Goal: Transaction & Acquisition: Download file/media

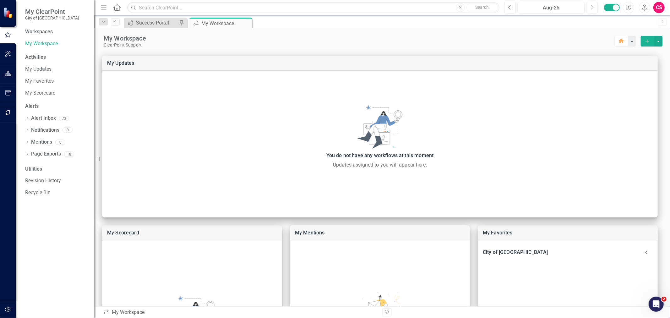
click at [4, 73] on button "button" at bounding box center [8, 73] width 14 height 13
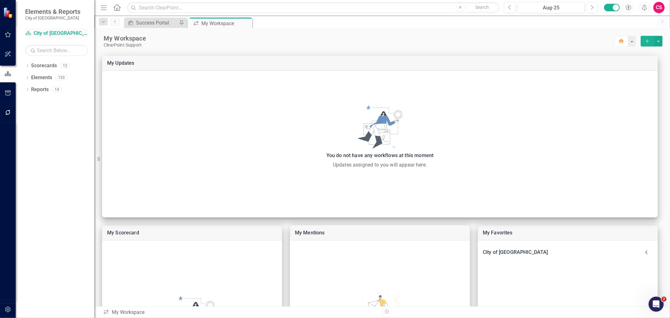
click at [38, 32] on link "Scorecard City of Leawood" at bounding box center [56, 33] width 63 height 7
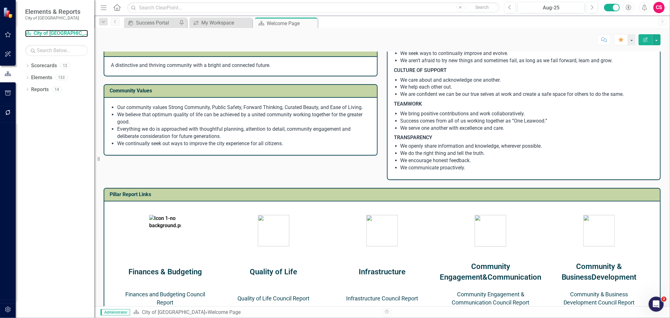
scroll to position [174, 0]
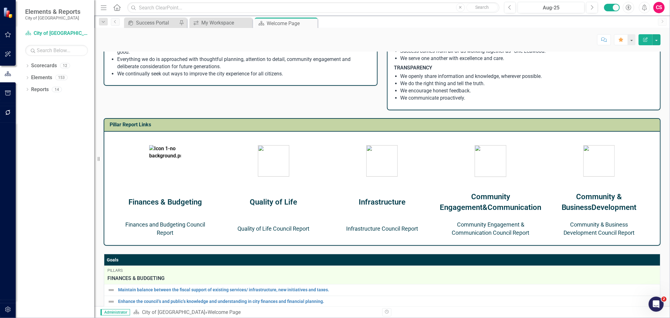
click at [181, 222] on link "Finances and Budgeting Council Report" at bounding box center [165, 228] width 80 height 15
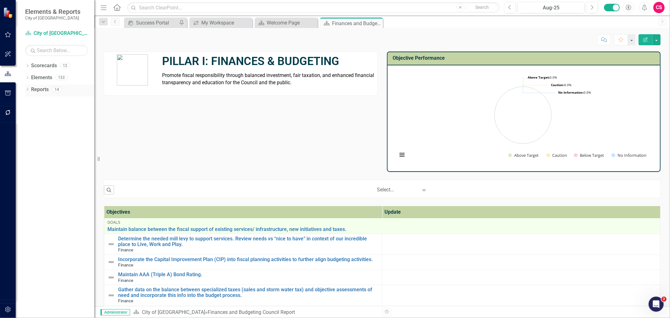
click at [44, 87] on link "Reports" at bounding box center [40, 89] width 18 height 7
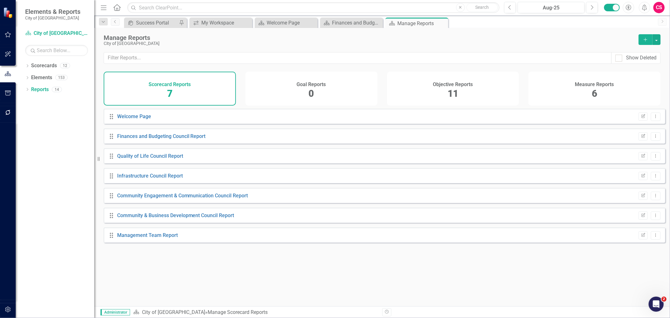
click at [444, 85] on h4 "Objective Reports" at bounding box center [453, 85] width 40 height 6
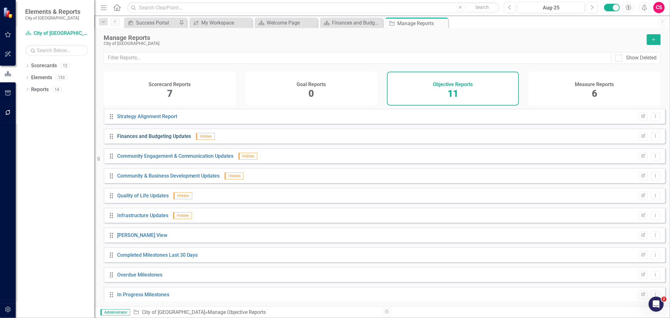
click at [165, 139] on link "Finances and Budgeting Updates" at bounding box center [154, 136] width 74 height 6
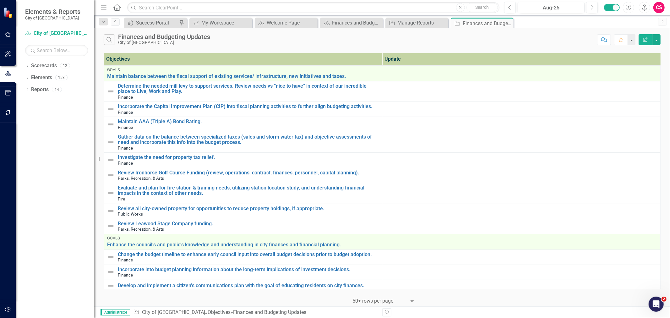
click at [641, 43] on button "Edit Report" at bounding box center [646, 39] width 14 height 11
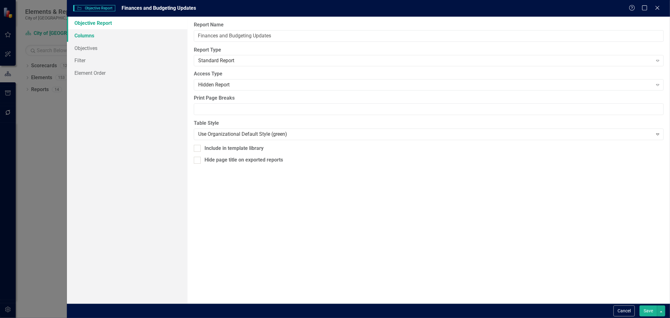
click at [101, 32] on link "Columns" at bounding box center [127, 35] width 121 height 13
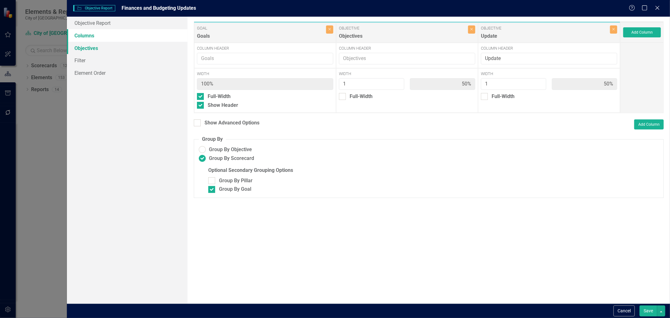
click at [90, 45] on link "Objectives" at bounding box center [127, 48] width 121 height 13
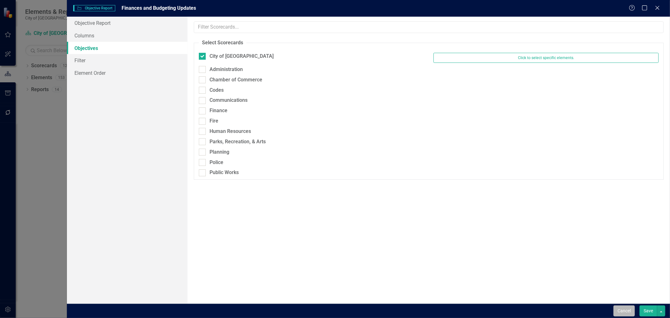
click at [626, 311] on button "Cancel" at bounding box center [623, 310] width 21 height 11
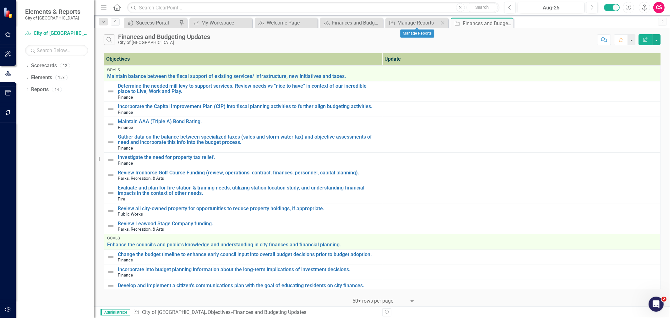
click at [432, 27] on div "Objective Manage Reports Close" at bounding box center [416, 23] width 63 height 10
click at [431, 24] on div "Manage Reports" at bounding box center [417, 23] width 41 height 8
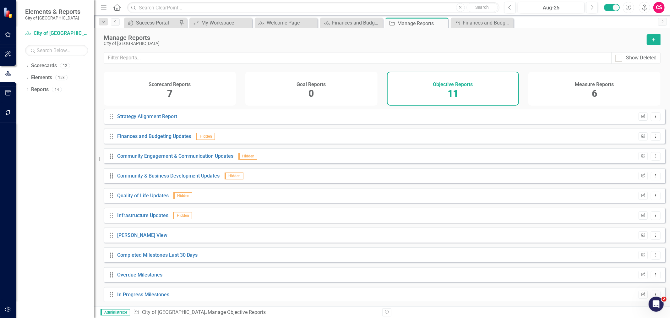
click at [560, 98] on div "Measure Reports 6" at bounding box center [594, 89] width 132 height 34
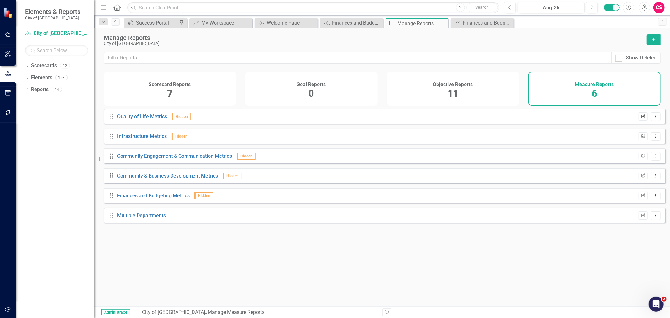
click at [639, 121] on button "Edit Report" at bounding box center [643, 116] width 9 height 8
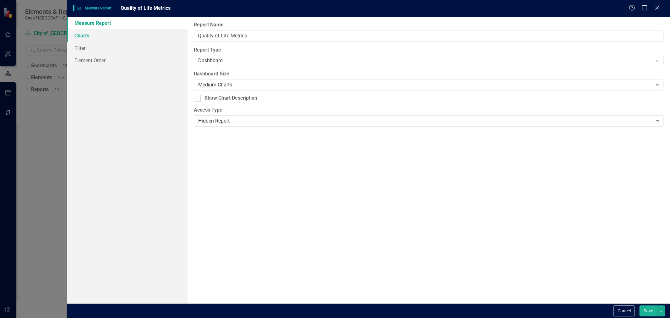
click at [134, 41] on link "Charts" at bounding box center [127, 35] width 121 height 13
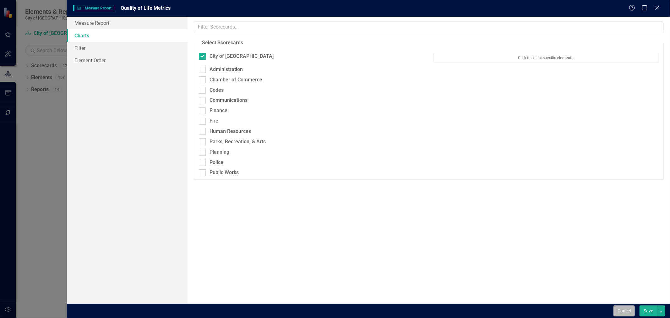
click at [630, 308] on button "Cancel" at bounding box center [623, 310] width 21 height 11
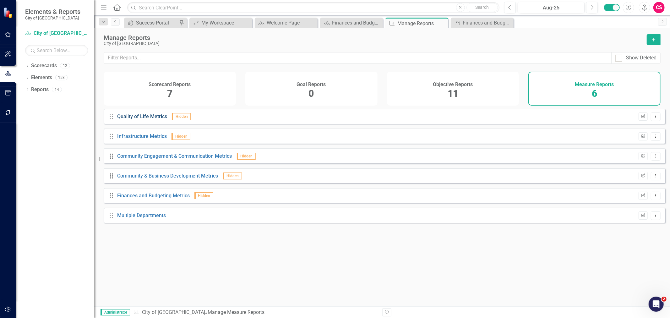
click at [148, 119] on link "Quality of Life Metrics" at bounding box center [142, 116] width 50 height 6
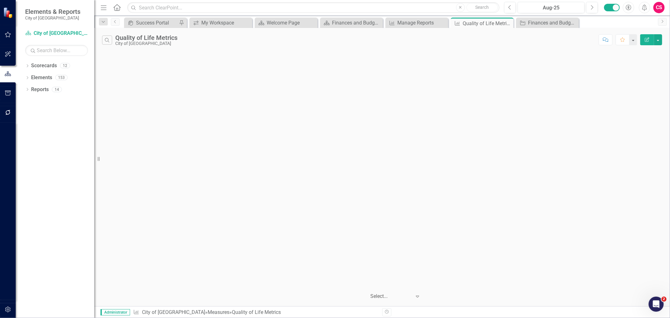
click at [648, 34] on button "Edit Report" at bounding box center [647, 39] width 14 height 11
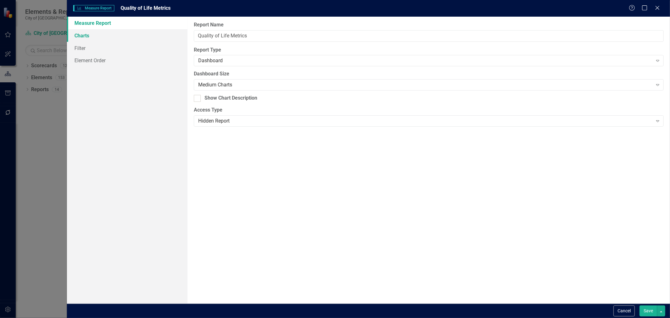
click at [144, 37] on link "Charts" at bounding box center [127, 35] width 121 height 13
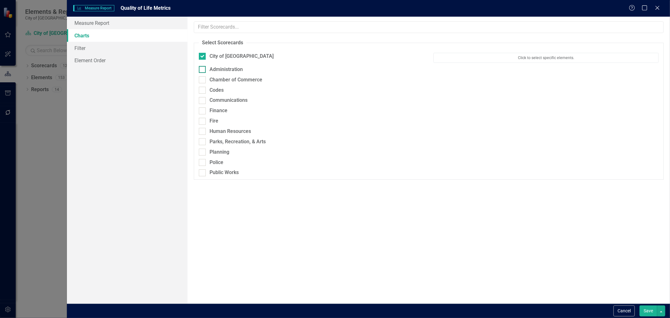
click at [217, 72] on div "Administration" at bounding box center [225, 69] width 33 height 7
click at [203, 70] on input "Administration" at bounding box center [201, 68] width 4 height 4
checkbox input "true"
click at [214, 81] on div "Chamber of Commerce" at bounding box center [235, 82] width 53 height 7
click at [203, 81] on input "Chamber of Commerce" at bounding box center [201, 81] width 4 height 4
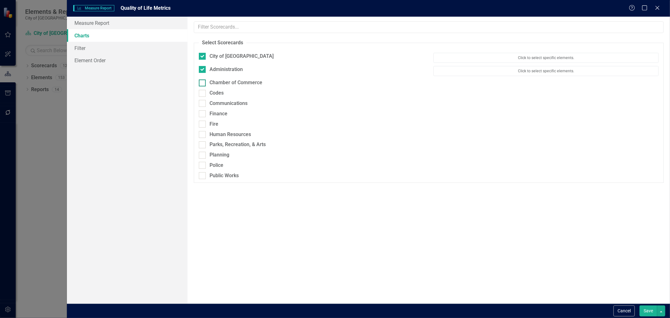
checkbox input "true"
click at [207, 98] on div "Codes" at bounding box center [311, 96] width 225 height 7
click at [203, 97] on input "Codes" at bounding box center [201, 95] width 4 height 4
checkbox input "true"
click at [205, 110] on div at bounding box center [202, 109] width 7 height 7
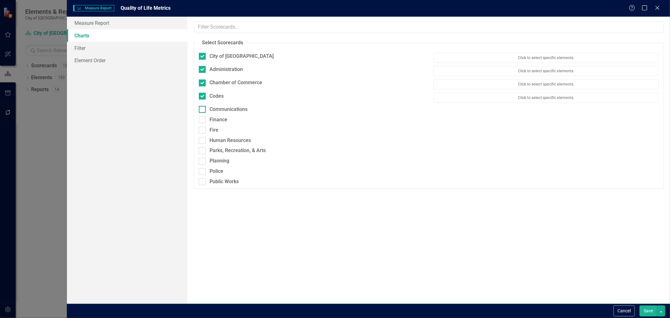
click at [203, 110] on input "Communications" at bounding box center [201, 108] width 4 height 4
checkbox input "true"
click at [208, 121] on div "Finance" at bounding box center [311, 122] width 225 height 7
click at [203, 121] on input "Finance" at bounding box center [201, 121] width 4 height 4
checkbox input "true"
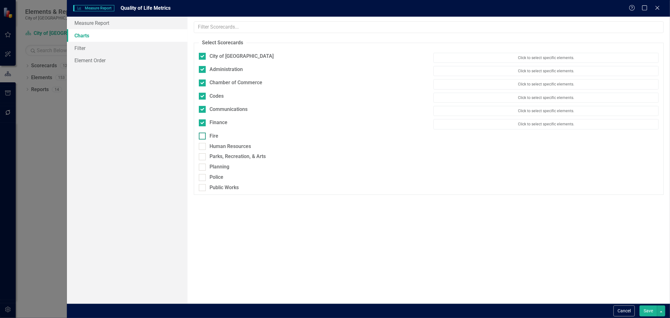
click at [206, 135] on div "Fire" at bounding box center [311, 136] width 225 height 7
click at [203, 135] on input "Fire" at bounding box center [201, 135] width 4 height 4
checkbox input "true"
click at [202, 150] on input "Human Resources" at bounding box center [201, 148] width 4 height 4
checkbox input "true"
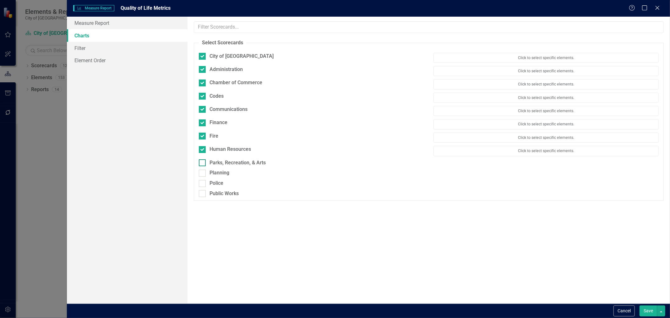
click at [201, 165] on div at bounding box center [202, 162] width 7 height 7
click at [201, 163] on input "Parks, Recreation, & Arts" at bounding box center [201, 161] width 4 height 4
checkbox input "true"
click at [204, 177] on div at bounding box center [202, 175] width 7 height 7
click at [203, 177] on input "Planning" at bounding box center [201, 174] width 4 height 4
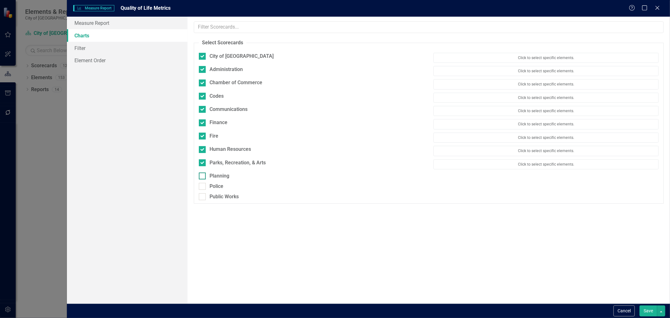
checkbox input "true"
click at [203, 192] on div at bounding box center [202, 189] width 7 height 7
click at [203, 190] on input "Police" at bounding box center [201, 188] width 4 height 4
checkbox input "true"
click at [204, 202] on div at bounding box center [202, 202] width 7 height 7
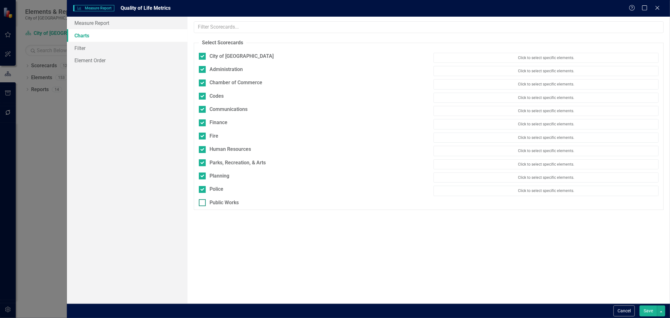
click at [203, 202] on input "Public Works" at bounding box center [201, 201] width 4 height 4
checkbox input "true"
click at [643, 308] on button "Save" at bounding box center [648, 310] width 18 height 11
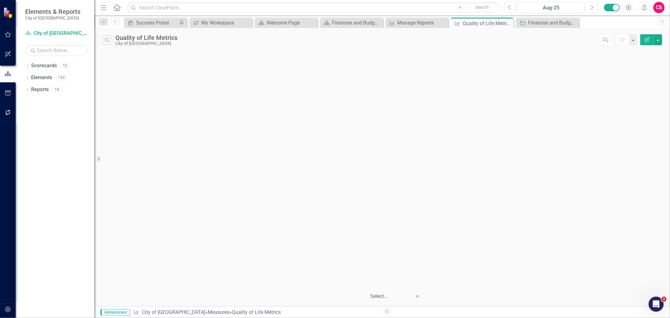
click at [645, 40] on icon "Edit Report" at bounding box center [647, 39] width 6 height 4
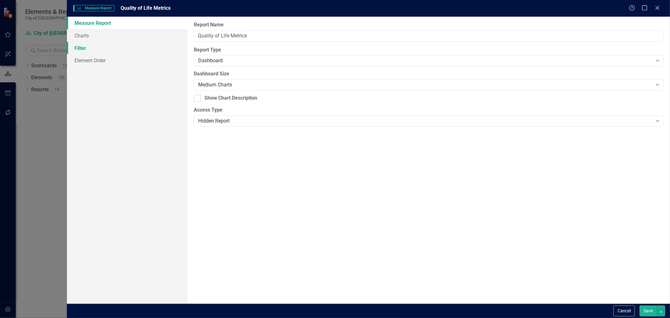
click at [70, 47] on link "Filter" at bounding box center [127, 48] width 121 height 13
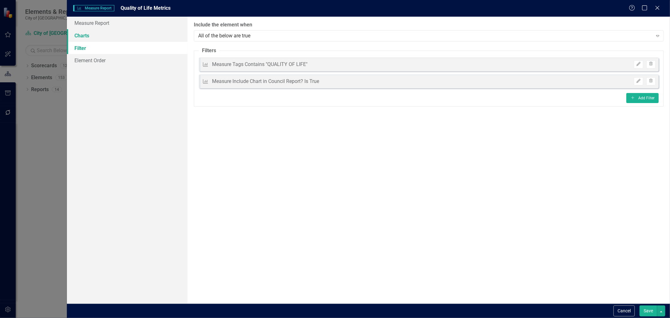
click at [89, 35] on link "Charts" at bounding box center [127, 35] width 121 height 13
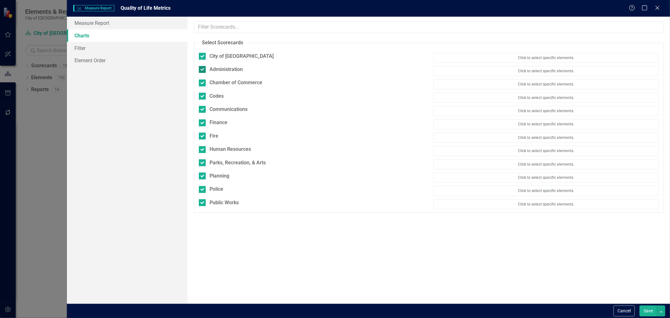
click at [208, 70] on div "Administration" at bounding box center [311, 69] width 225 height 7
click at [203, 70] on input "Administration" at bounding box center [201, 68] width 4 height 4
checkbox input "false"
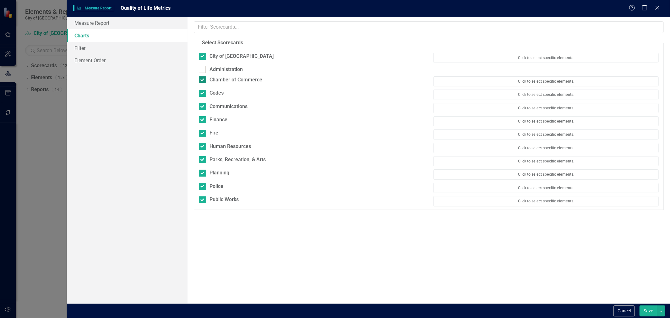
click at [212, 83] on div "Chamber of Commerce" at bounding box center [235, 79] width 53 height 7
click at [203, 80] on input "Chamber of Commerce" at bounding box center [201, 78] width 4 height 4
checkbox input "false"
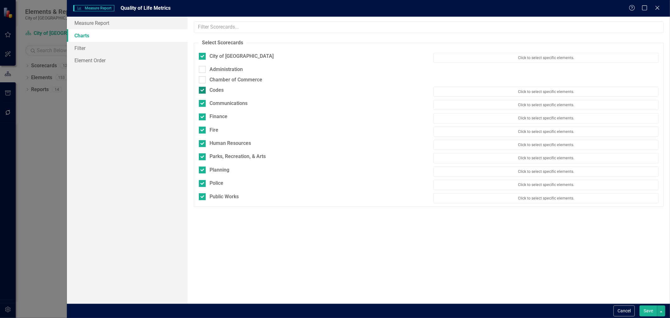
click at [209, 92] on div "Codes" at bounding box center [216, 90] width 14 height 7
click at [203, 91] on input "Codes" at bounding box center [201, 89] width 4 height 4
checkbox input "false"
click at [211, 107] on div "Communications Click to select specific elements." at bounding box center [428, 103] width 469 height 13
click at [211, 104] on div "Communications" at bounding box center [228, 100] width 38 height 7
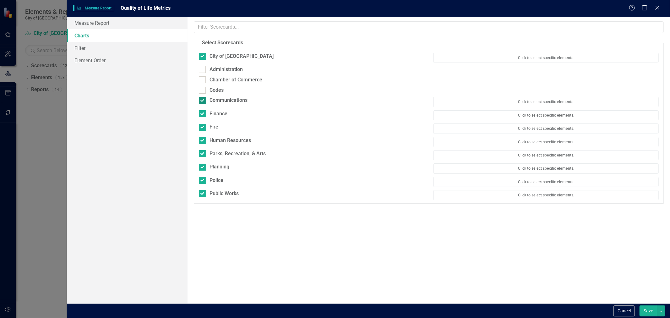
click at [203, 101] on input "Communications" at bounding box center [201, 99] width 4 height 4
checkbox input "false"
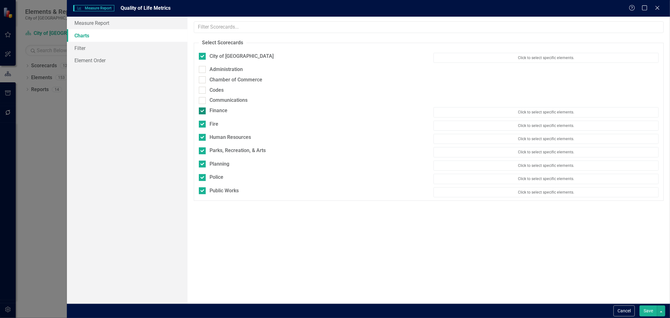
click at [209, 114] on div "Finance" at bounding box center [311, 110] width 225 height 7
click at [203, 111] on input "Finance" at bounding box center [201, 109] width 4 height 4
checkbox input "false"
click at [209, 124] on div "Fire" at bounding box center [213, 120] width 9 height 7
click at [203, 122] on input "Fire" at bounding box center [201, 120] width 4 height 4
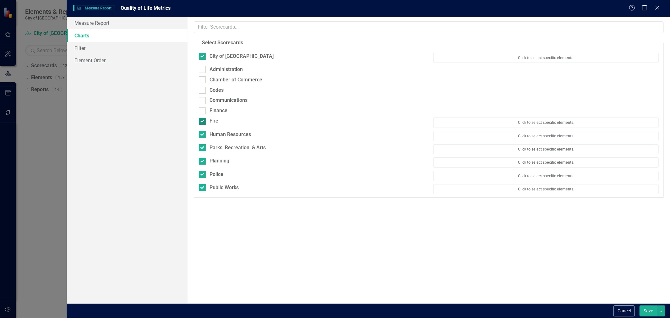
checkbox input "false"
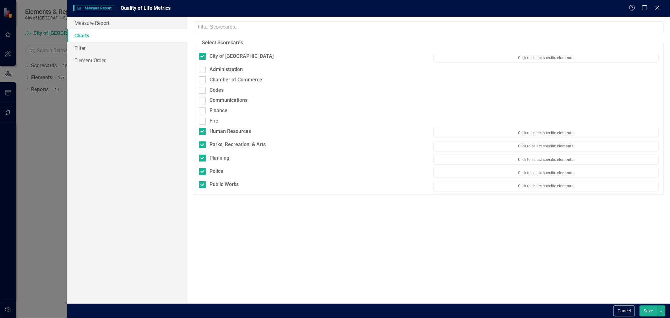
click at [210, 136] on div "Human Resources" at bounding box center [311, 132] width 235 height 9
click at [209, 130] on div "Human Resources" at bounding box center [311, 131] width 225 height 7
click at [203, 130] on input "Human Resources" at bounding box center [201, 130] width 4 height 4
checkbox input "false"
click at [208, 143] on div "Parks, Recreation, & Arts" at bounding box center [311, 141] width 225 height 7
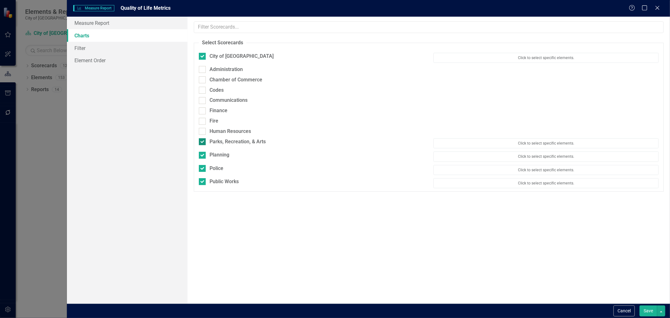
click at [203, 142] on input "Parks, Recreation, & Arts" at bounding box center [201, 140] width 4 height 4
checkbox input "false"
click at [208, 151] on div "Planning" at bounding box center [311, 152] width 225 height 7
click at [203, 151] on input "Planning" at bounding box center [201, 151] width 4 height 4
checkbox input "false"
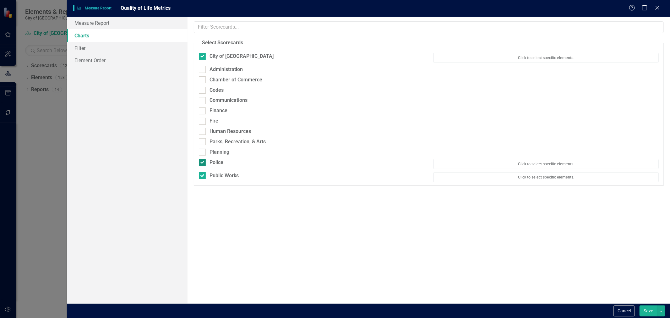
click at [202, 165] on div at bounding box center [202, 162] width 7 height 7
click at [202, 163] on input "Police" at bounding box center [201, 161] width 4 height 4
checkbox input "false"
click at [202, 175] on div at bounding box center [202, 172] width 7 height 7
click at [202, 173] on input "Public Works" at bounding box center [201, 171] width 4 height 4
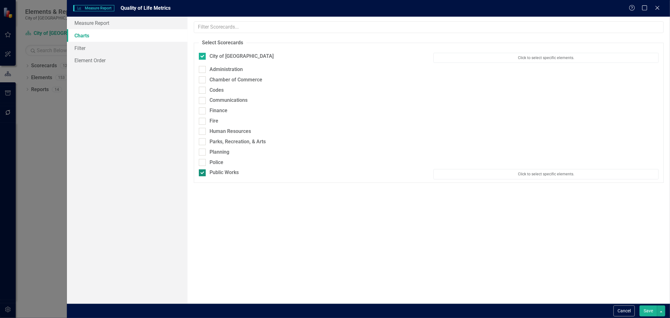
checkbox input "false"
click at [642, 310] on button "Save" at bounding box center [648, 310] width 18 height 11
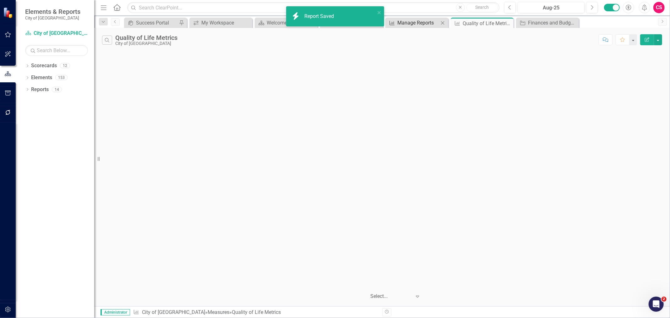
click at [403, 26] on div "Manage Reports" at bounding box center [417, 23] width 41 height 8
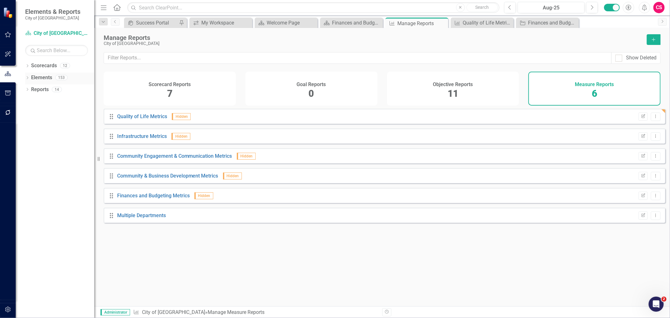
click at [47, 78] on link "Elements" at bounding box center [41, 77] width 21 height 7
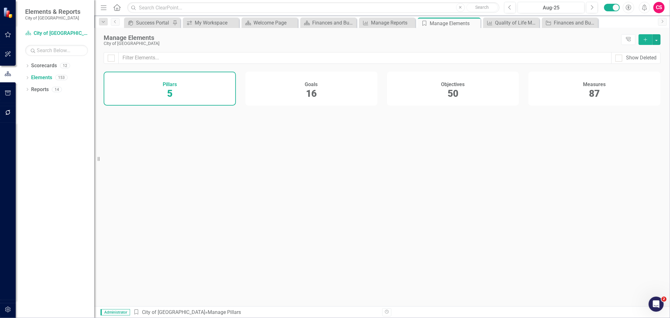
click at [568, 85] on div "Measures 87" at bounding box center [594, 89] width 132 height 34
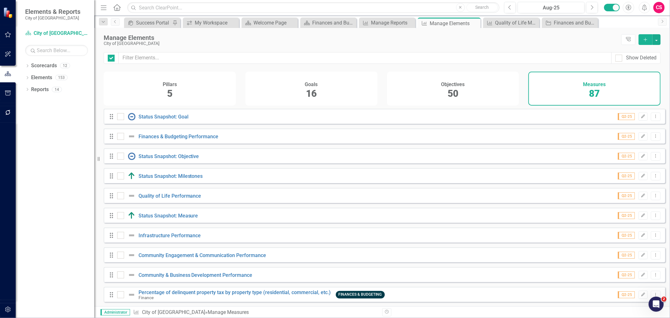
checkbox input "false"
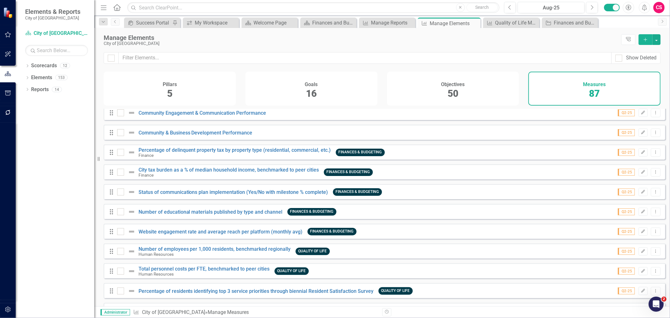
scroll to position [244, 0]
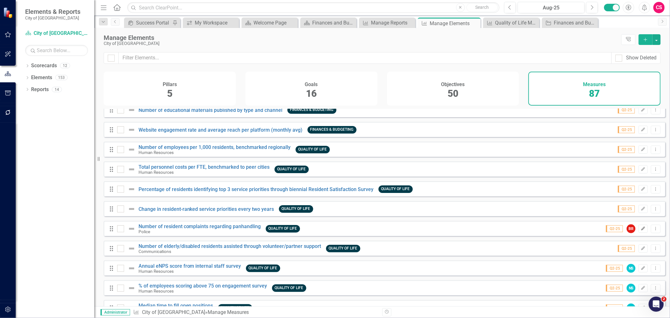
click at [641, 231] on icon "Edit" at bounding box center [643, 229] width 5 height 4
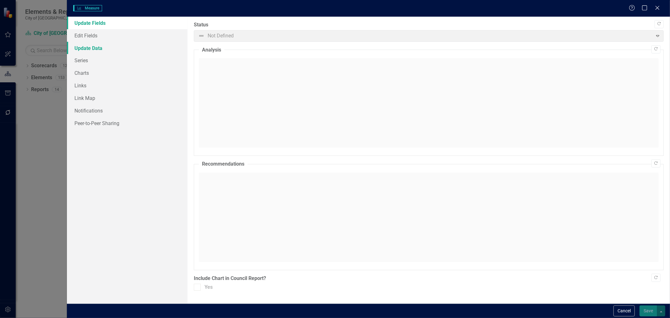
click at [98, 48] on link "Update Data" at bounding box center [127, 48] width 121 height 13
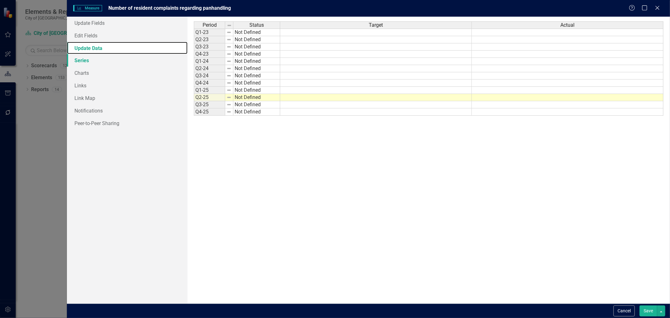
scroll to position [0, 0]
click at [101, 33] on link "Edit Fields" at bounding box center [127, 35] width 121 height 13
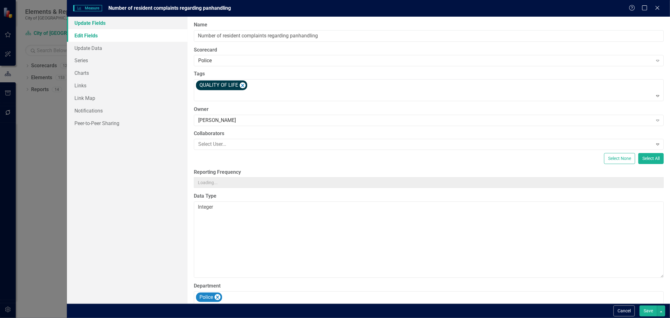
click at [97, 24] on link "Update Fields" at bounding box center [127, 23] width 121 height 13
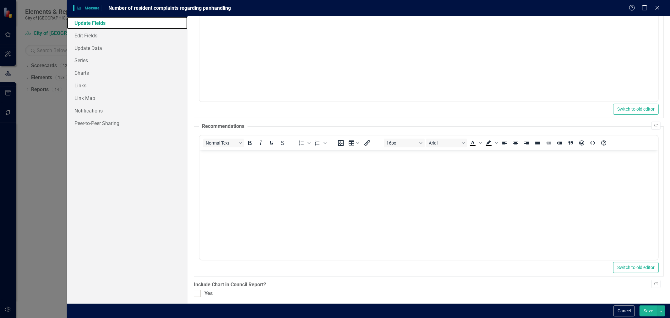
scroll to position [105, 0]
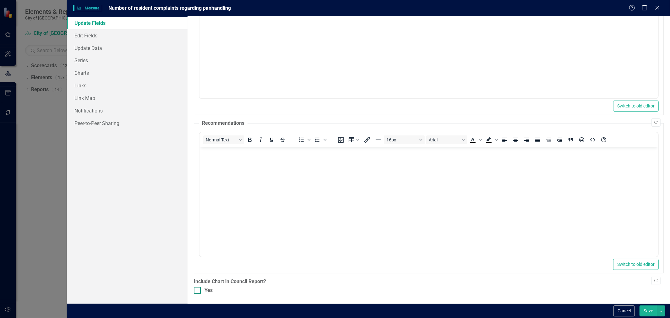
click at [237, 291] on div "Yes" at bounding box center [429, 290] width 470 height 7
click at [198, 291] on input "Yes" at bounding box center [196, 289] width 4 height 4
checkbox input "true"
click at [149, 32] on link "Edit Fields" at bounding box center [127, 35] width 121 height 13
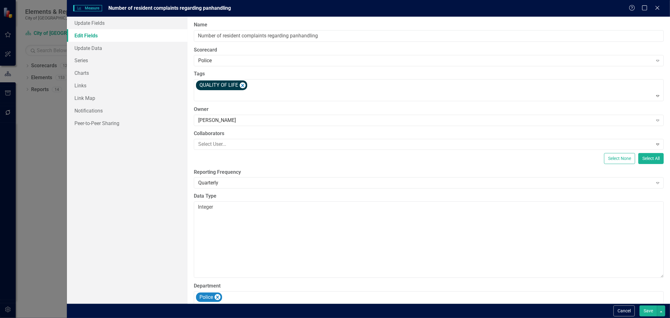
click at [642, 308] on button "Save" at bounding box center [648, 310] width 18 height 11
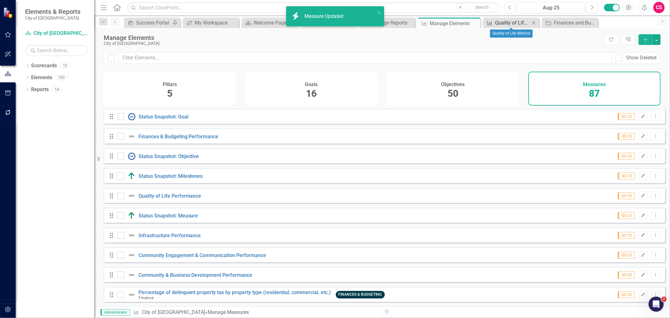
click at [495, 26] on div "Quality of Life Metrics" at bounding box center [512, 23] width 35 height 8
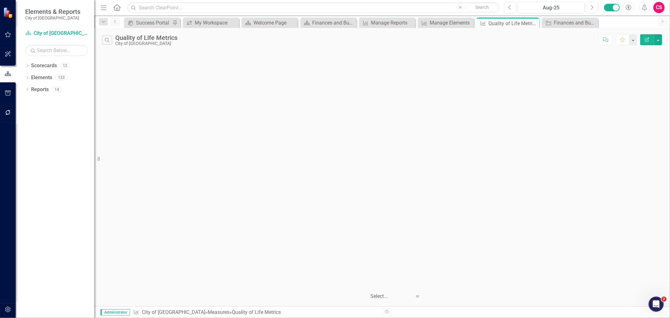
click at [644, 41] on icon "Edit Report" at bounding box center [647, 39] width 6 height 4
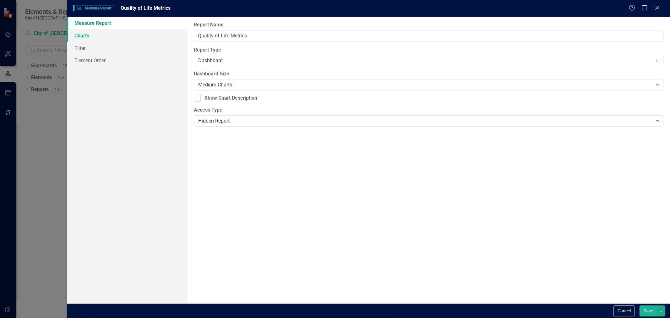
click at [123, 39] on link "Charts" at bounding box center [127, 35] width 121 height 13
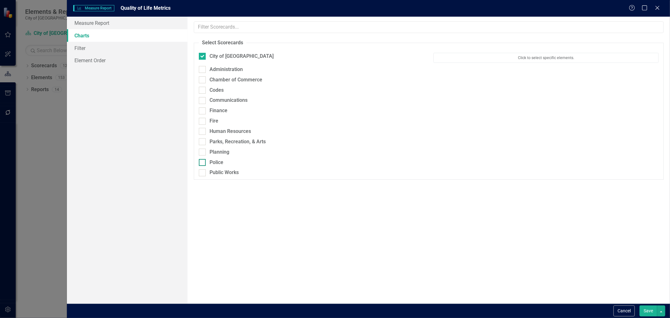
click at [223, 163] on div "Police" at bounding box center [216, 162] width 14 height 7
click at [203, 163] on input "Police" at bounding box center [201, 161] width 4 height 4
checkbox input "true"
click at [649, 316] on button "Save" at bounding box center [648, 310] width 18 height 11
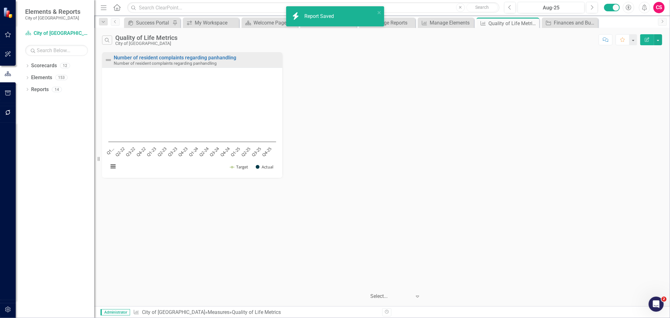
click at [649, 40] on icon "Edit Report" at bounding box center [647, 39] width 6 height 4
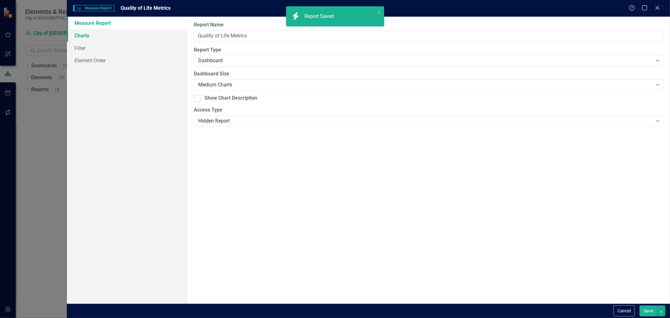
click at [119, 38] on link "Charts" at bounding box center [127, 35] width 121 height 13
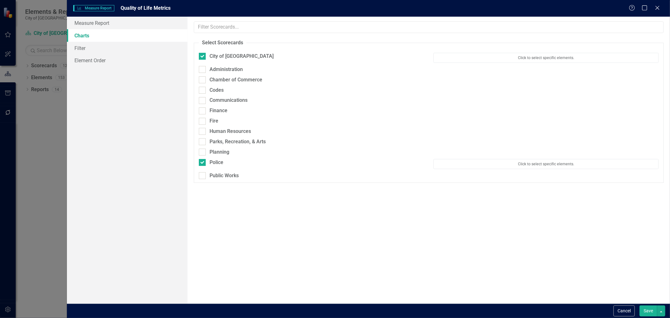
click at [228, 75] on div "Administration" at bounding box center [311, 71] width 235 height 10
click at [222, 73] on div "Administration" at bounding box center [225, 69] width 33 height 7
click at [203, 70] on input "Administration" at bounding box center [201, 68] width 4 height 4
checkbox input "true"
click at [214, 84] on div "Chamber of Commerce" at bounding box center [235, 82] width 53 height 7
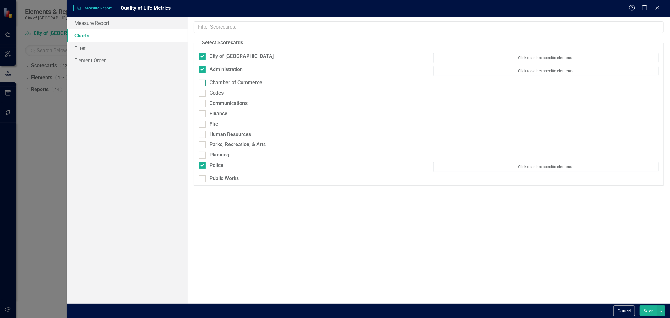
click at [203, 84] on input "Chamber of Commerce" at bounding box center [201, 81] width 4 height 4
checkbox input "true"
click at [214, 94] on div "Codes" at bounding box center [216, 96] width 14 height 7
click at [203, 94] on input "Codes" at bounding box center [201, 95] width 4 height 4
checkbox input "true"
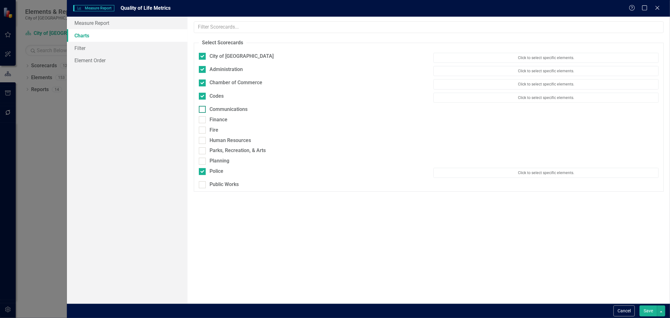
click at [209, 109] on div "Communications" at bounding box center [311, 109] width 225 height 7
click at [203, 109] on input "Communications" at bounding box center [201, 108] width 4 height 4
checkbox input "true"
click at [208, 120] on div "Finance" at bounding box center [311, 122] width 225 height 7
click at [203, 120] on input "Finance" at bounding box center [201, 121] width 4 height 4
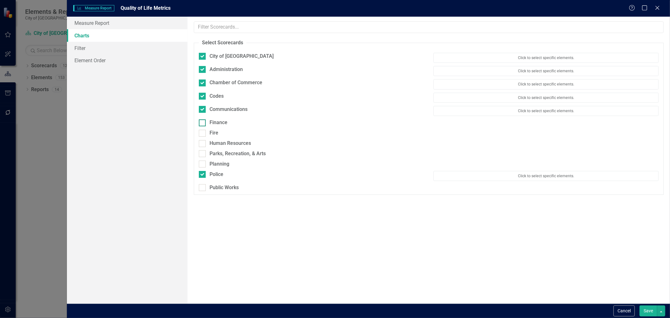
checkbox input "true"
click at [209, 135] on div "Fire" at bounding box center [311, 136] width 225 height 7
click at [203, 135] on input "Fire" at bounding box center [201, 135] width 4 height 4
checkbox input "true"
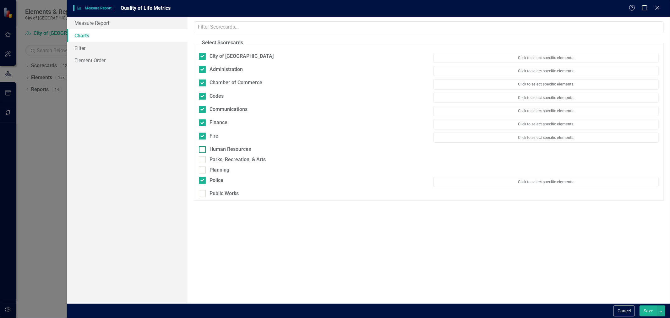
click at [207, 150] on div "Human Resources" at bounding box center [311, 149] width 225 height 7
click at [203, 150] on input "Human Resources" at bounding box center [201, 148] width 4 height 4
checkbox input "true"
click at [208, 158] on div "Human Resources Click to select specific elements." at bounding box center [428, 152] width 469 height 13
click at [208, 164] on div "Parks, Recreation, & Arts" at bounding box center [311, 162] width 225 height 7
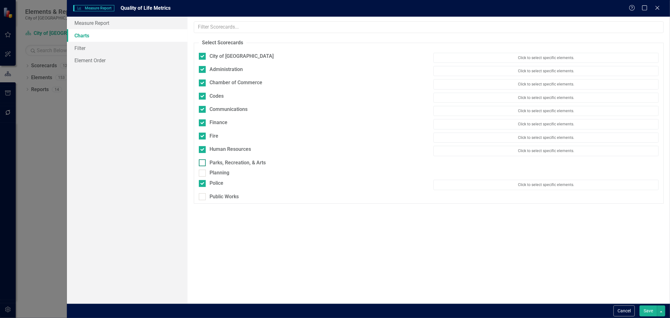
click at [203, 163] on input "Parks, Recreation, & Arts" at bounding box center [201, 161] width 4 height 4
checkbox input "true"
click at [208, 176] on div "Planning" at bounding box center [311, 175] width 225 height 7
click at [203, 176] on input "Planning" at bounding box center [201, 174] width 4 height 4
checkbox input "true"
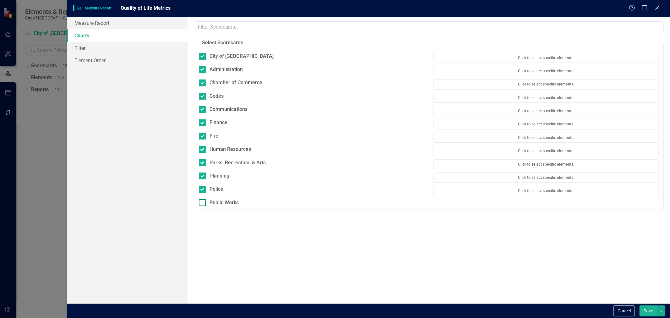
click at [211, 202] on div "Public Works" at bounding box center [223, 202] width 29 height 7
click at [203, 202] on input "Public Works" at bounding box center [201, 201] width 4 height 4
checkbox input "true"
click at [639, 308] on div "Save" at bounding box center [651, 310] width 27 height 11
click at [639, 309] on button "Save" at bounding box center [648, 310] width 18 height 11
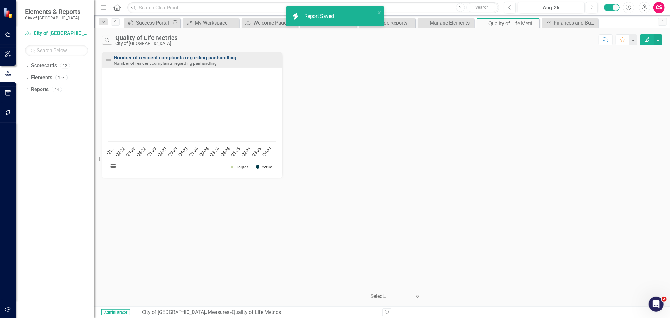
click at [177, 57] on link "Number of resident complaints regarding panhandling" at bounding box center [175, 58] width 122 height 6
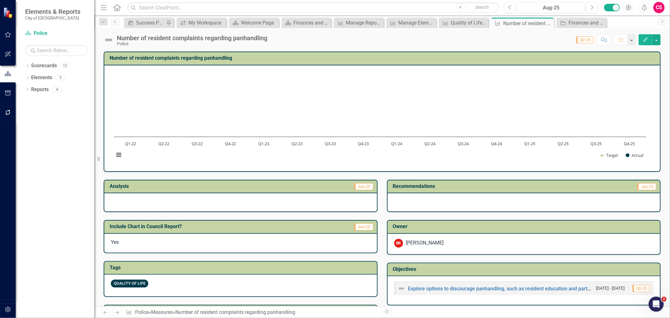
click at [648, 36] on button "Edit" at bounding box center [646, 39] width 14 height 11
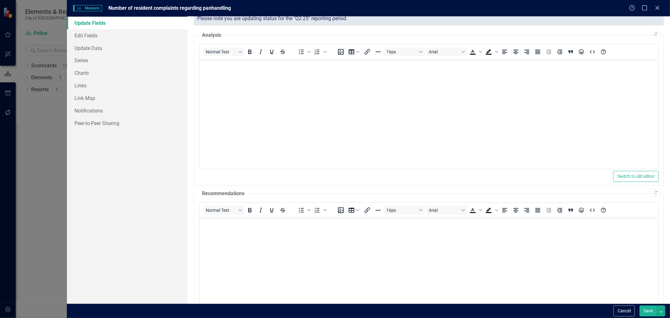
scroll to position [105, 0]
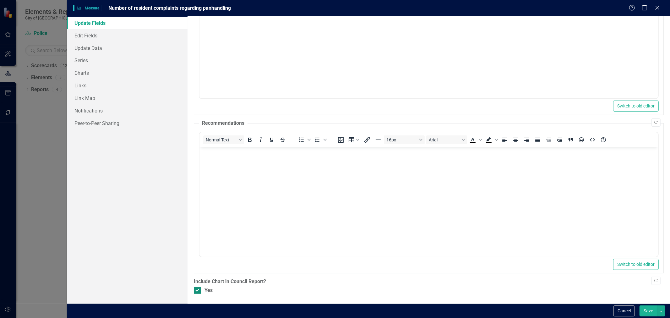
click at [204, 290] on div "Yes" at bounding box center [429, 290] width 470 height 7
click at [198, 290] on input "Yes" at bounding box center [196, 289] width 4 height 4
checkbox input "false"
click at [642, 315] on button "Save" at bounding box center [648, 310] width 18 height 11
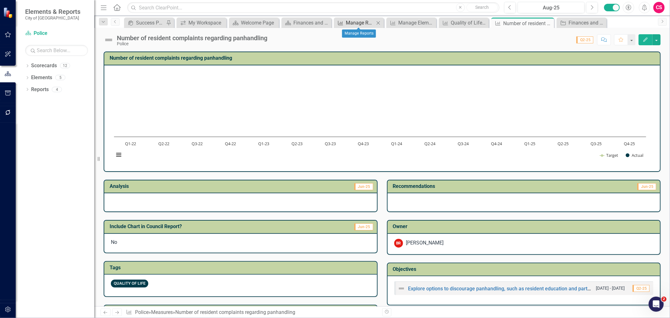
click at [362, 20] on div "Manage Reports" at bounding box center [360, 23] width 29 height 8
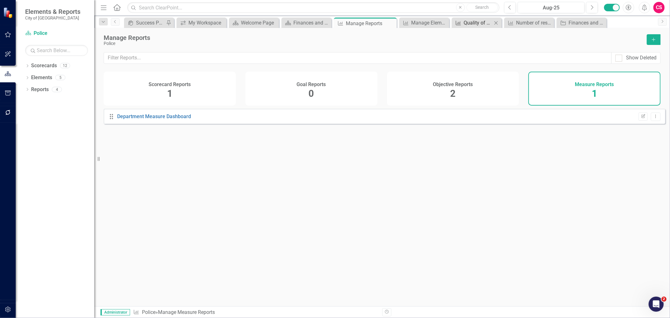
click at [465, 26] on div "Quality of Life Metrics" at bounding box center [478, 23] width 29 height 8
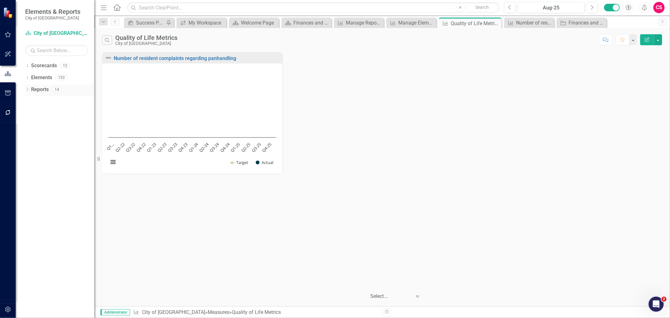
click at [45, 86] on link "Reports" at bounding box center [40, 89] width 18 height 7
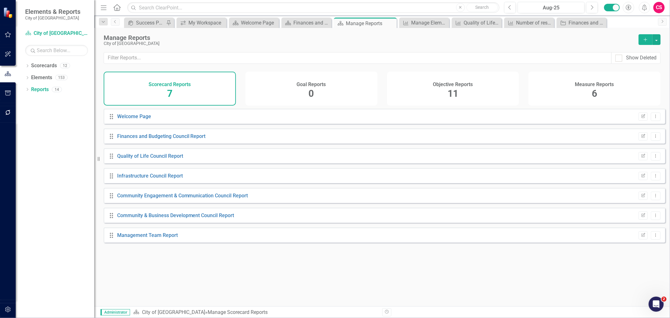
click at [561, 92] on div "Measure Reports 6" at bounding box center [594, 89] width 132 height 34
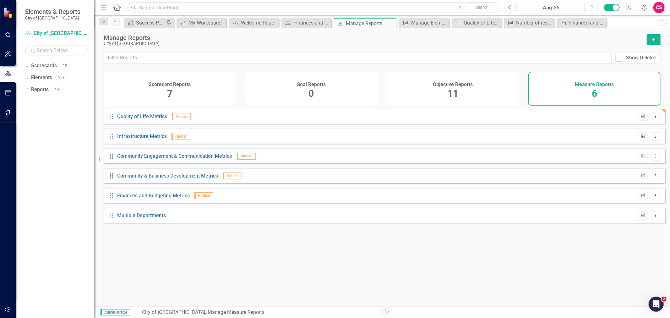
click at [641, 140] on button "Edit Report" at bounding box center [643, 136] width 9 height 8
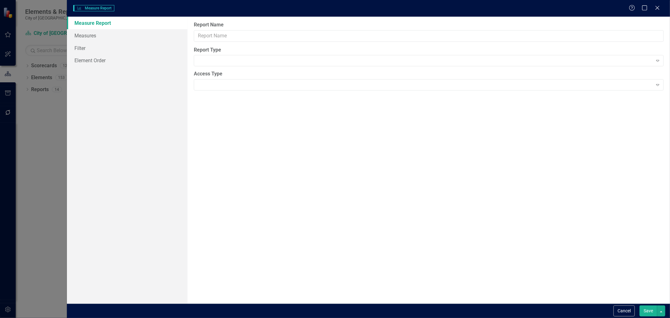
type input "Infrastructure Metrics"
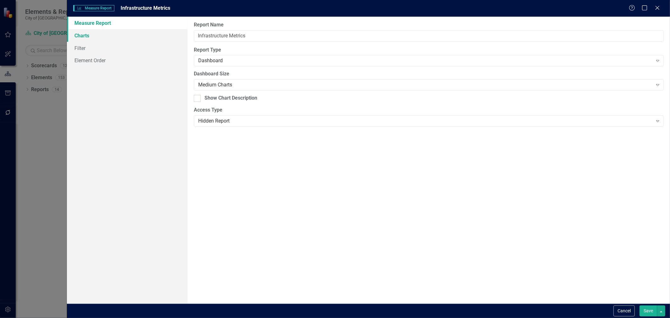
click at [131, 40] on link "Charts" at bounding box center [127, 35] width 121 height 13
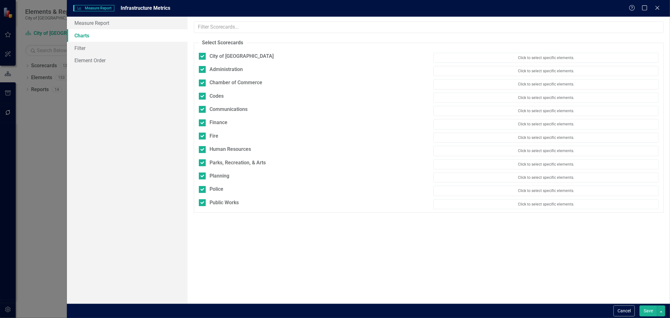
click at [647, 311] on button "Save" at bounding box center [648, 310] width 18 height 11
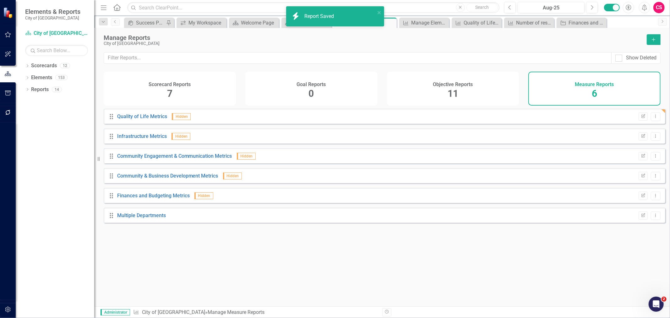
click at [641, 163] on div "Drag Community Engagement & Communication Metrics Hidden Edit Report Dropdown M…" at bounding box center [385, 155] width 562 height 15
click at [641, 157] on icon "button" at bounding box center [643, 156] width 4 height 4
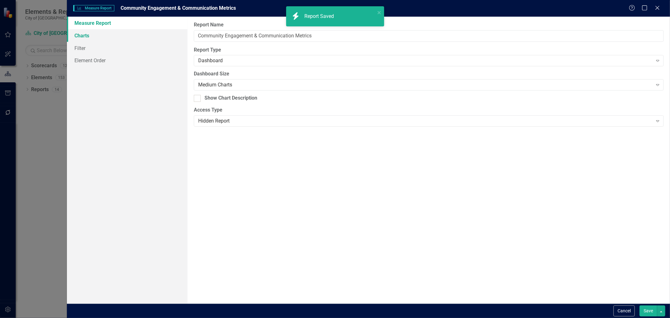
click at [136, 36] on link "Charts" at bounding box center [127, 35] width 121 height 13
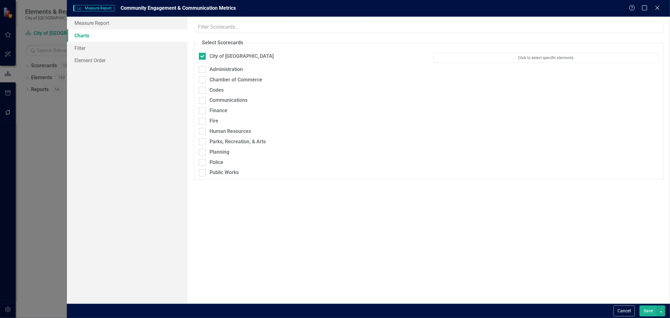
click at [222, 76] on div "Administration" at bounding box center [311, 71] width 235 height 10
click at [217, 71] on div "Administration" at bounding box center [225, 69] width 33 height 7
click at [203, 70] on input "Administration" at bounding box center [201, 68] width 4 height 4
checkbox input "true"
click at [211, 84] on div "Chamber of Commerce" at bounding box center [235, 82] width 53 height 7
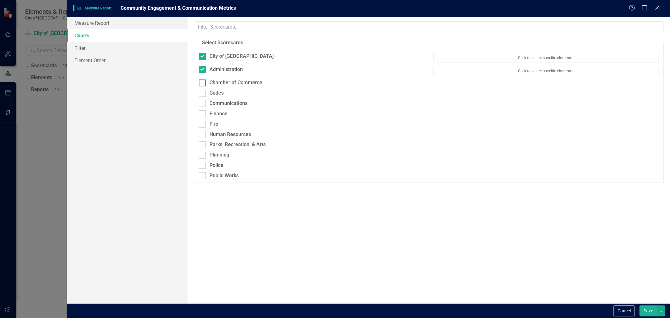
click at [203, 84] on input "Chamber of Commerce" at bounding box center [201, 81] width 4 height 4
checkbox input "true"
click at [208, 98] on div "Codes" at bounding box center [311, 96] width 225 height 7
click at [203, 97] on input "Codes" at bounding box center [201, 95] width 4 height 4
checkbox input "true"
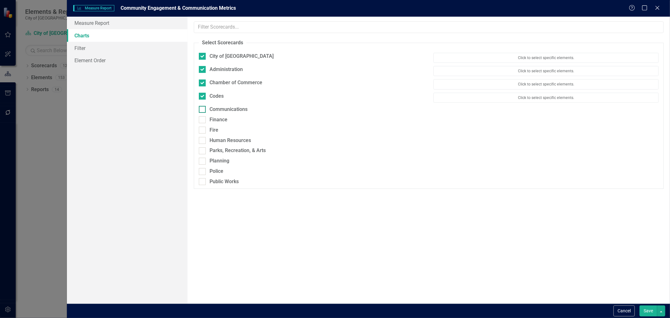
click at [205, 107] on div at bounding box center [202, 109] width 7 height 7
click at [203, 107] on input "Communications" at bounding box center [201, 108] width 4 height 4
checkbox input "true"
click at [206, 119] on div "Communications Click to select specific elements." at bounding box center [428, 112] width 469 height 13
click at [205, 123] on div at bounding box center [202, 122] width 7 height 7
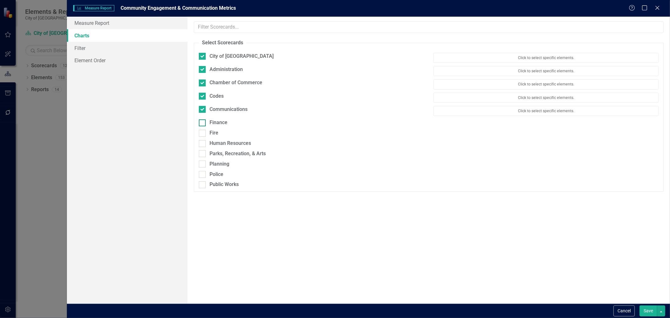
click at [203, 123] on input "Finance" at bounding box center [201, 121] width 4 height 4
checkbox input "true"
click at [211, 137] on div "Fire" at bounding box center [213, 136] width 9 height 7
click at [203, 137] on input "Fire" at bounding box center [201, 135] width 4 height 4
checkbox input "true"
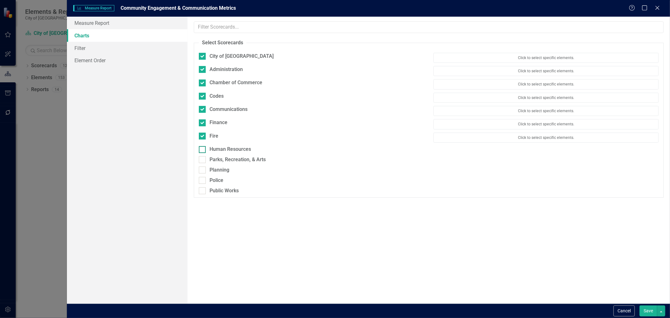
click at [209, 146] on div "Human Resources" at bounding box center [229, 149] width 41 height 7
click at [203, 146] on input "Human Resources" at bounding box center [201, 148] width 4 height 4
checkbox input "true"
click at [214, 159] on div "Parks, Recreation, & Arts" at bounding box center [237, 162] width 56 height 7
click at [203, 159] on input "Parks, Recreation, & Arts" at bounding box center [201, 161] width 4 height 4
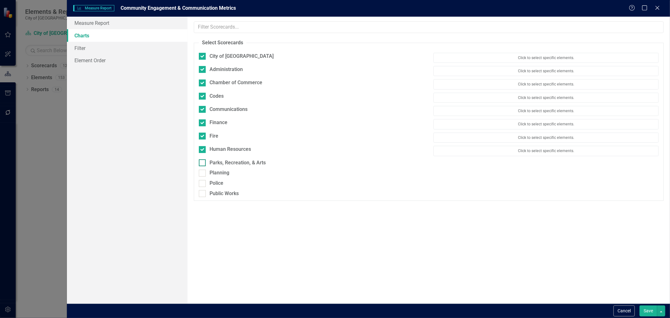
checkbox input "true"
click at [217, 176] on div "Planning" at bounding box center [219, 175] width 20 height 7
click at [203, 176] on input "Planning" at bounding box center [201, 174] width 4 height 4
checkbox input "true"
click at [214, 190] on div "Police" at bounding box center [216, 189] width 14 height 7
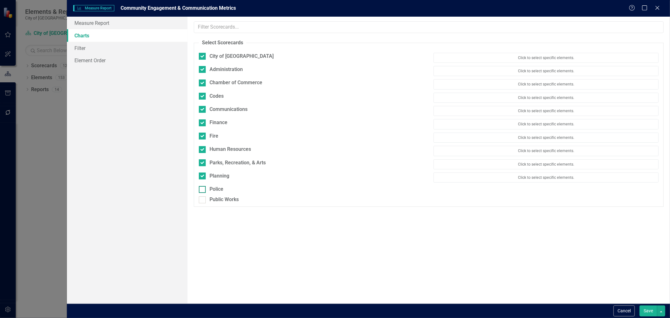
click at [203, 190] on input "Police" at bounding box center [201, 188] width 4 height 4
checkbox input "true"
click at [215, 198] on div "Police Click to select specific elements." at bounding box center [428, 192] width 469 height 13
click at [209, 205] on div "Public Works" at bounding box center [223, 202] width 29 height 7
click at [203, 203] on input "Public Works" at bounding box center [201, 201] width 4 height 4
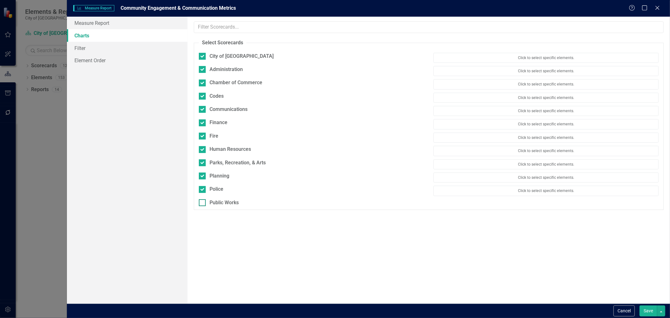
checkbox input "true"
click at [645, 307] on button "Save" at bounding box center [648, 310] width 18 height 11
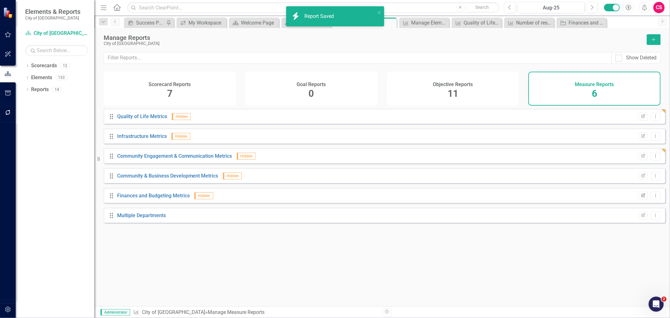
click at [641, 198] on icon "Edit Report" at bounding box center [643, 196] width 5 height 4
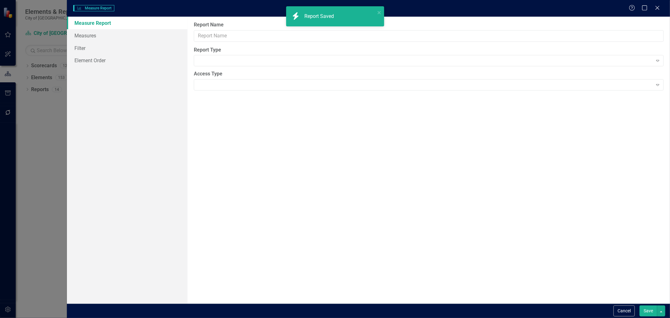
type input "Finances and Budgeting Metrics"
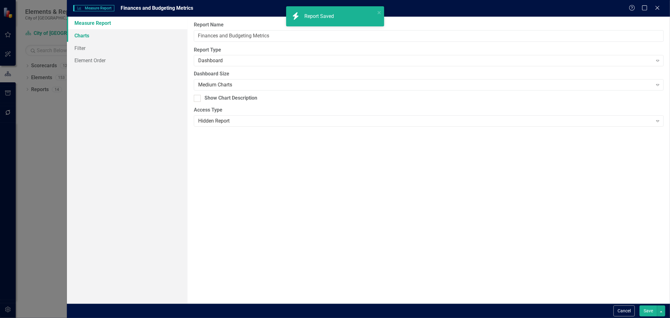
click at [123, 38] on link "Charts" at bounding box center [127, 35] width 121 height 13
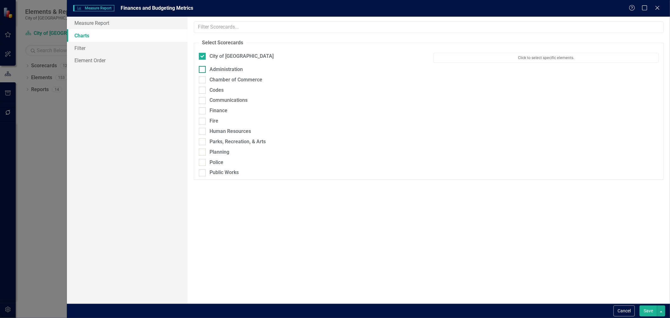
click at [230, 72] on div "Administration" at bounding box center [225, 69] width 33 height 7
click at [203, 70] on input "Administration" at bounding box center [201, 68] width 4 height 4
checkbox input "true"
click at [220, 81] on div "Chamber of Commerce" at bounding box center [235, 82] width 53 height 7
click at [203, 81] on input "Chamber of Commerce" at bounding box center [201, 81] width 4 height 4
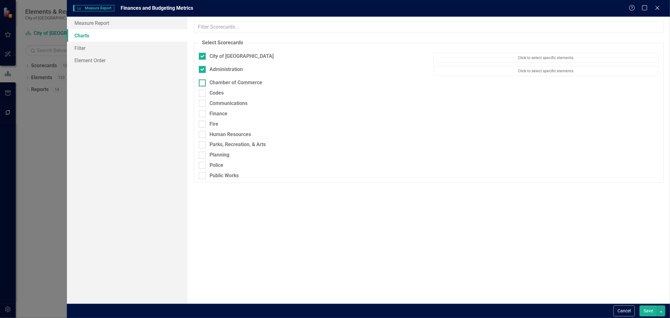
checkbox input "true"
click at [211, 101] on div "Codes" at bounding box center [311, 98] width 235 height 10
click at [212, 121] on div "Finance" at bounding box center [311, 118] width 235 height 10
click at [202, 98] on div at bounding box center [202, 96] width 7 height 7
click at [202, 97] on input "Codes" at bounding box center [201, 95] width 4 height 4
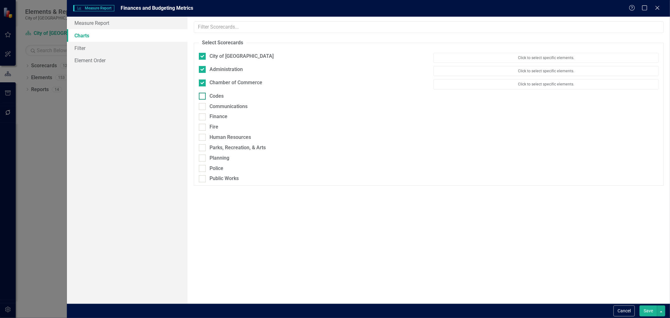
checkbox input "true"
click at [203, 107] on div at bounding box center [202, 109] width 7 height 7
click at [203, 107] on input "Communications" at bounding box center [201, 108] width 4 height 4
checkbox input "true"
click at [206, 120] on div "Finance" at bounding box center [311, 122] width 225 height 7
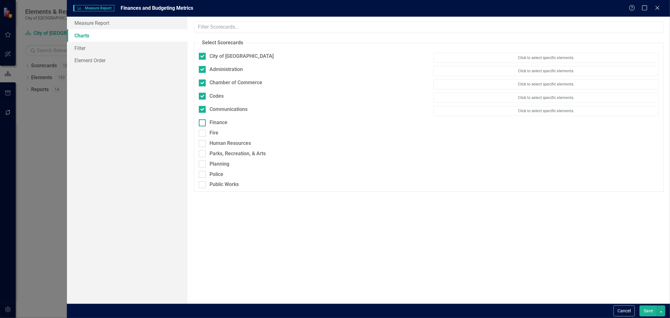
click at [203, 120] on input "Finance" at bounding box center [201, 121] width 4 height 4
checkbox input "true"
click at [205, 140] on div "Fire" at bounding box center [311, 138] width 235 height 10
click at [204, 139] on div at bounding box center [202, 136] width 7 height 7
click at [203, 137] on input "Fire" at bounding box center [201, 135] width 4 height 4
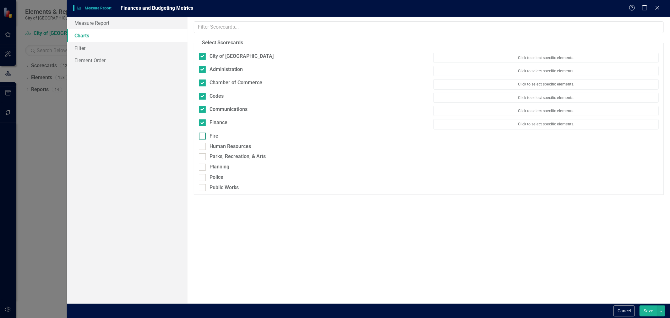
checkbox input "true"
click at [203, 147] on div at bounding box center [202, 149] width 7 height 7
click at [203, 147] on input "Human Resources" at bounding box center [201, 148] width 4 height 4
checkbox input "true"
click at [201, 161] on input "Parks, Recreation, & Arts" at bounding box center [201, 161] width 4 height 4
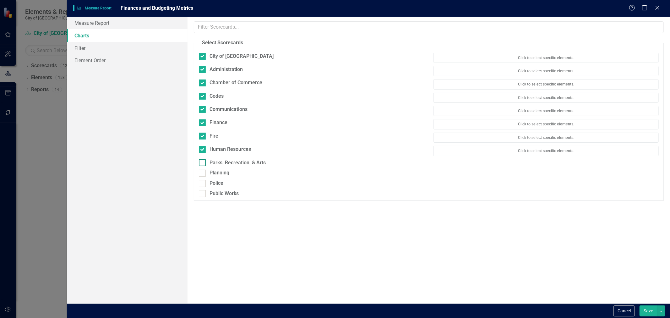
checkbox input "true"
click at [204, 176] on div at bounding box center [202, 175] width 7 height 7
click at [203, 176] on input "Planning" at bounding box center [201, 174] width 4 height 4
checkbox input "true"
click at [200, 189] on input "Police" at bounding box center [201, 188] width 4 height 4
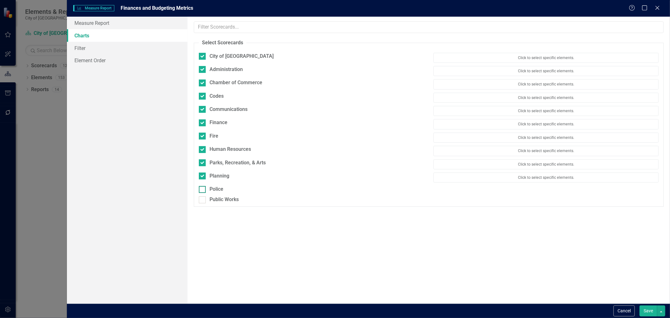
checkbox input "true"
click at [202, 204] on div at bounding box center [202, 202] width 7 height 7
click at [202, 203] on input "Public Works" at bounding box center [201, 201] width 4 height 4
checkbox input "true"
drag, startPoint x: 646, startPoint y: 302, endPoint x: 644, endPoint y: 307, distance: 4.8
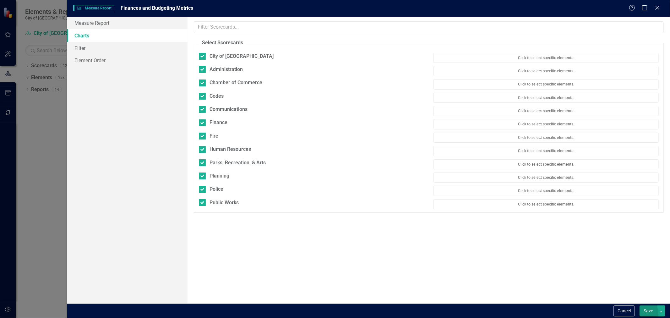
click at [644, 307] on form "Measure Measure Report Finances and Budgeting Metrics Help Maximize Close Measu…" at bounding box center [368, 159] width 603 height 318
click at [644, 307] on button "Save" at bounding box center [648, 310] width 18 height 11
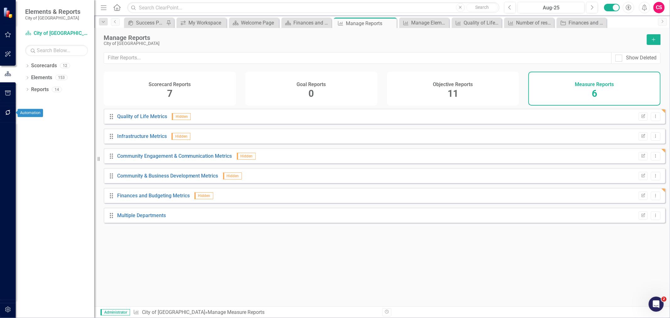
click at [13, 116] on button "button" at bounding box center [8, 112] width 14 height 13
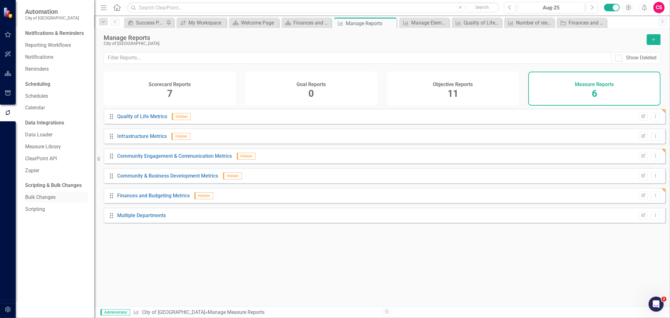
click at [30, 196] on link "Bulk Changes" at bounding box center [56, 197] width 63 height 7
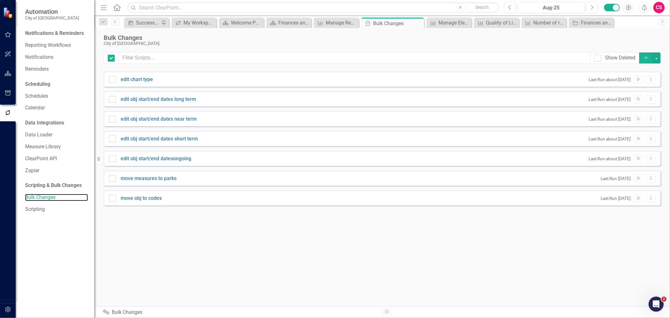
checkbox input "false"
click at [646, 58] on icon "Add" at bounding box center [646, 58] width 6 height 4
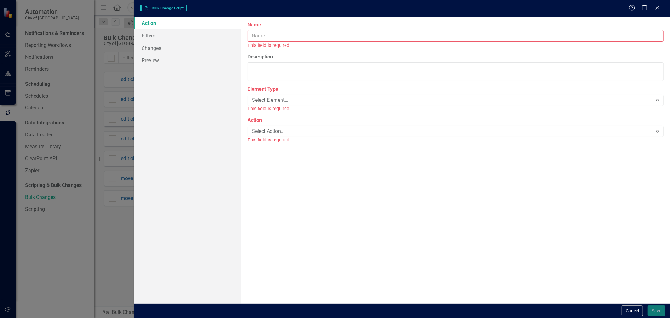
click at [263, 35] on input "Name" at bounding box center [455, 36] width 416 height 12
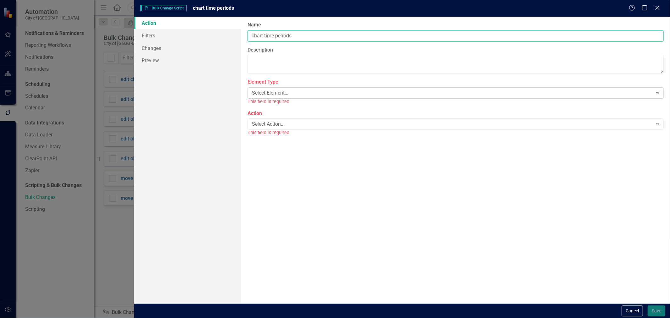
type input "chart time periods"
click at [274, 90] on div "Select Element..." at bounding box center [452, 93] width 401 height 7
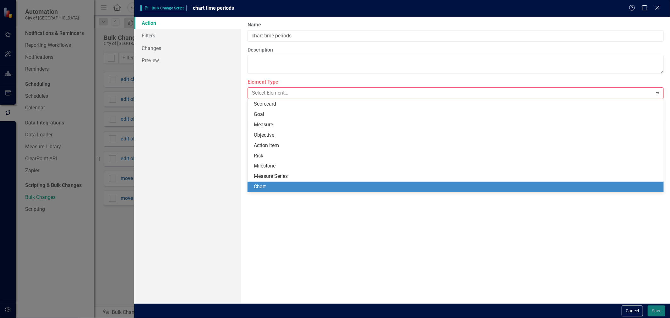
click at [263, 182] on div "Chart" at bounding box center [455, 187] width 416 height 10
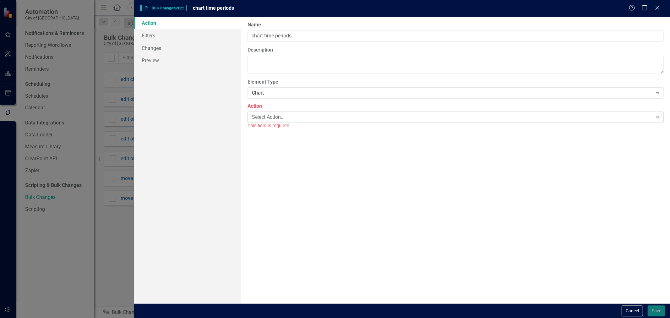
click at [260, 118] on div "Select Action..." at bounding box center [452, 116] width 401 height 7
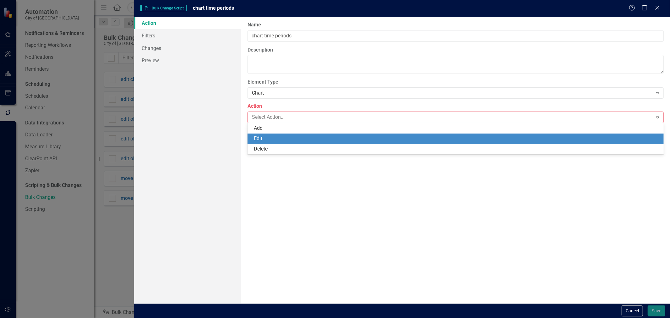
click at [262, 135] on div "Edit" at bounding box center [457, 138] width 406 height 7
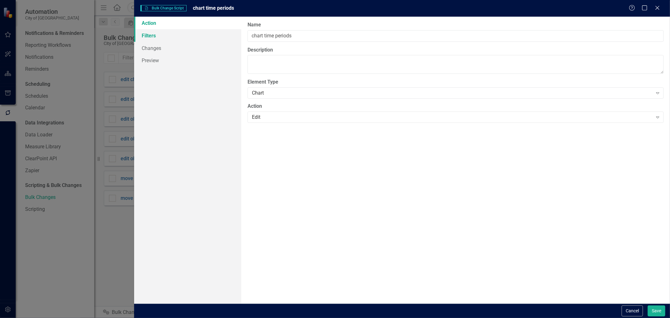
click at [178, 30] on link "Filters" at bounding box center [187, 35] width 107 height 13
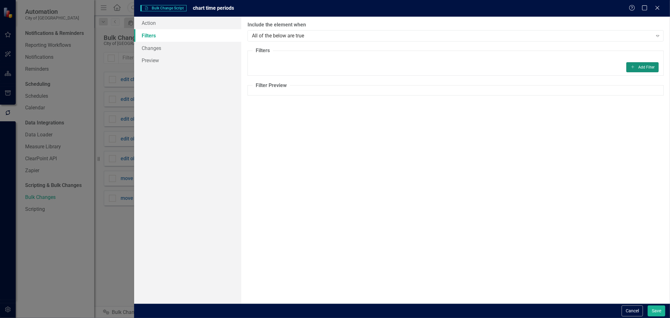
click at [638, 63] on button "Add Add Filter" at bounding box center [642, 67] width 32 height 10
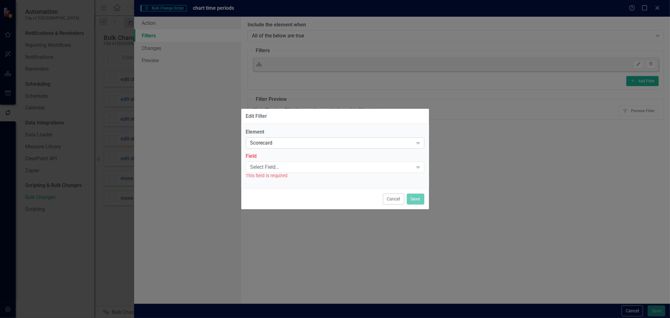
click at [297, 141] on div "Scorecard" at bounding box center [331, 142] width 163 height 7
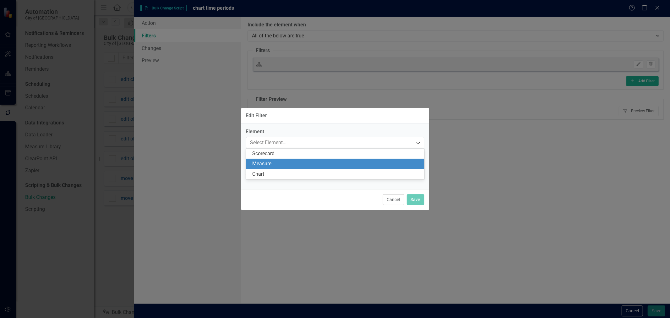
click at [264, 166] on div "Measure" at bounding box center [336, 163] width 168 height 7
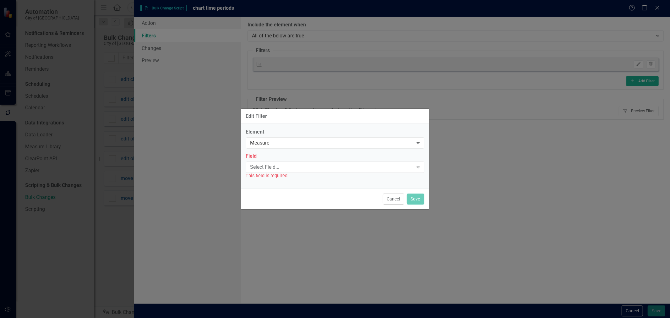
click at [264, 166] on div "Select Field..." at bounding box center [331, 166] width 163 height 7
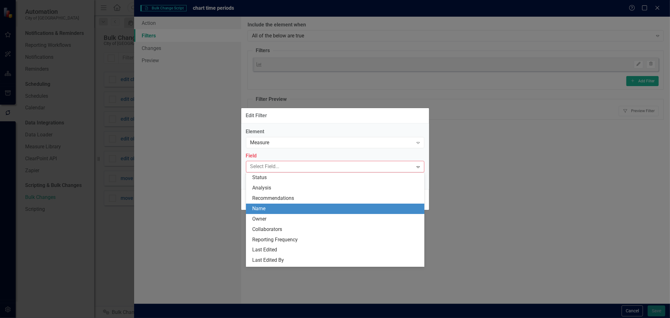
click at [277, 209] on div "Name" at bounding box center [336, 208] width 168 height 7
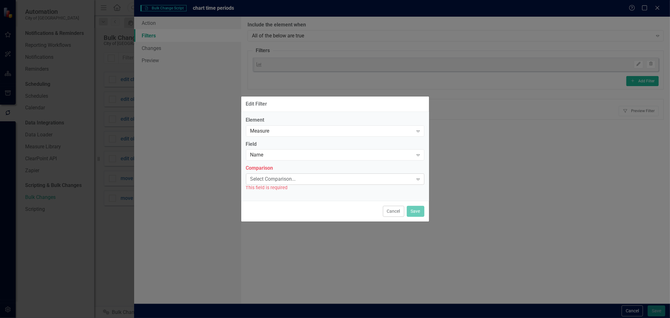
click at [277, 184] on div "Select Comparison... Expand" at bounding box center [335, 178] width 178 height 11
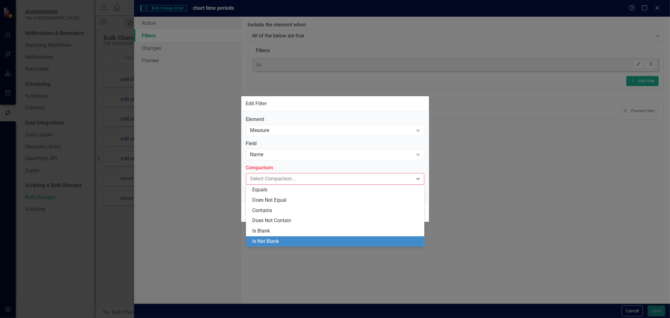
click at [265, 244] on div "Is Not Blank" at bounding box center [336, 241] width 168 height 7
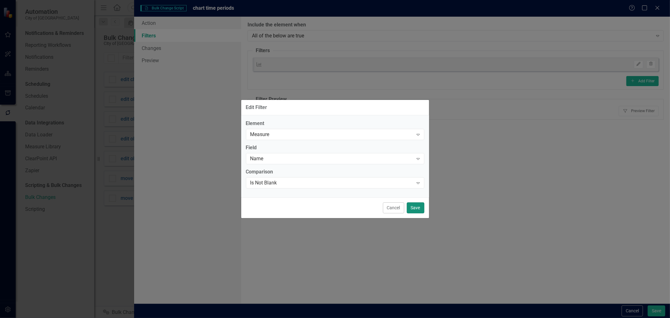
click at [416, 208] on button "Save" at bounding box center [416, 207] width 18 height 11
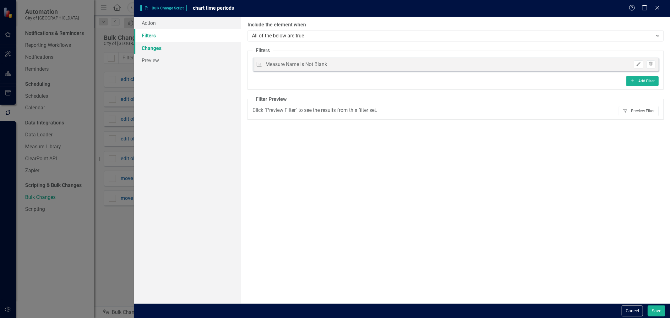
click at [211, 48] on link "Changes" at bounding box center [187, 48] width 107 height 13
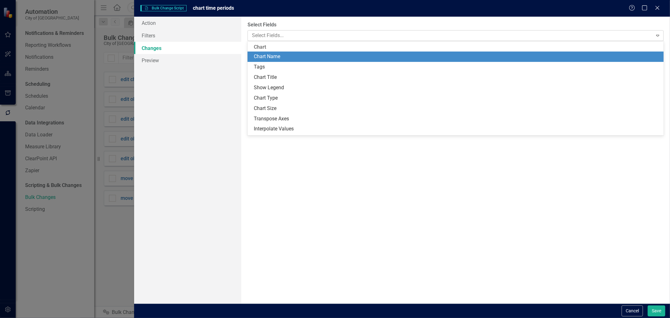
click at [317, 40] on div "Select Fields... Expand" at bounding box center [455, 35] width 416 height 11
type input "per"
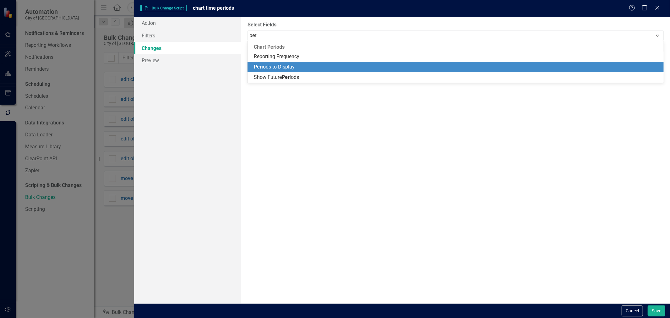
click at [313, 71] on div "Per iods to Display" at bounding box center [455, 67] width 416 height 10
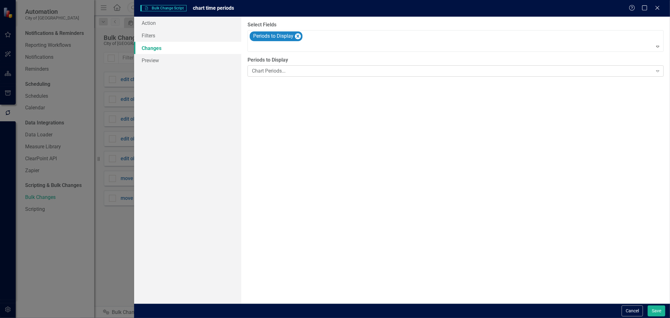
click at [305, 72] on div "Chart Periods..." at bounding box center [452, 71] width 401 height 7
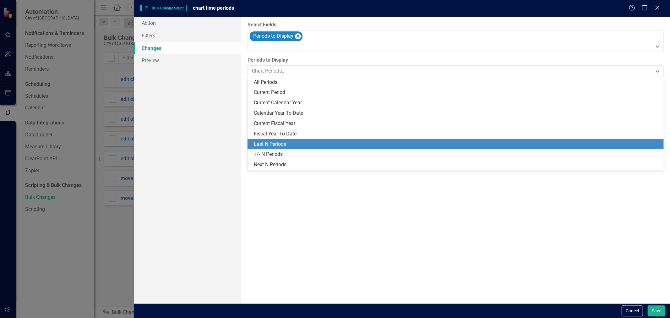
click at [286, 142] on div "Last N Periods" at bounding box center [457, 144] width 406 height 7
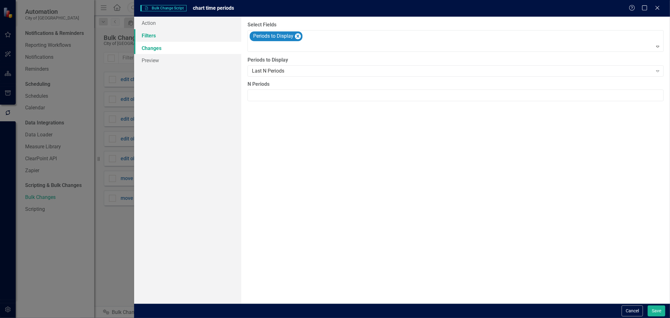
click at [175, 30] on link "Filters" at bounding box center [187, 35] width 107 height 13
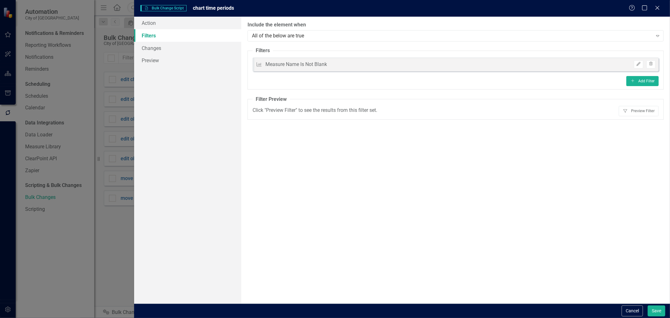
click at [649, 73] on fieldset "Filters Measure Measure Name Is Not Blank Edit Trash Add Add Filter" at bounding box center [455, 68] width 416 height 42
click at [639, 63] on icon "button" at bounding box center [639, 64] width 4 height 4
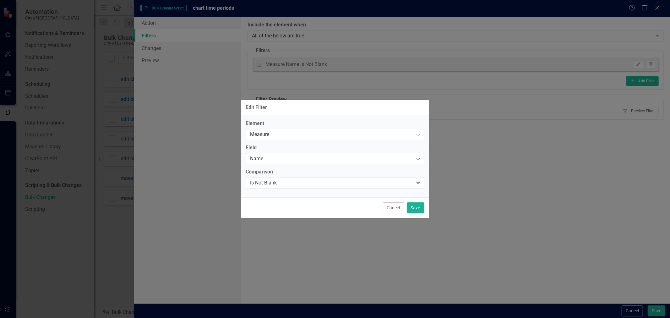
click at [264, 155] on div "Name" at bounding box center [331, 158] width 163 height 7
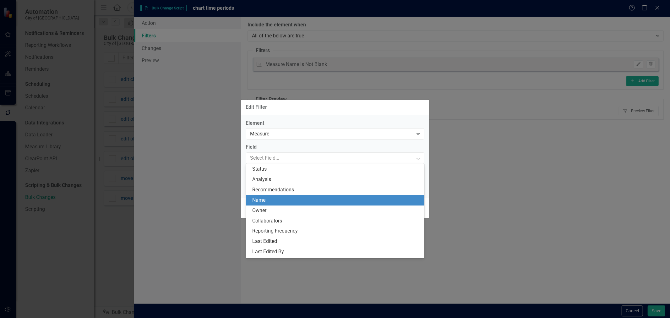
scroll to position [31, 0]
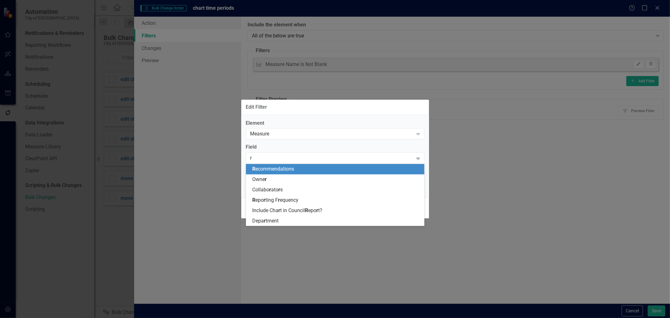
type input "re"
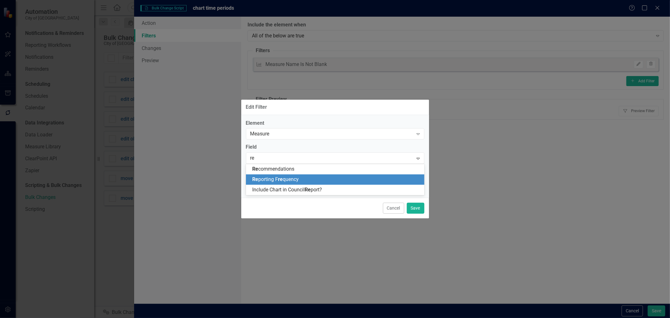
click at [274, 177] on span "Re porting F re quency" at bounding box center [275, 179] width 46 height 6
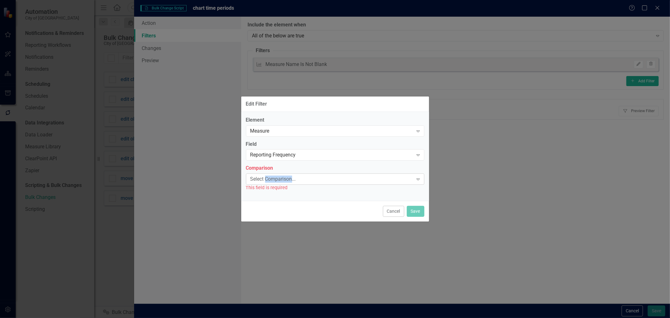
click at [274, 177] on div "Select Comparison..." at bounding box center [331, 179] width 163 height 7
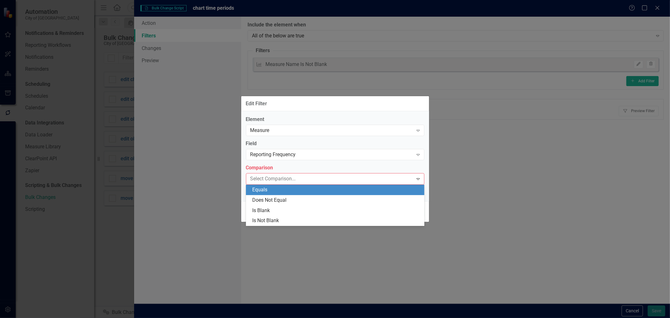
click at [274, 189] on div "Equals" at bounding box center [336, 189] width 168 height 7
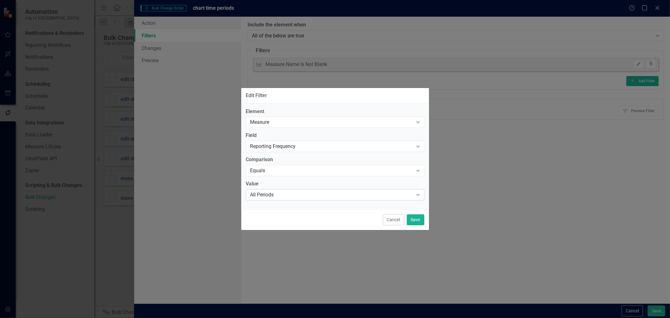
click at [271, 192] on div "All Periods" at bounding box center [331, 194] width 163 height 7
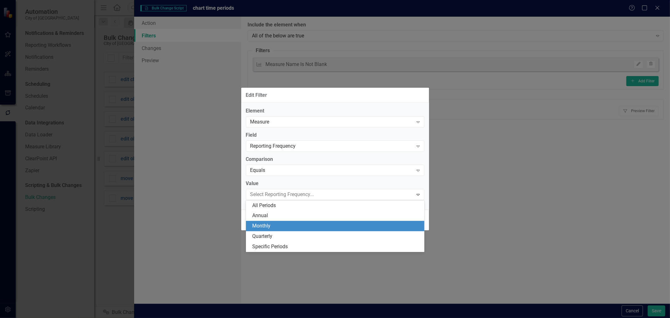
click at [264, 225] on div "Monthly" at bounding box center [336, 225] width 168 height 7
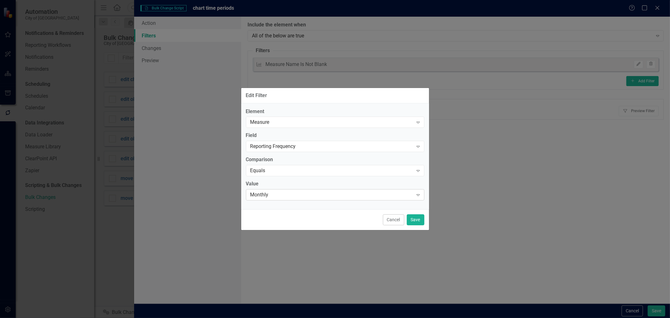
click at [272, 196] on div "Monthly" at bounding box center [331, 194] width 163 height 7
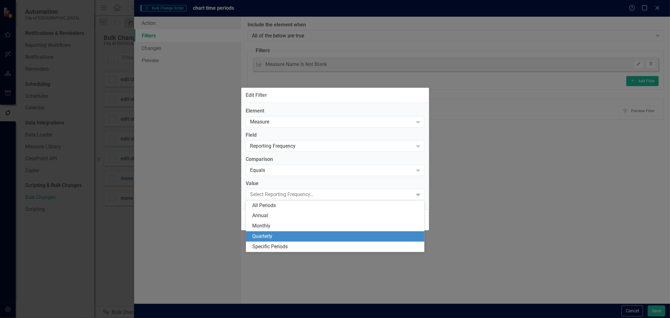
click at [263, 237] on div "Quarterly" at bounding box center [336, 236] width 168 height 7
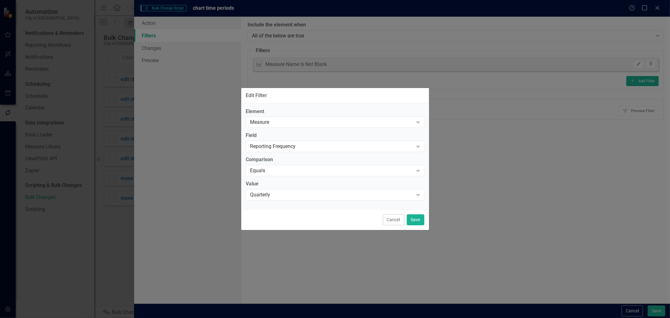
click at [405, 218] on div "Cancel Save" at bounding box center [335, 219] width 188 height 21
click at [420, 215] on button "Save" at bounding box center [416, 219] width 18 height 11
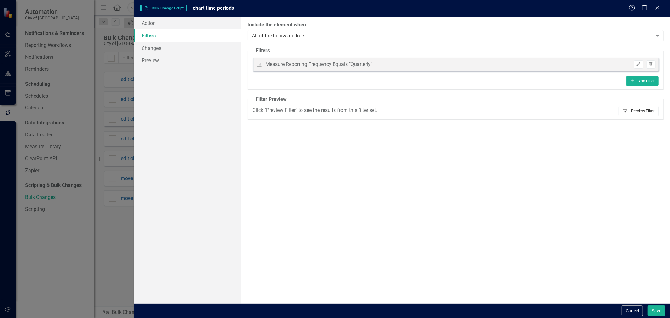
click at [633, 112] on button "Filter Preview Filter" at bounding box center [639, 111] width 40 height 10
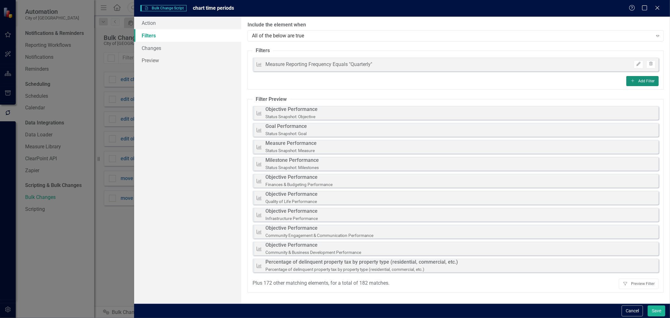
click at [651, 82] on button "Add Add Filter" at bounding box center [642, 81] width 32 height 10
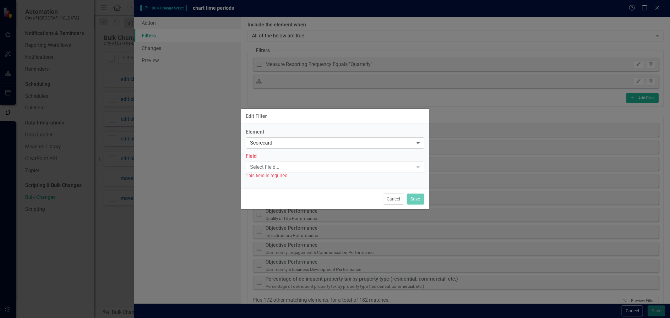
click at [309, 139] on div "Scorecard" at bounding box center [331, 142] width 163 height 7
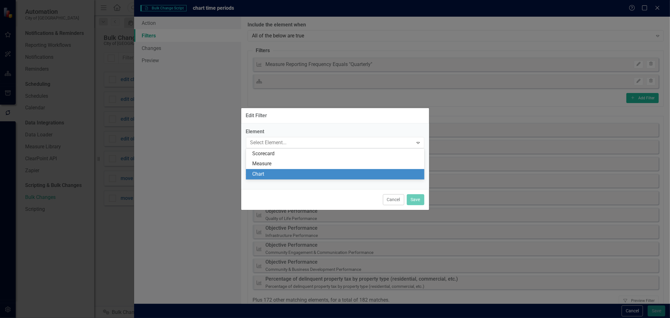
click at [283, 173] on div "Chart" at bounding box center [336, 174] width 168 height 7
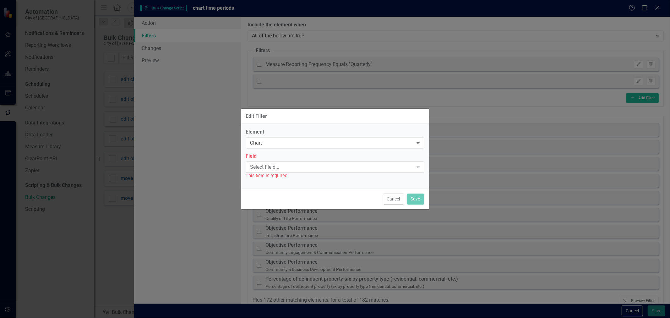
click at [277, 168] on div "Select Field..." at bounding box center [331, 166] width 163 height 7
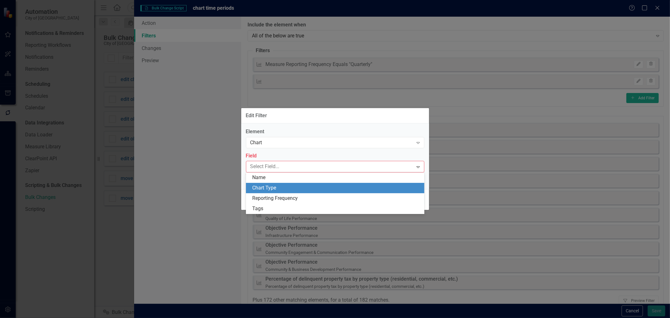
click at [274, 186] on div "Chart Type" at bounding box center [336, 187] width 168 height 7
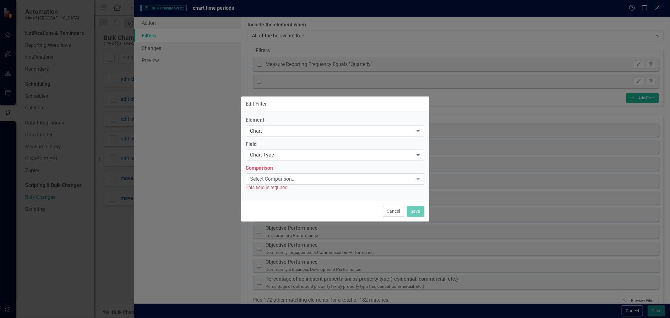
click at [274, 182] on div "Select Comparison..." at bounding box center [331, 179] width 163 height 7
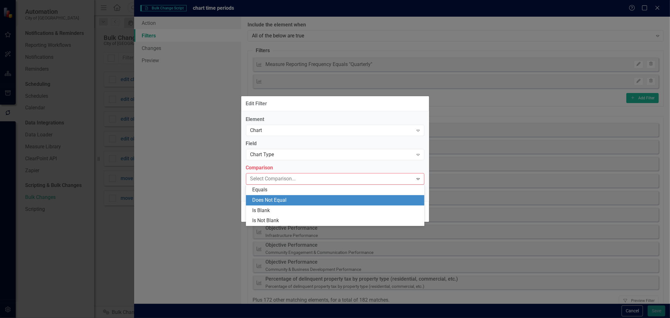
click at [274, 203] on div "Does Not Equal" at bounding box center [336, 200] width 168 height 7
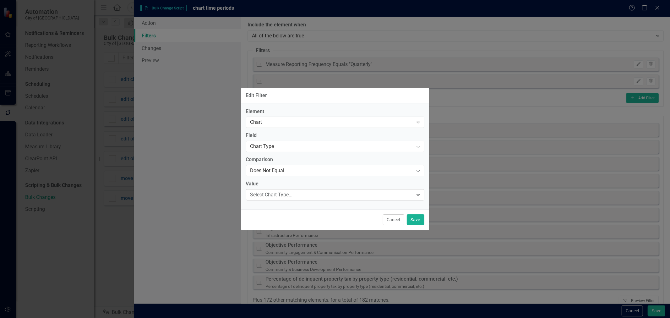
click at [275, 189] on div "Select Chart Type... Expand" at bounding box center [335, 194] width 178 height 11
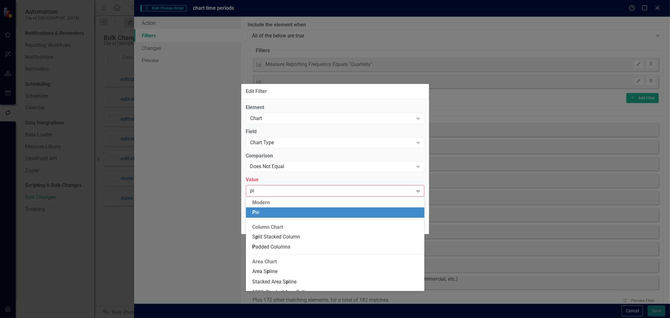
type input "pie"
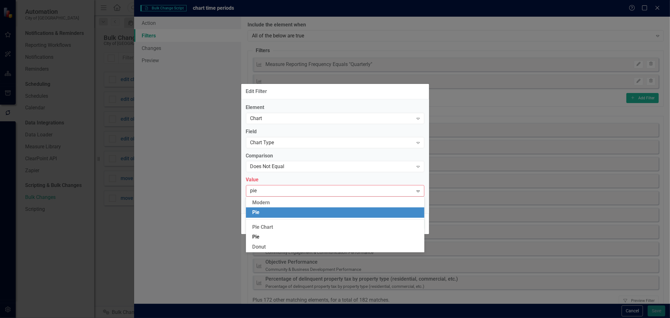
click at [274, 214] on div "Pie" at bounding box center [336, 212] width 168 height 7
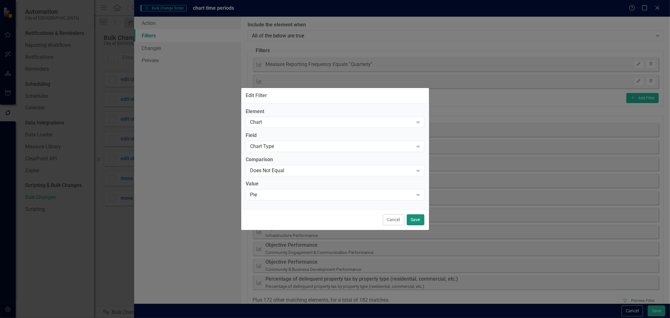
click at [409, 220] on button "Save" at bounding box center [416, 219] width 18 height 11
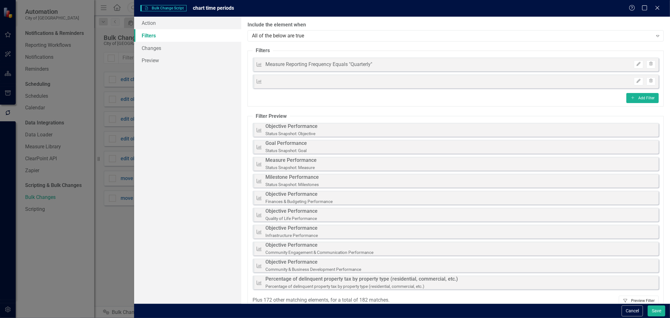
click at [627, 297] on button "Filter Preview Filter" at bounding box center [639, 301] width 40 height 10
drag, startPoint x: 632, startPoint y: 85, endPoint x: 630, endPoint y: 80, distance: 5.9
click at [632, 85] on div "Chart Edit Trash" at bounding box center [456, 81] width 406 height 14
click at [636, 81] on icon "Edit" at bounding box center [638, 81] width 5 height 4
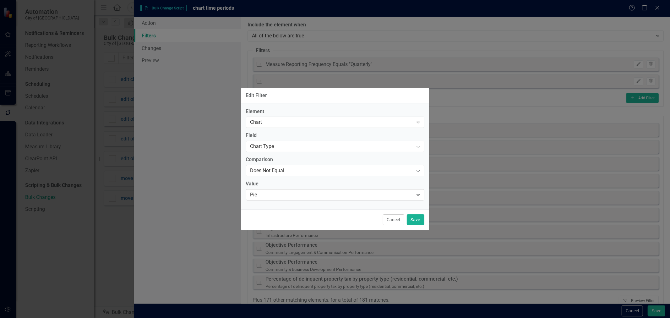
click at [388, 198] on div "Pie Expand" at bounding box center [335, 194] width 178 height 11
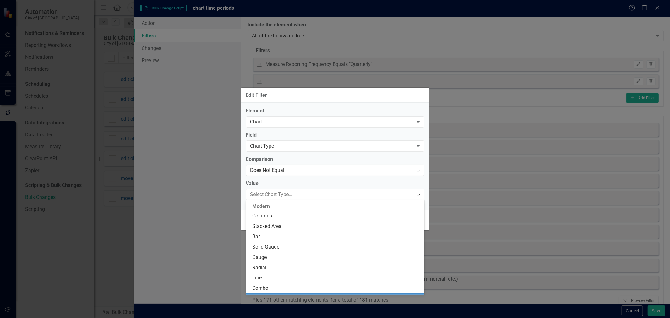
scroll to position [93, 0]
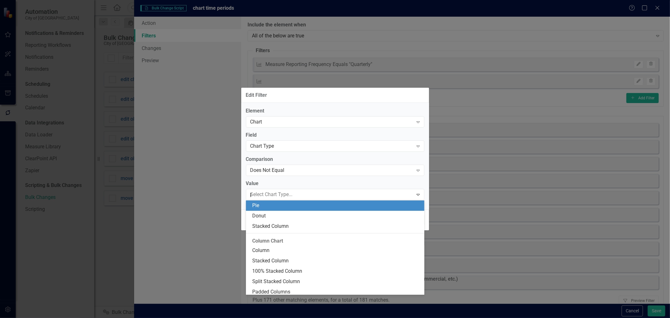
type input "pie"
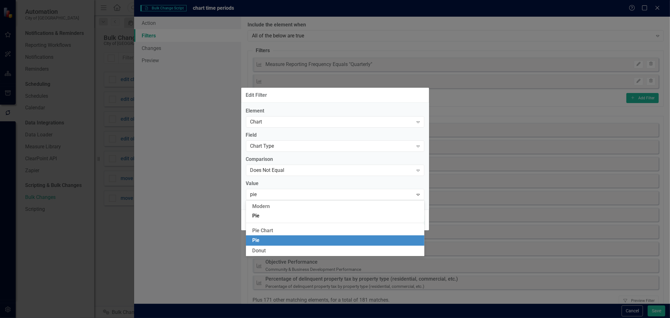
click at [357, 239] on div "Pie" at bounding box center [336, 240] width 168 height 7
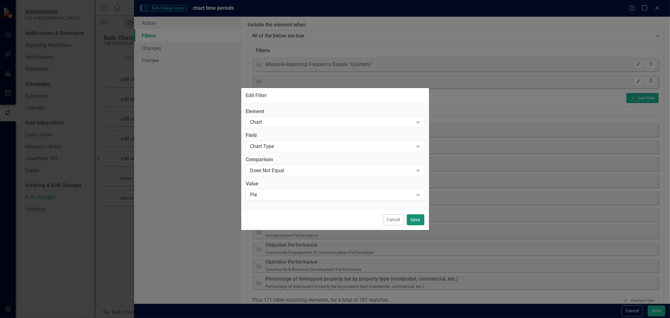
click at [411, 220] on button "Save" at bounding box center [416, 219] width 18 height 11
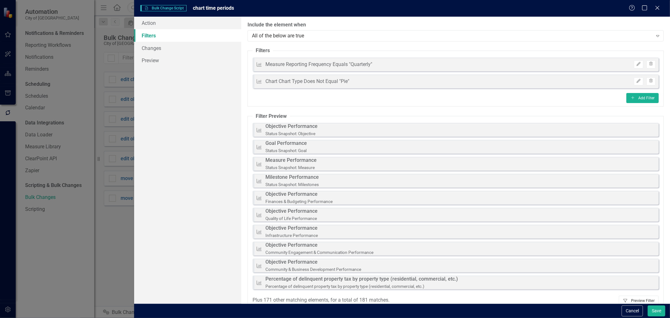
click at [628, 299] on button "Filter Preview Filter" at bounding box center [639, 301] width 40 height 10
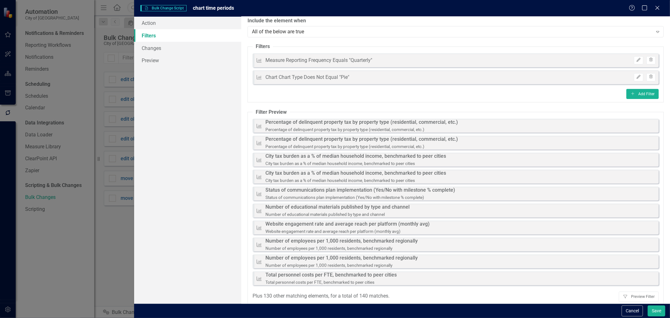
scroll to position [10, 0]
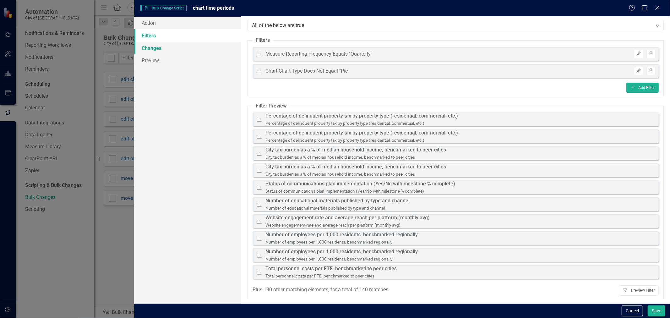
click at [170, 51] on link "Changes" at bounding box center [187, 48] width 107 height 13
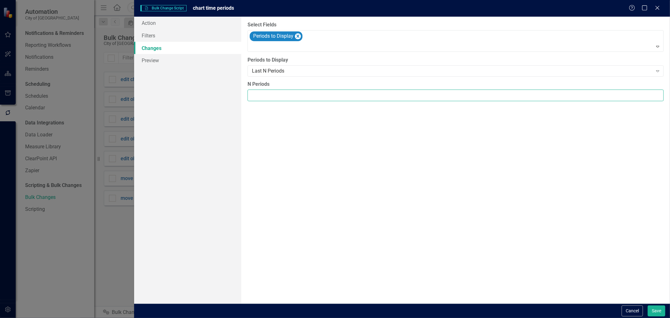
click at [275, 96] on input "N Periods" at bounding box center [455, 96] width 416 height 12
type input "8"
click at [350, 169] on div "You can now select the fields you would like to change. Select the fields from …" at bounding box center [455, 160] width 429 height 287
click at [649, 313] on button "Save" at bounding box center [657, 310] width 18 height 11
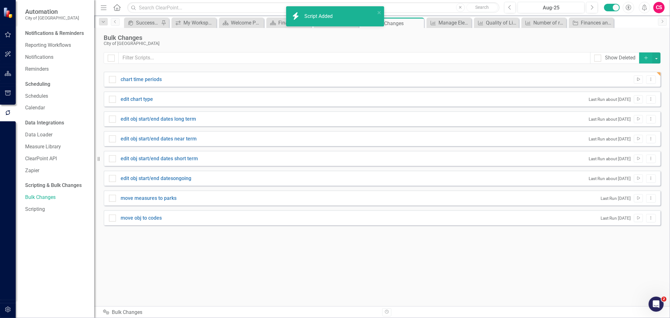
drag, startPoint x: 638, startPoint y: 76, endPoint x: 638, endPoint y: 79, distance: 3.5
click at [638, 79] on button "Run Script" at bounding box center [638, 79] width 9 height 8
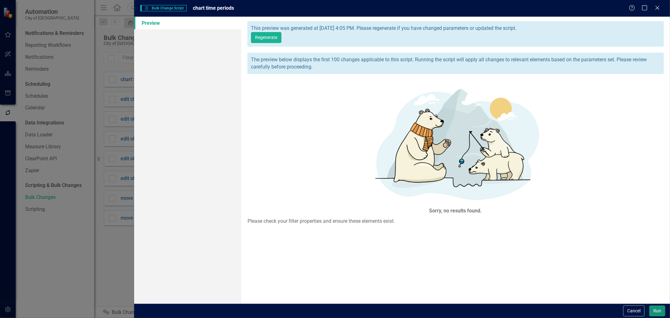
click at [664, 309] on button "Run" at bounding box center [657, 310] width 16 height 11
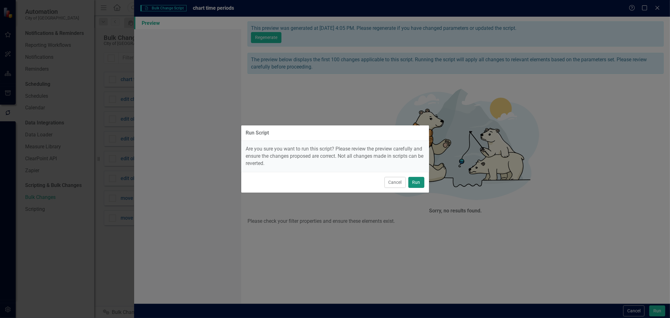
click at [411, 177] on button "Run" at bounding box center [416, 182] width 16 height 11
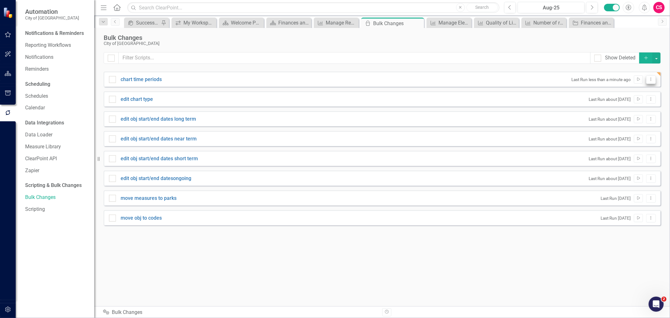
click at [653, 84] on button "Dropdown Menu" at bounding box center [651, 79] width 10 height 8
click at [638, 101] on link "Edit Edit Script" at bounding box center [631, 102] width 50 height 12
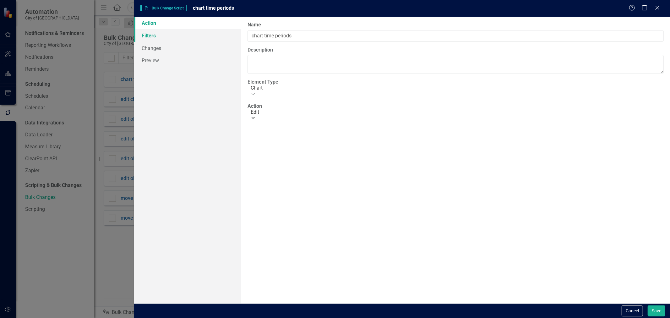
click at [173, 37] on link "Filters" at bounding box center [187, 35] width 107 height 13
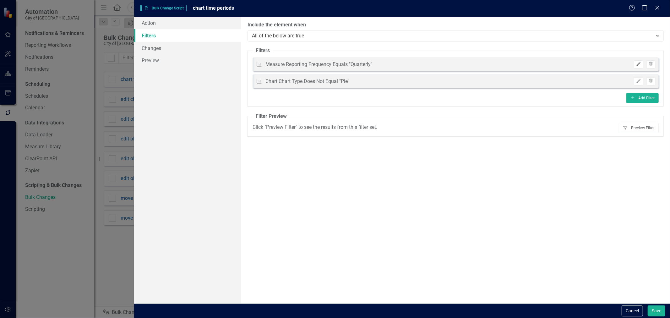
click at [638, 64] on icon "Edit" at bounding box center [638, 64] width 5 height 4
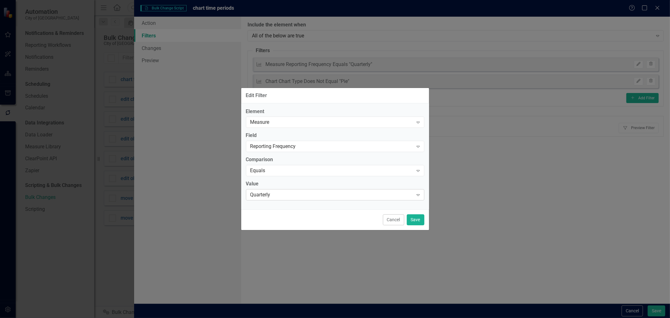
click at [340, 192] on div "Quarterly" at bounding box center [331, 194] width 163 height 7
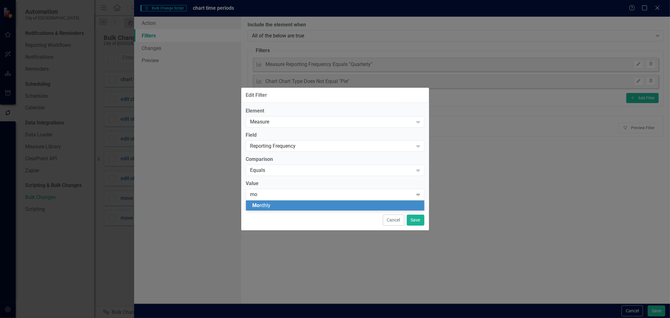
type input "mon"
click at [335, 205] on div "Mon thly" at bounding box center [336, 205] width 168 height 7
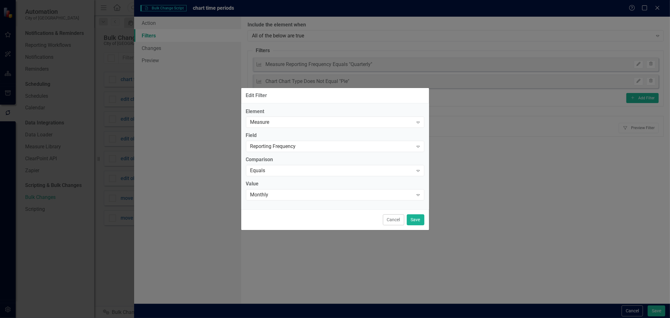
click at [419, 225] on div "Cancel Save" at bounding box center [335, 219] width 188 height 21
click at [416, 222] on button "Save" at bounding box center [416, 219] width 18 height 11
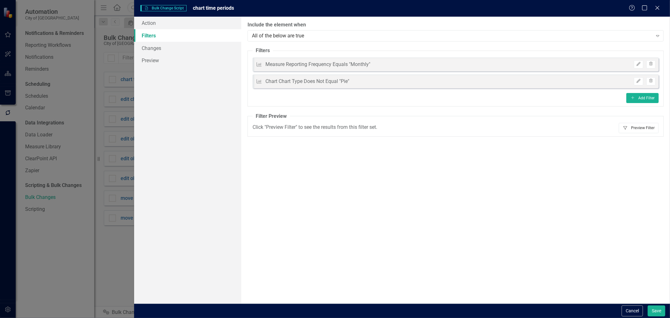
click at [654, 129] on button "Filter Preview Filter" at bounding box center [639, 128] width 40 height 10
click at [638, 64] on icon "Edit" at bounding box center [638, 64] width 5 height 4
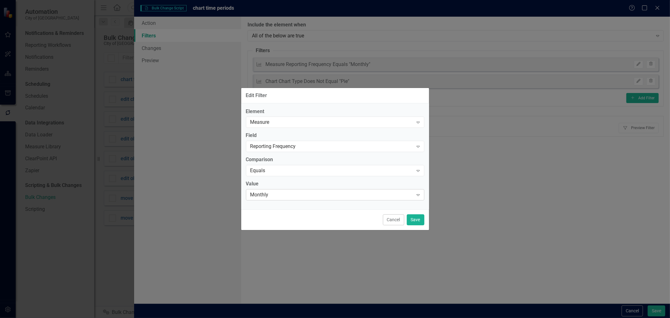
click at [296, 199] on div "Monthly Expand" at bounding box center [335, 194] width 178 height 11
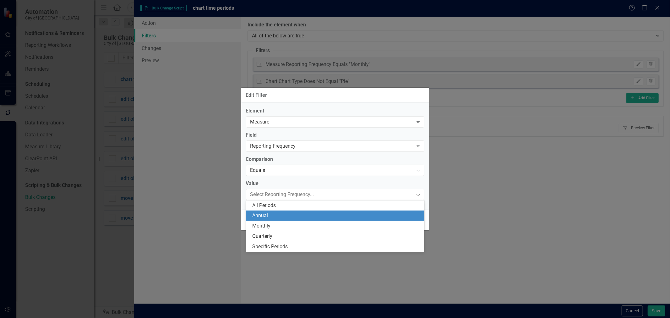
click at [277, 214] on div "Annual" at bounding box center [336, 215] width 168 height 7
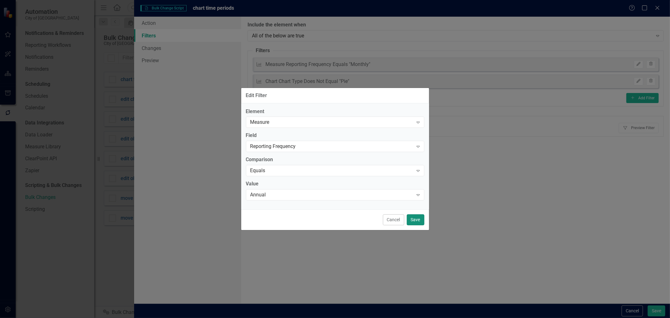
drag, startPoint x: 420, startPoint y: 220, endPoint x: 567, endPoint y: 186, distance: 151.1
click at [420, 219] on button "Save" at bounding box center [416, 219] width 18 height 11
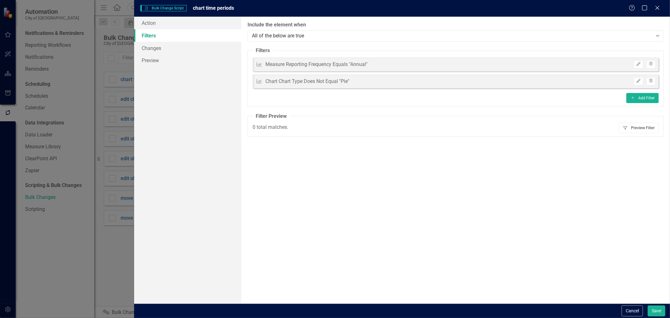
click at [650, 127] on button "Filter Preview Filter" at bounding box center [639, 128] width 40 height 10
click at [646, 124] on button "Filter Preview Filter" at bounding box center [639, 128] width 40 height 10
click at [641, 130] on button "Filter Preview Filter" at bounding box center [639, 128] width 40 height 10
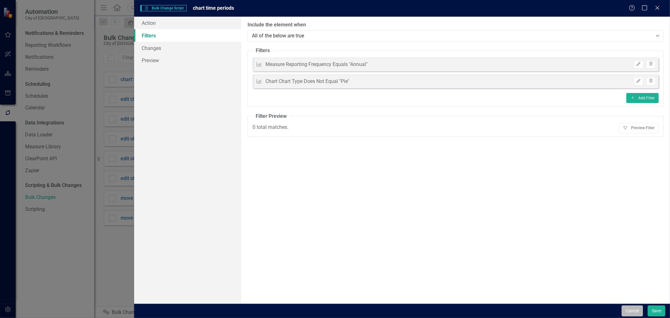
click at [638, 306] on button "Cancel" at bounding box center [632, 310] width 21 height 11
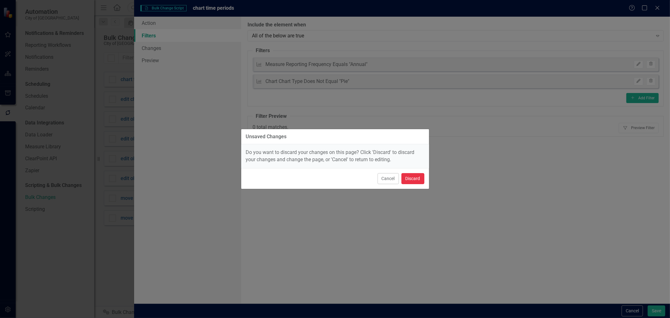
click at [411, 176] on button "Discard" at bounding box center [412, 178] width 23 height 11
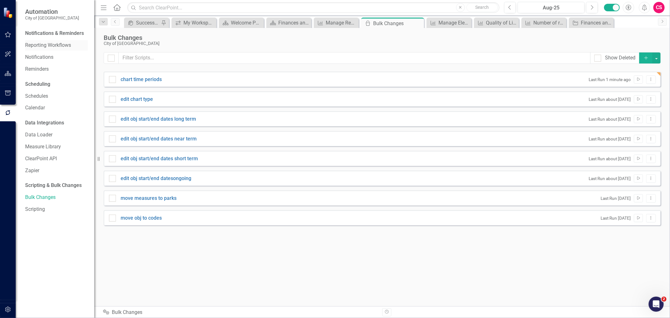
click at [49, 40] on div "Reporting Workflows" at bounding box center [56, 45] width 63 height 10
click at [48, 45] on link "Reporting Workflows" at bounding box center [56, 45] width 63 height 7
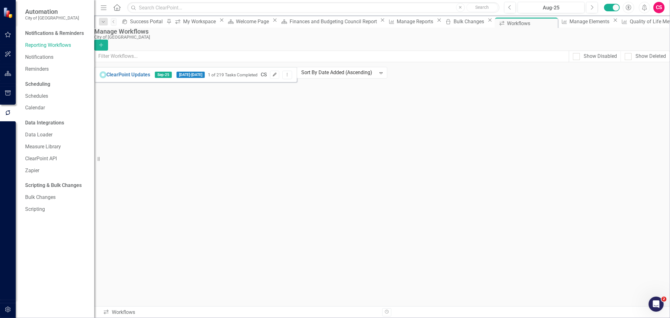
click at [279, 76] on button "Edit" at bounding box center [274, 75] width 9 height 8
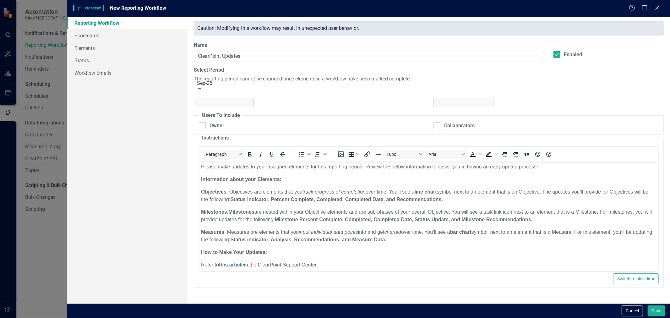
checkbox input "true"
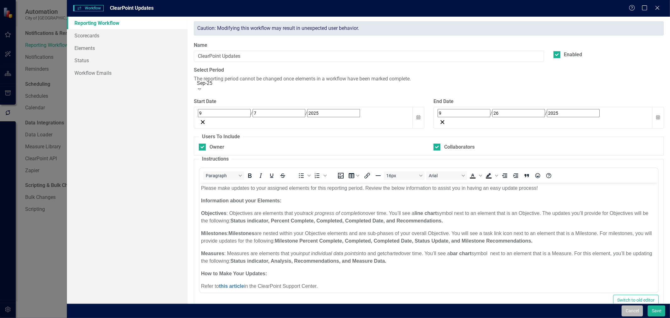
click at [638, 312] on button "Cancel" at bounding box center [632, 310] width 21 height 11
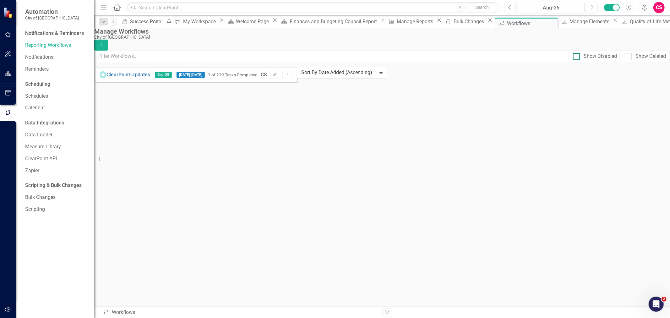
click at [587, 58] on div "Show Disabled" at bounding box center [600, 56] width 33 height 7
click at [577, 57] on input "Show Disabled" at bounding box center [575, 55] width 4 height 4
checkbox input "true"
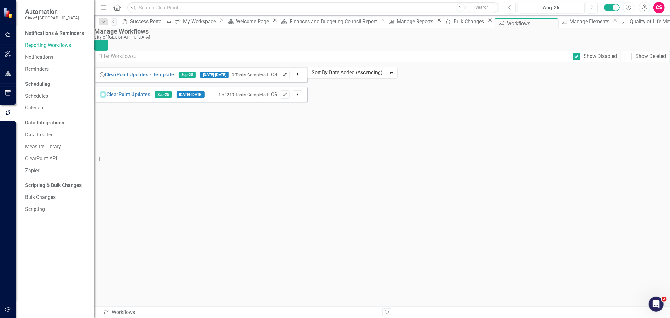
click at [290, 79] on button "Edit" at bounding box center [284, 75] width 9 height 8
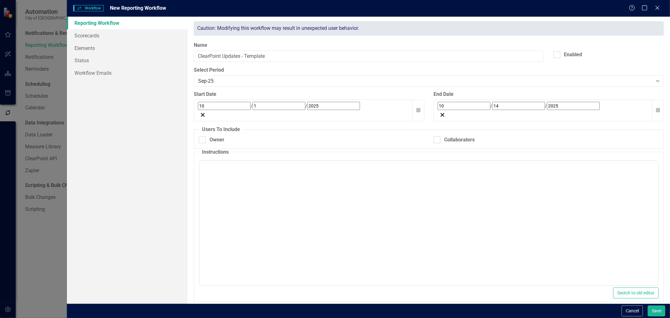
checkbox input "true"
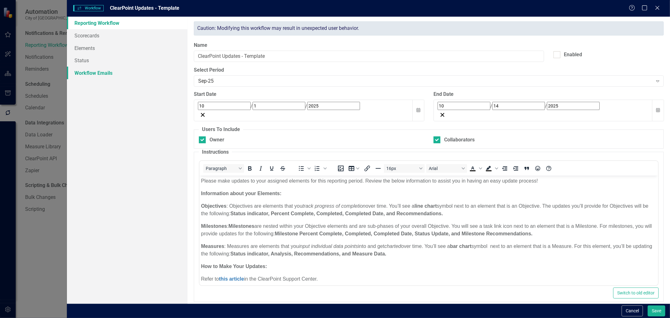
click at [90, 71] on link "Workflow Emails" at bounding box center [127, 73] width 121 height 13
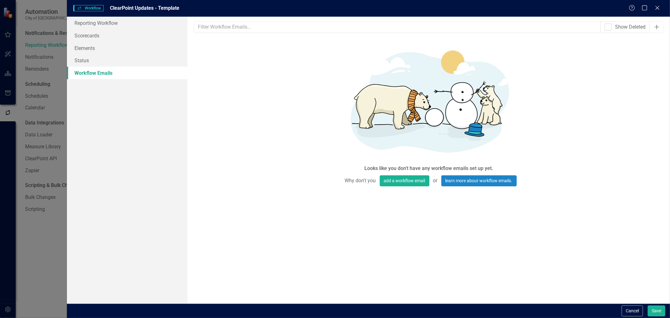
click at [655, 25] on icon "Add" at bounding box center [657, 26] width 6 height 5
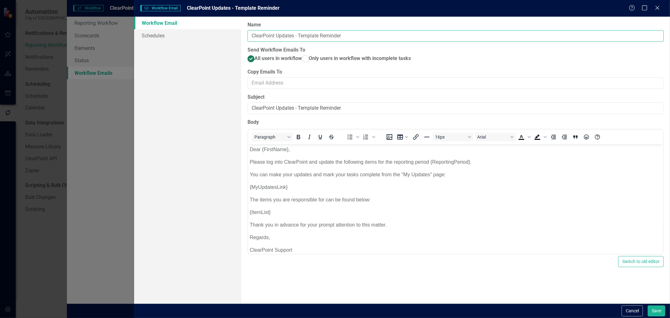
click at [310, 38] on input "ClearPoint Updates - Template Reminder" at bounding box center [455, 36] width 416 height 12
click at [311, 38] on input "ClearPoint Updates Reminder" at bounding box center [455, 36] width 416 height 12
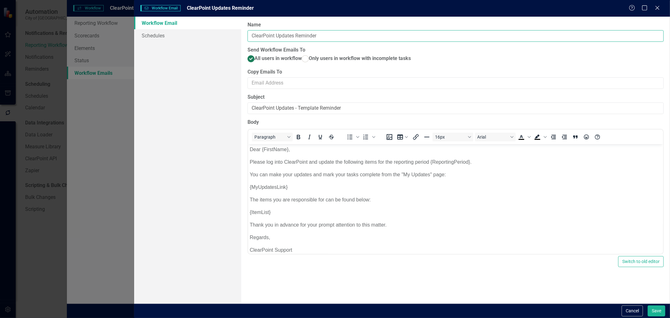
type input "ClearPoint Updates Reminder"
click at [289, 114] on input "ClearPoint Updates - Template Reminder" at bounding box center [455, 108] width 416 height 12
paste input "text"
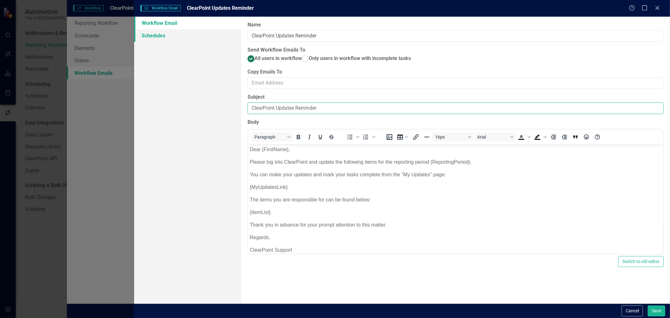
type input "ClearPoint Updates Reminder"
click at [183, 35] on link "Schedules" at bounding box center [187, 35] width 107 height 13
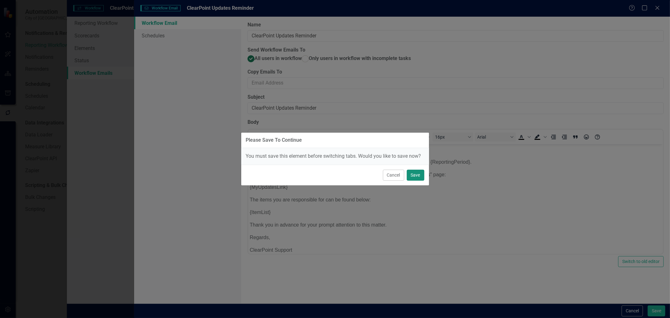
click at [419, 173] on button "Save" at bounding box center [416, 175] width 18 height 11
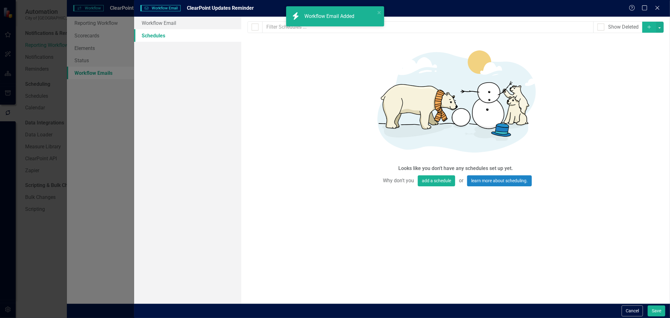
click at [645, 27] on button "Add" at bounding box center [649, 27] width 14 height 11
select select "pm"
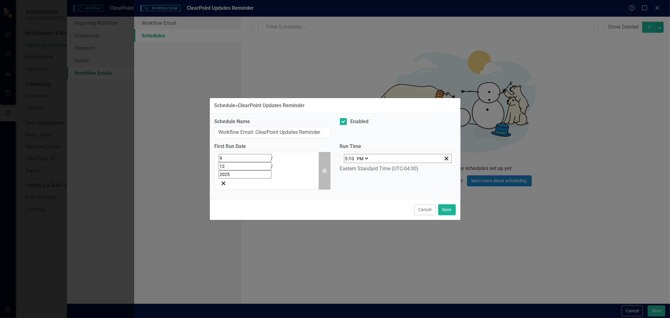
click at [328, 167] on button "Calendar" at bounding box center [324, 171] width 12 height 38
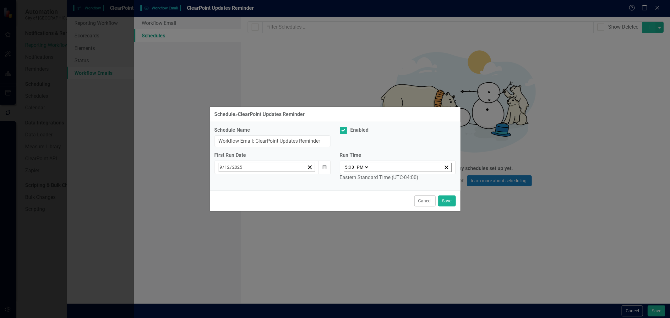
click at [297, 186] on button "›" at bounding box center [304, 181] width 14 height 14
click at [269, 204] on button "1" at bounding box center [270, 205] width 16 height 11
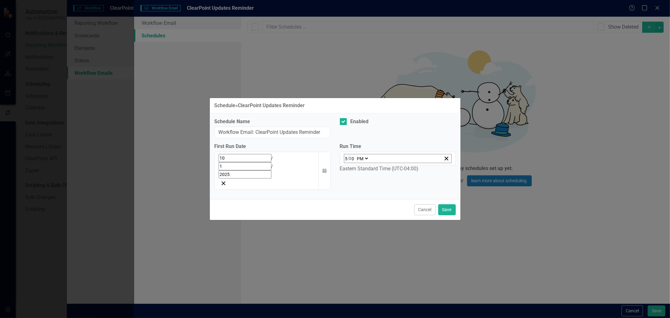
click at [345, 163] on input "5" at bounding box center [346, 158] width 3 height 8
type input "13:00"
type input "1"
type input "22:00"
type input "10"
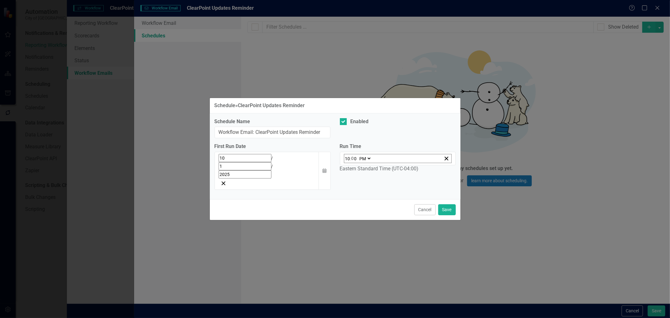
click at [363, 163] on select "AM PM" at bounding box center [365, 158] width 14 height 8
select select "am"
click at [358, 163] on select "AM PM" at bounding box center [365, 158] width 14 height 8
type input "10:00"
drag, startPoint x: 432, startPoint y: 197, endPoint x: 437, endPoint y: 197, distance: 5.7
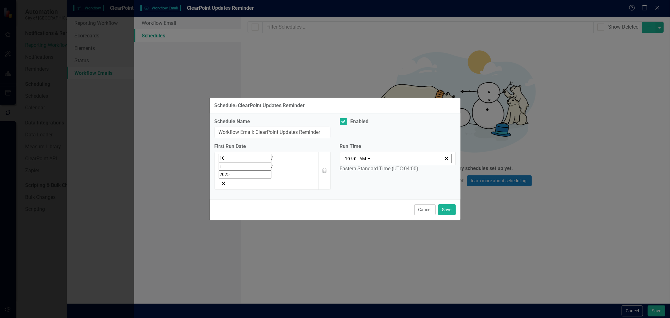
click at [433, 204] on button "Cancel" at bounding box center [424, 209] width 21 height 11
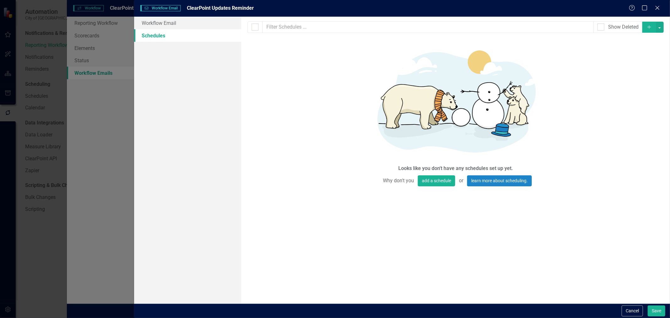
click at [644, 31] on button "Add" at bounding box center [649, 27] width 14 height 11
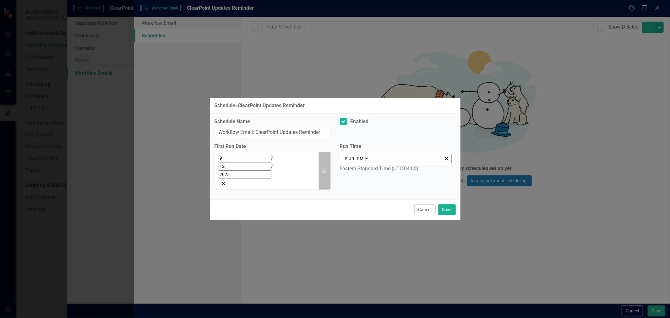
click at [325, 168] on icon "button" at bounding box center [325, 170] width 4 height 4
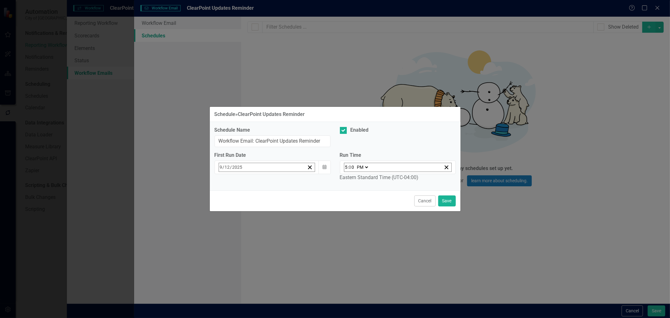
click at [305, 182] on button "›" at bounding box center [304, 181] width 14 height 14
drag, startPoint x: 262, startPoint y: 203, endPoint x: 300, endPoint y: 190, distance: 39.8
click at [262, 203] on button "1" at bounding box center [270, 205] width 16 height 11
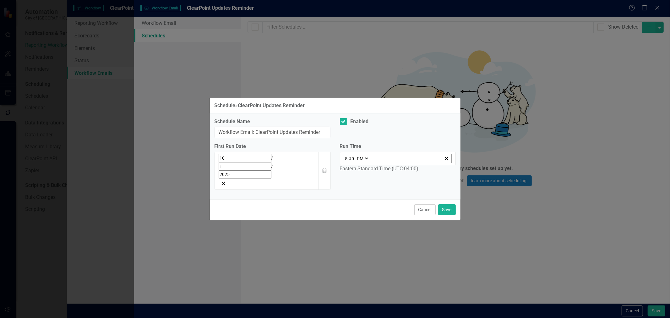
click at [361, 163] on select "AM PM" at bounding box center [363, 158] width 14 height 8
select select "am"
click at [356, 163] on select "AM PM" at bounding box center [363, 158] width 14 height 8
click at [343, 165] on div "05:00 5 : 0 0 AM PM" at bounding box center [398, 159] width 116 height 14
click at [345, 163] on input "5" at bounding box center [346, 158] width 3 height 8
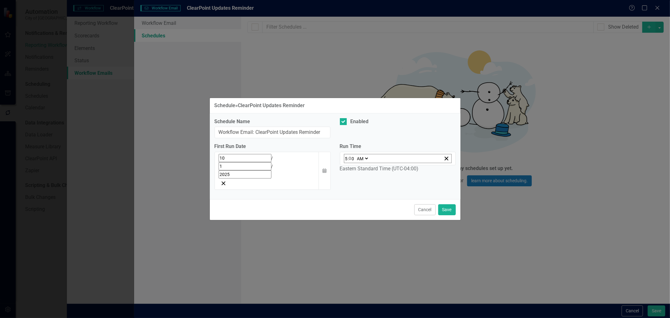
type input "01:00"
type input "1"
type input "10:00"
type input "10"
click at [449, 204] on button "Save" at bounding box center [447, 209] width 18 height 11
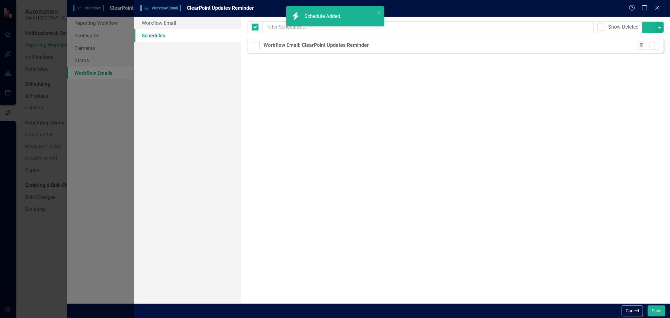
checkbox input "false"
click at [652, 310] on button "Save" at bounding box center [657, 310] width 18 height 11
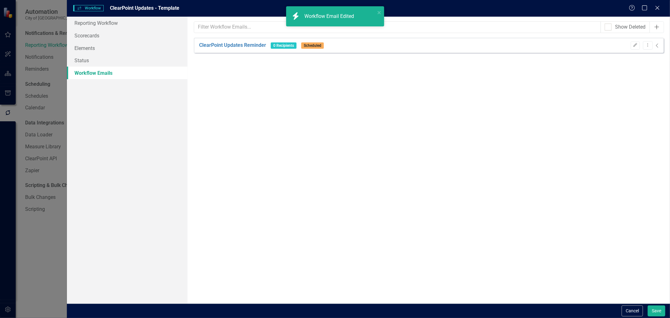
click at [654, 27] on icon "Add" at bounding box center [657, 26] width 6 height 5
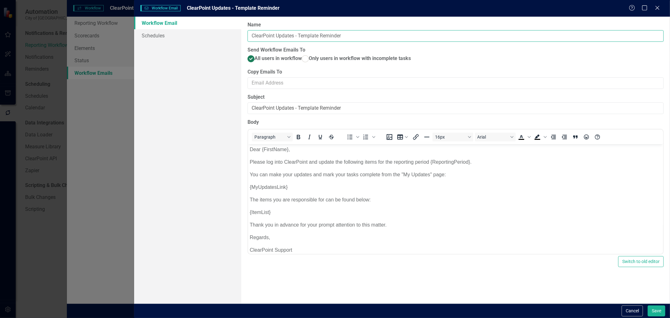
click at [311, 37] on input "ClearPoint Updates - Template Reminder" at bounding box center [455, 36] width 416 height 12
type input "ClearPoint Updates Final Reminder"
drag, startPoint x: 355, startPoint y: 118, endPoint x: 183, endPoint y: 102, distance: 172.6
click at [183, 102] on div "Workflow Email Schedules Workflow Emails are templated reminders linked to Repo…" at bounding box center [402, 160] width 536 height 287
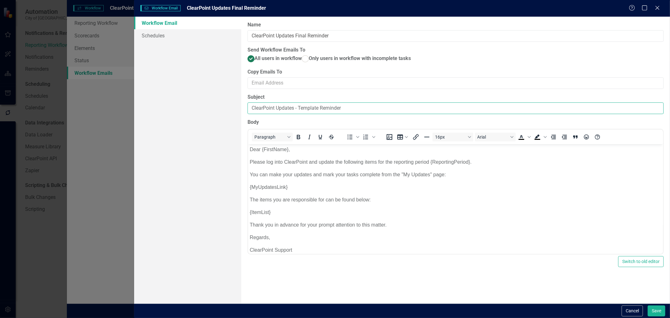
paste input "Final"
type input "ClearPoint Updates Final Reminder"
click at [183, 38] on link "Schedules" at bounding box center [187, 35] width 107 height 13
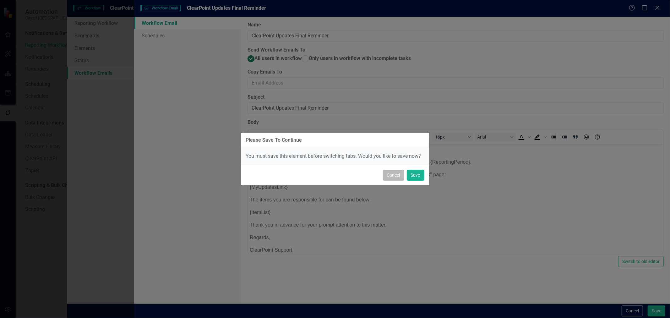
click at [384, 173] on button "Cancel" at bounding box center [393, 175] width 21 height 11
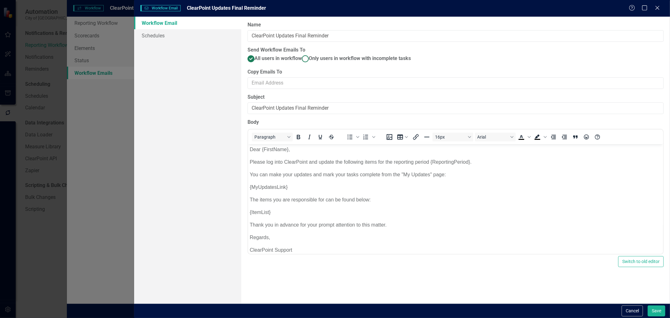
click at [309, 61] on span "Only users in workflow with incomplete tasks" at bounding box center [360, 58] width 102 height 6
click at [300, 64] on input "Only users in workflow with incomplete tasks" at bounding box center [305, 59] width 10 height 10
radio input "true"
click at [175, 36] on link "Schedules" at bounding box center [187, 35] width 107 height 13
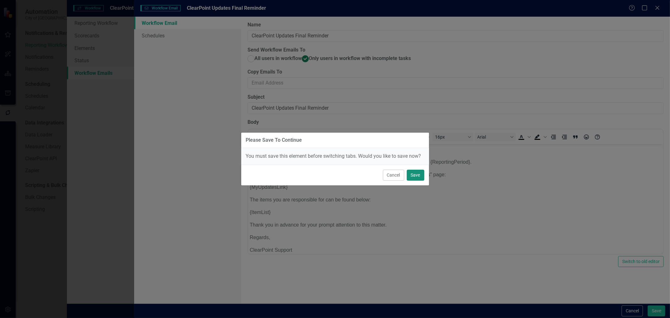
click at [422, 174] on button "Save" at bounding box center [416, 175] width 18 height 11
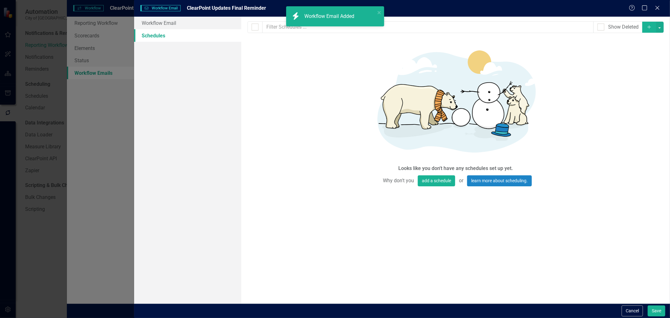
click at [648, 27] on icon "Add" at bounding box center [649, 27] width 6 height 4
select select "pm"
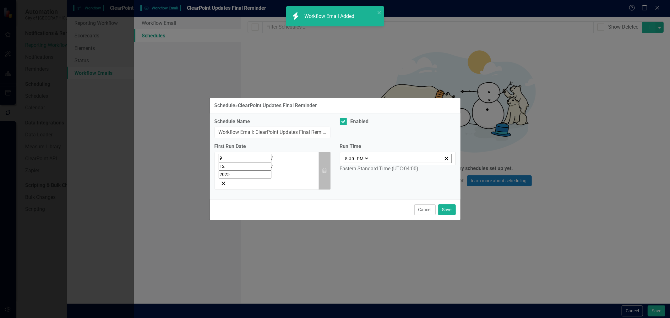
click at [325, 162] on button "Calendar" at bounding box center [324, 171] width 12 height 38
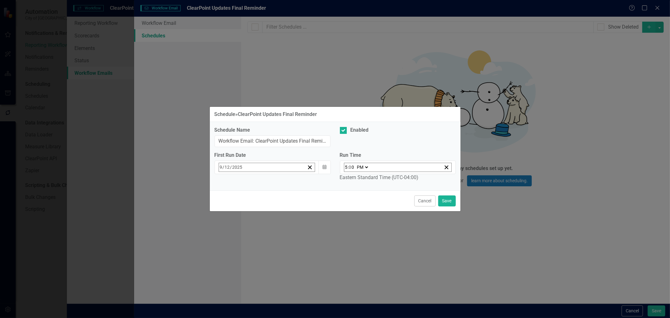
click at [304, 181] on button "›" at bounding box center [304, 181] width 14 height 14
drag, startPoint x: 267, startPoint y: 215, endPoint x: 314, endPoint y: 204, distance: 48.5
click at [269, 215] on abbr "8" at bounding box center [270, 217] width 3 height 5
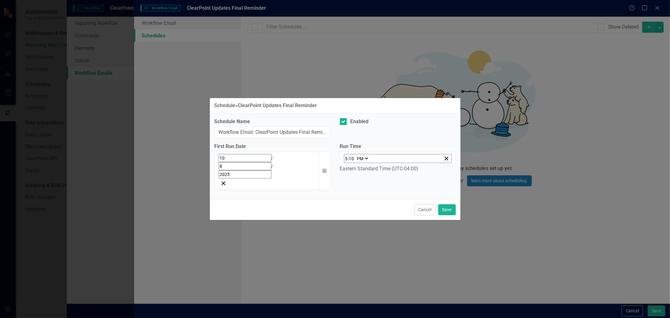
click at [343, 165] on div "17:00 5 : 0 0 AM PM" at bounding box center [398, 159] width 116 height 14
click at [345, 163] on input "5" at bounding box center [346, 158] width 3 height 8
type input "13:00"
type input "1"
type input "22:00"
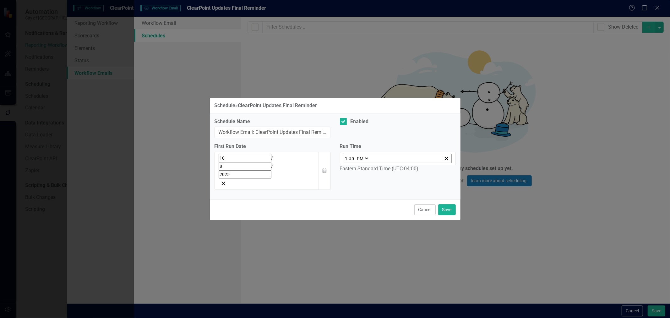
type input "10"
click at [364, 163] on select "AM PM" at bounding box center [365, 158] width 14 height 8
select select "am"
click at [358, 163] on select "AM PM" at bounding box center [365, 158] width 14 height 8
type input "10:00"
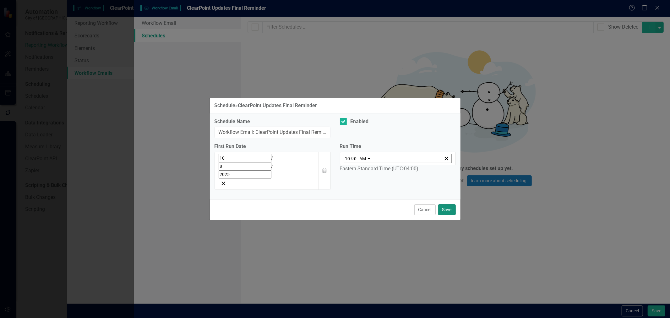
click at [449, 204] on button "Save" at bounding box center [447, 209] width 18 height 11
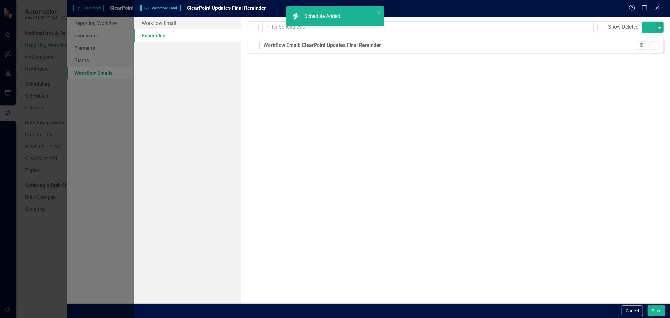
checkbox input "false"
click at [656, 307] on button "Save" at bounding box center [657, 310] width 18 height 11
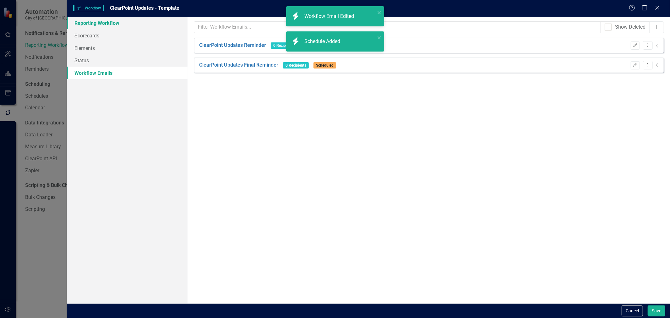
click at [114, 20] on link "Reporting Workflow" at bounding box center [127, 23] width 121 height 13
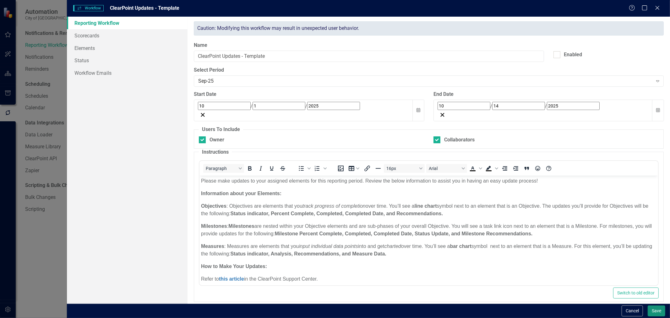
click at [657, 309] on button "Save" at bounding box center [657, 310] width 18 height 11
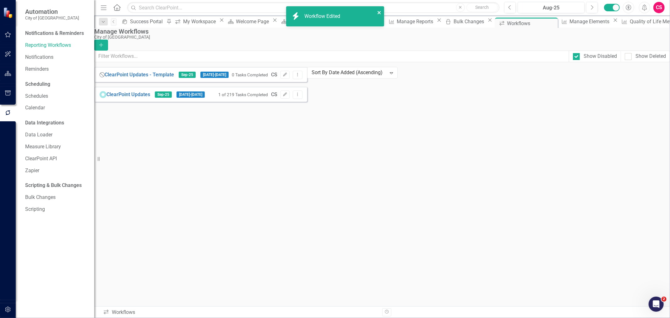
click at [379, 13] on icon "close" at bounding box center [379, 12] width 3 height 3
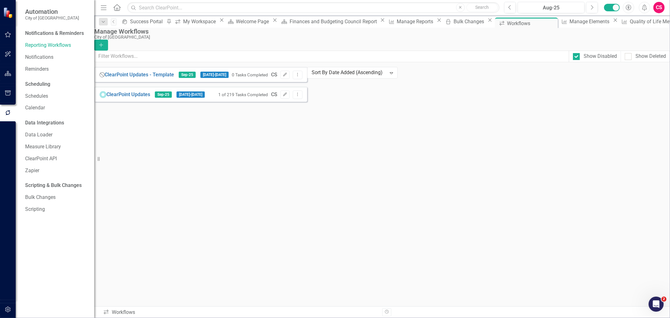
click at [307, 102] on div "Close Help ClearPoint Updates - Template Sep-25 [DATE] - [DATE] 0 Tasks Complet…" at bounding box center [200, 84] width 213 height 35
click at [115, 5] on icon at bounding box center [116, 7] width 7 height 7
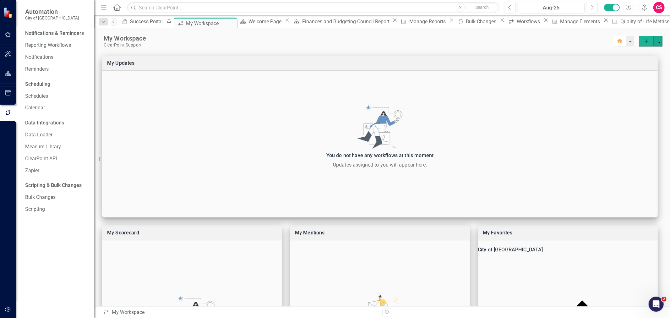
click at [11, 73] on button "button" at bounding box center [8, 73] width 14 height 13
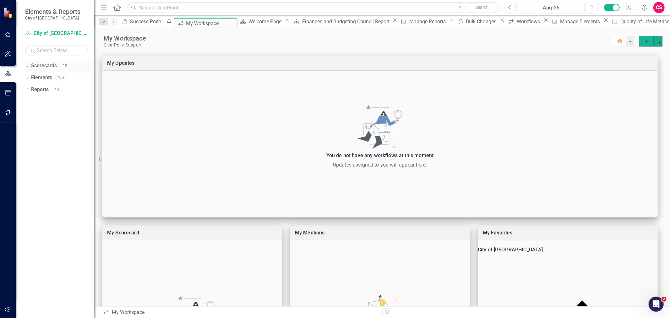
click at [28, 65] on icon "Dropdown" at bounding box center [27, 66] width 4 height 3
click at [27, 101] on icon "Dropdown" at bounding box center [27, 101] width 4 height 3
click at [23, 111] on div "Dropdown" at bounding box center [21, 113] width 4 height 5
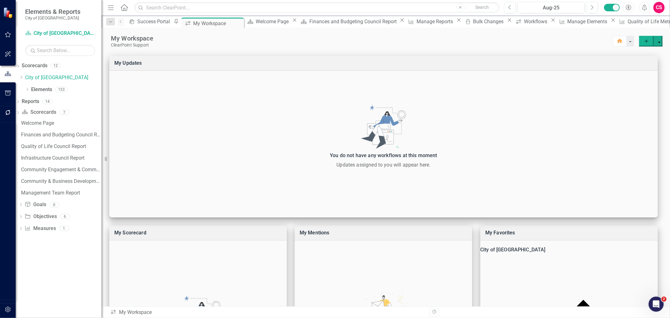
drag, startPoint x: 96, startPoint y: 117, endPoint x: 101, endPoint y: 135, distance: 19.3
click at [101, 135] on div "Resize" at bounding box center [103, 159] width 5 height 318
click at [6, 95] on icon "button" at bounding box center [8, 92] width 7 height 5
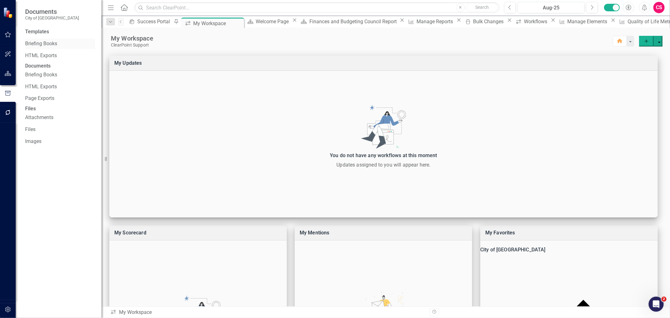
click at [43, 43] on link "Briefing Books" at bounding box center [60, 43] width 70 height 7
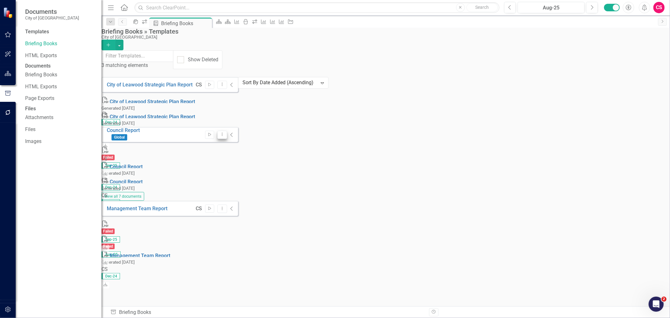
click at [225, 132] on icon "Dropdown Menu" at bounding box center [222, 134] width 5 height 4
click at [622, 132] on link "Edit Edit Template" at bounding box center [617, 133] width 58 height 12
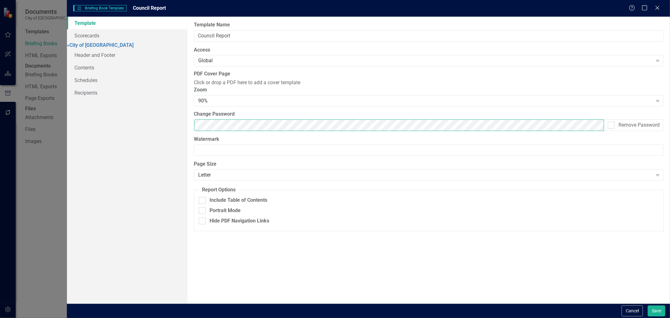
click at [154, 131] on div "Template Scorecards » City of Leawood Header and Footer Contents Schedules Reci…" at bounding box center [368, 160] width 603 height 287
click at [146, 169] on div "Template Scorecards » City of Leawood Header and Footer Contents Schedules Reci…" at bounding box center [127, 160] width 121 height 287
click at [129, 45] on link "» City of [GEOGRAPHIC_DATA]" at bounding box center [100, 45] width 67 height 6
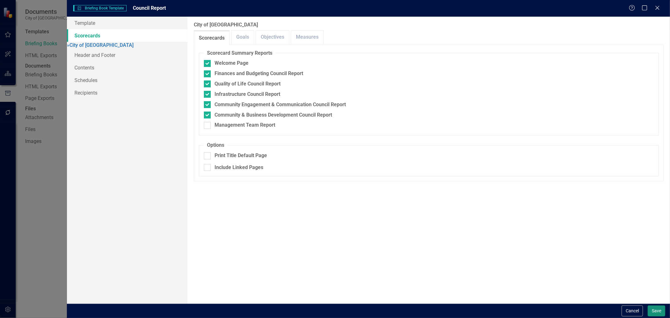
click at [654, 309] on button "Save" at bounding box center [657, 310] width 18 height 11
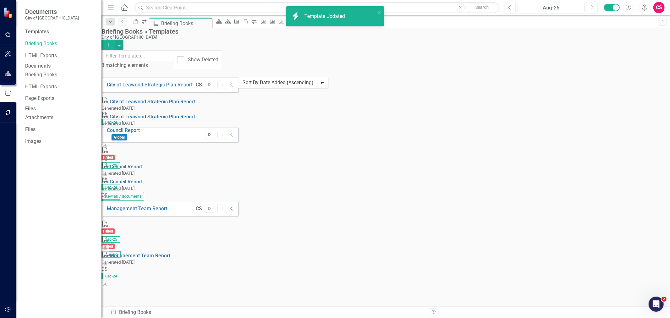
click at [212, 133] on icon "Start" at bounding box center [209, 135] width 5 height 4
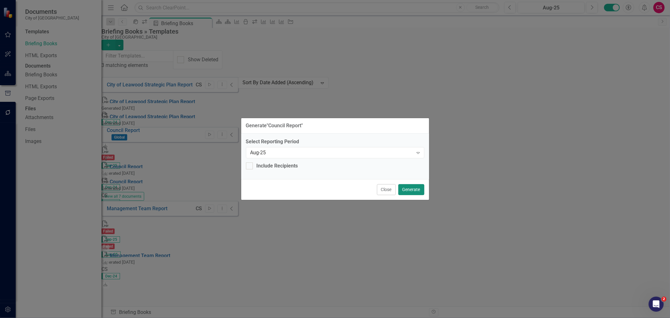
click at [408, 190] on button "Generate" at bounding box center [411, 189] width 26 height 11
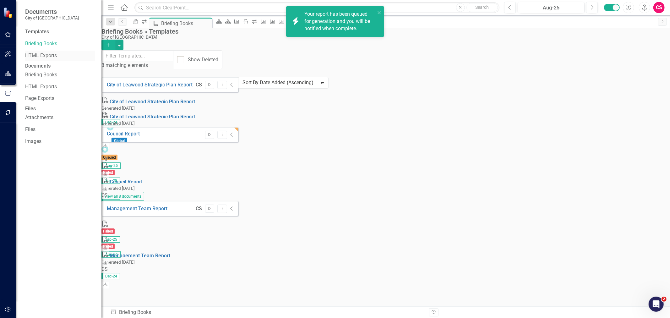
click at [37, 55] on link "HTML Exports" at bounding box center [60, 55] width 70 height 7
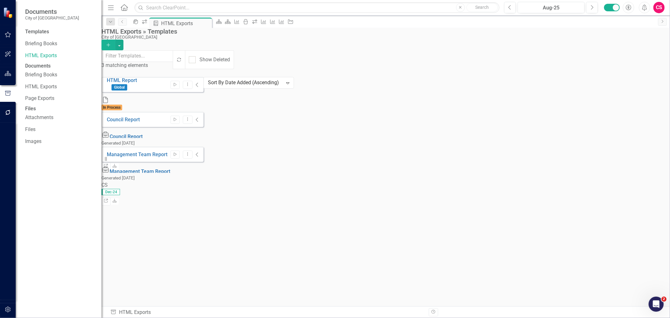
click at [111, 43] on icon "Add" at bounding box center [109, 45] width 6 height 4
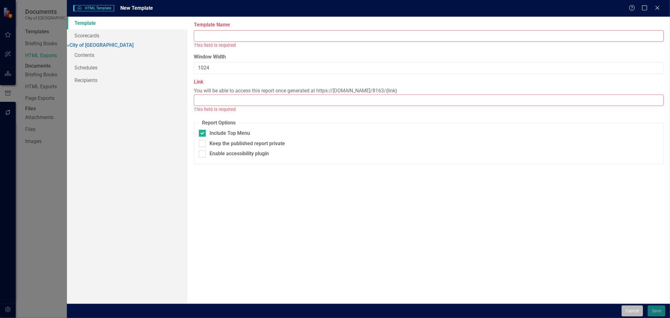
click at [635, 309] on button "Cancel" at bounding box center [632, 310] width 21 height 11
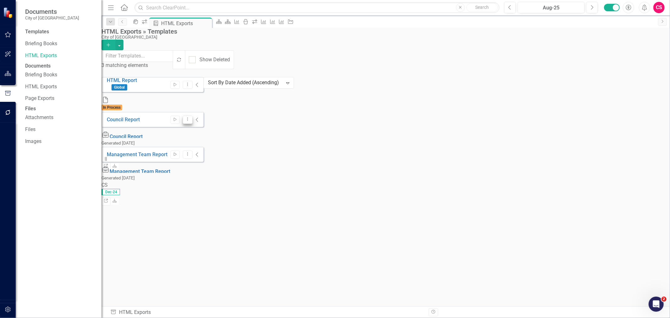
click at [190, 117] on icon "Dropdown Menu" at bounding box center [187, 119] width 5 height 4
click at [626, 132] on link "Edit Edit Template" at bounding box center [617, 133] width 58 height 12
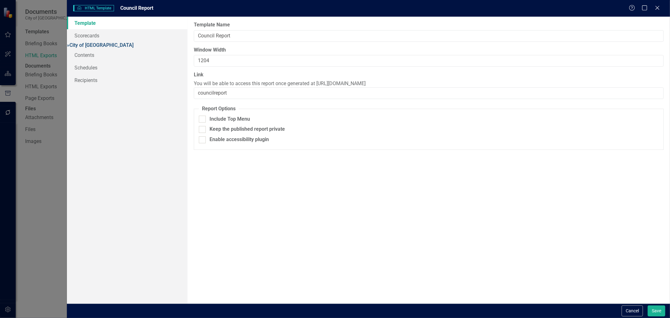
click at [133, 43] on link "» City of [GEOGRAPHIC_DATA]" at bounding box center [100, 45] width 67 height 6
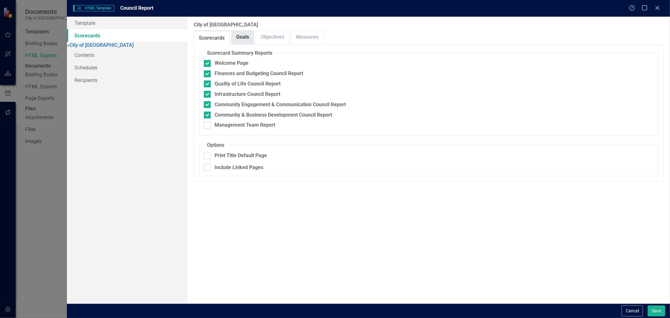
click at [239, 39] on link "Goals" at bounding box center [242, 37] width 22 height 14
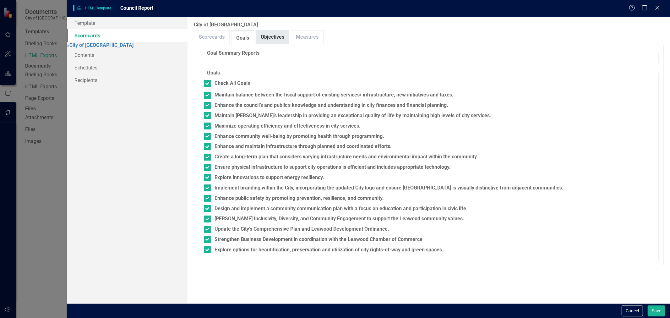
click at [269, 39] on link "Objectives" at bounding box center [272, 37] width 33 height 14
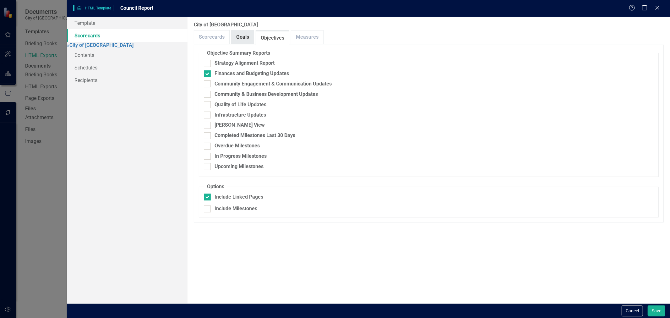
click at [246, 39] on link "Goals" at bounding box center [242, 37] width 22 height 14
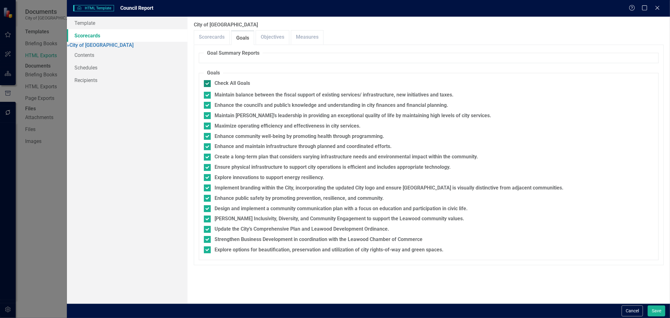
click at [215, 83] on div "Check All Goals" at bounding box center [232, 83] width 35 height 7
click at [208, 83] on input "Check All Goals" at bounding box center [206, 82] width 4 height 4
checkbox input "false"
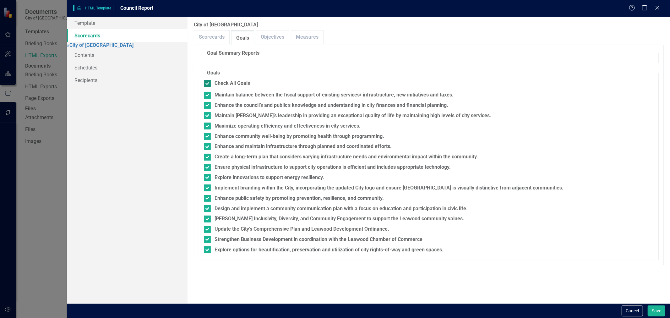
checkbox input "false"
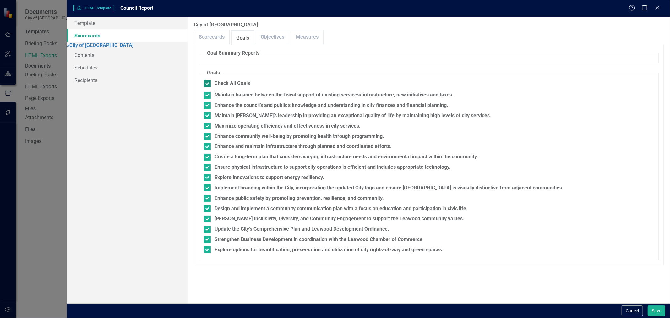
checkbox input "false"
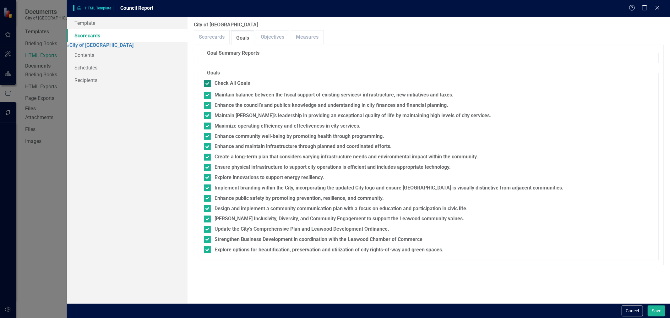
checkbox input "false"
click at [276, 34] on link "Objectives" at bounding box center [272, 37] width 33 height 14
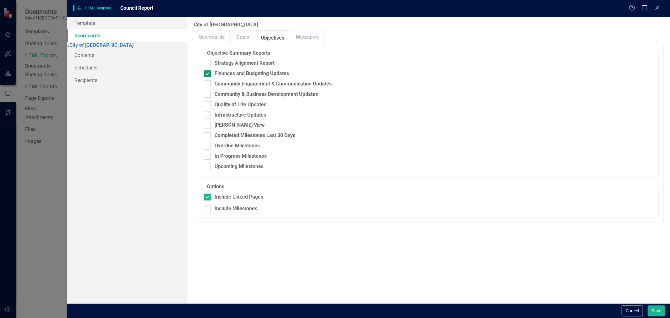
click at [246, 73] on div "Finances and Budgeting Updates" at bounding box center [252, 73] width 74 height 7
click at [208, 73] on input "Finances and Budgeting Updates" at bounding box center [206, 72] width 4 height 4
checkbox input "false"
click at [309, 34] on link "Measures" at bounding box center [307, 37] width 32 height 14
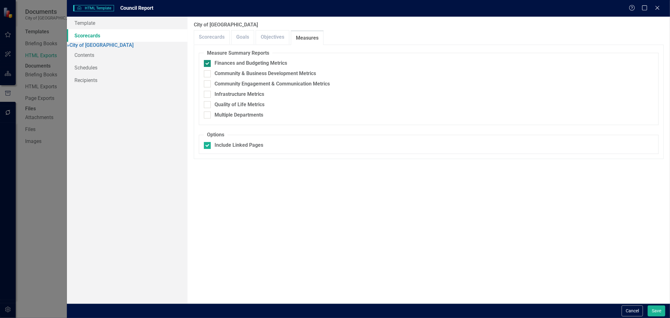
click at [253, 64] on div "Finances and Budgeting Metrics" at bounding box center [251, 63] width 73 height 7
click at [208, 64] on input "Finances and Budgeting Metrics" at bounding box center [206, 62] width 4 height 4
checkbox input "false"
click at [661, 311] on button "Save" at bounding box center [657, 310] width 18 height 11
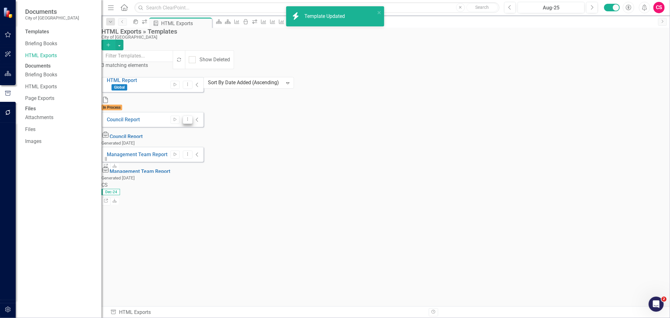
click at [190, 117] on icon "Dropdown Menu" at bounding box center [187, 119] width 5 height 4
click at [624, 131] on link "Edit Edit Template" at bounding box center [617, 133] width 58 height 12
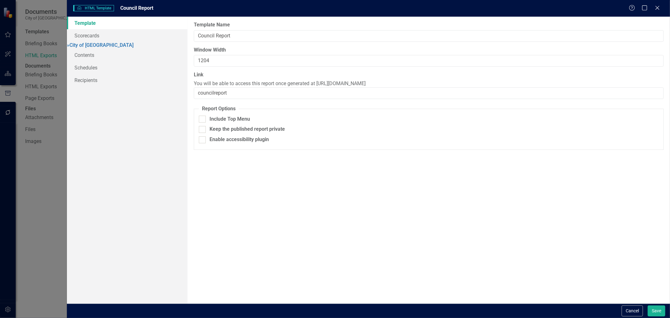
click at [635, 303] on div "Cancel Save" at bounding box center [368, 310] width 603 height 14
click at [632, 309] on button "Cancel" at bounding box center [632, 310] width 21 height 11
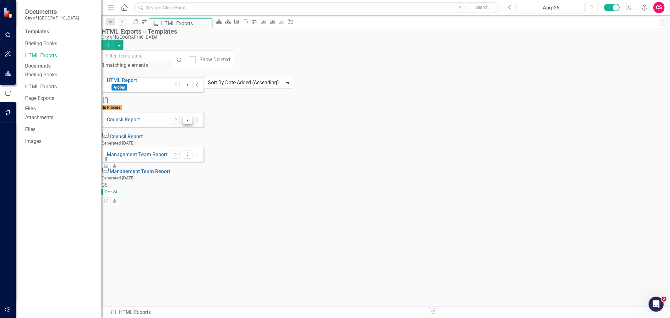
click at [190, 117] on icon "Dropdown Menu" at bounding box center [187, 119] width 5 height 4
click at [627, 132] on link "Edit Edit Template" at bounding box center [617, 133] width 58 height 12
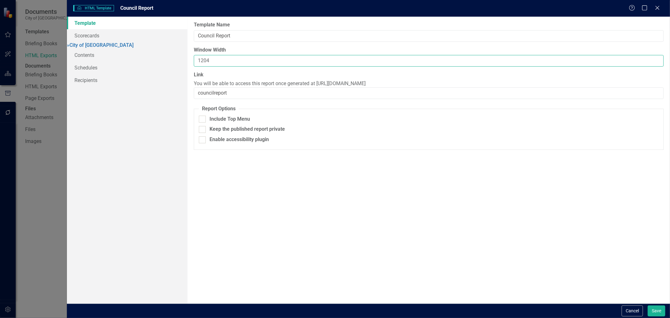
click at [203, 62] on input "1204" at bounding box center [429, 61] width 470 height 12
type input "1404"
click at [655, 313] on button "Save" at bounding box center [657, 310] width 18 height 11
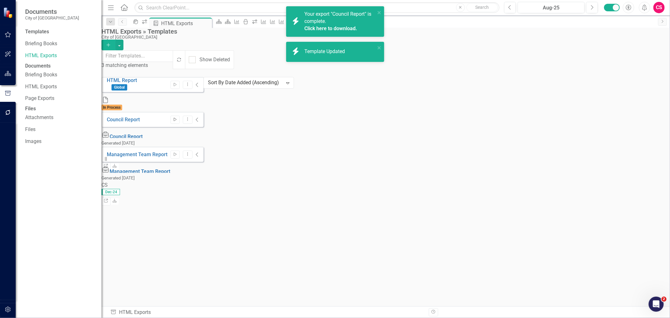
click at [177, 118] on icon "Start" at bounding box center [175, 120] width 5 height 4
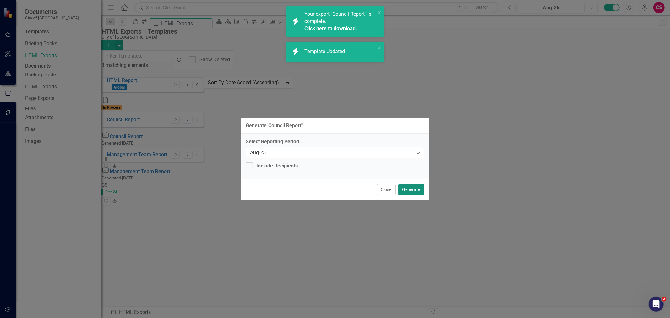
click at [404, 184] on button "Generate" at bounding box center [411, 189] width 26 height 11
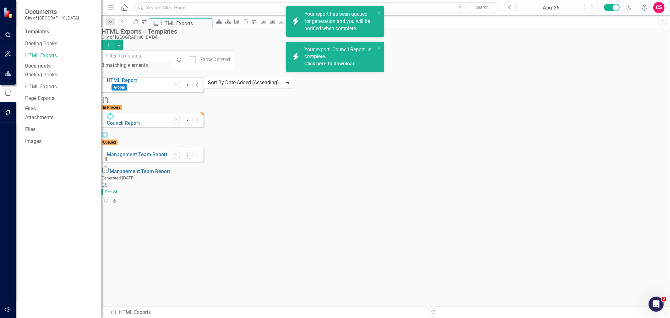
click at [337, 63] on link "Click here to download." at bounding box center [330, 64] width 53 height 6
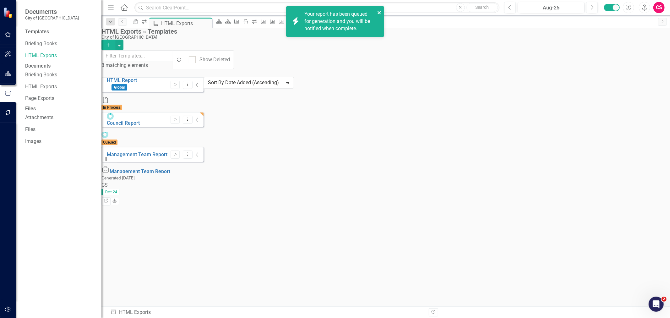
click at [381, 12] on icon "close" at bounding box center [379, 12] width 4 height 5
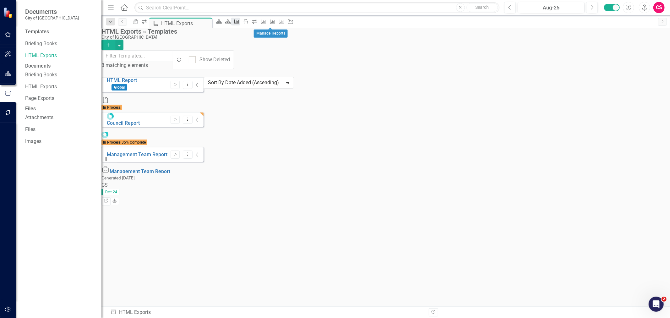
click at [240, 23] on icon "Measure" at bounding box center [237, 21] width 6 height 5
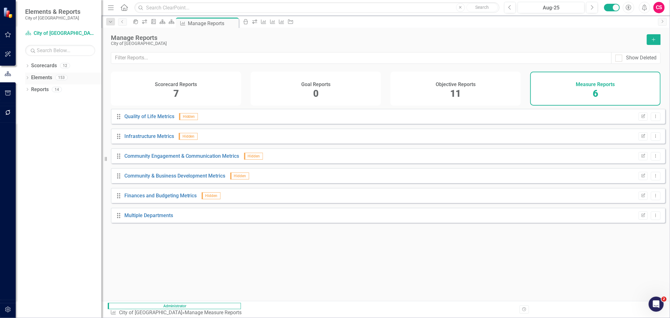
click at [41, 76] on link "Elements" at bounding box center [41, 77] width 21 height 7
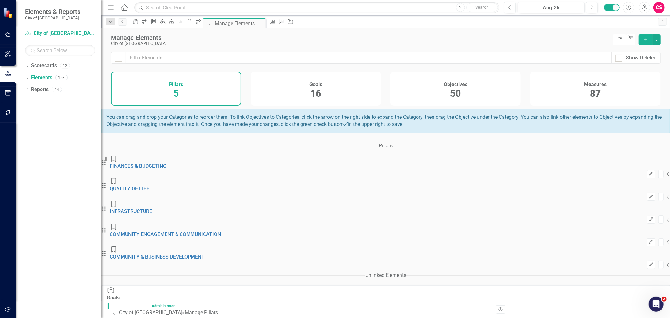
click at [604, 97] on div "Measures 87" at bounding box center [595, 89] width 130 height 34
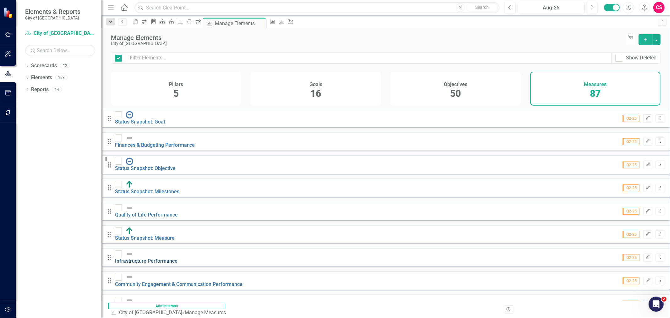
checkbox input "false"
click at [119, 318] on input "checkbox" at bounding box center [117, 322] width 4 height 4
checkbox input "true"
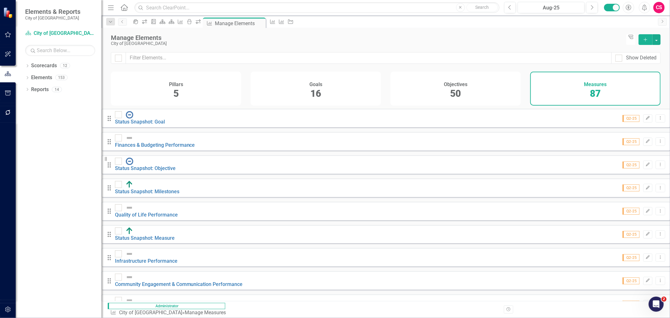
checkbox input "true"
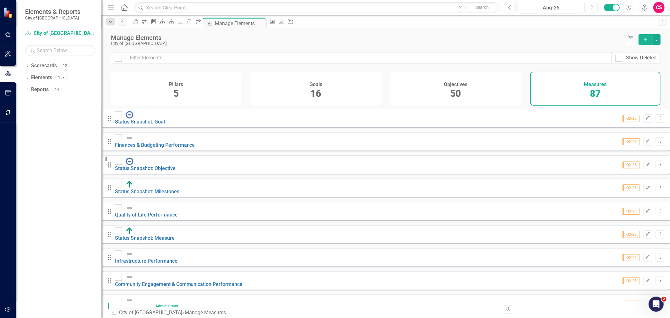
checkbox input "true"
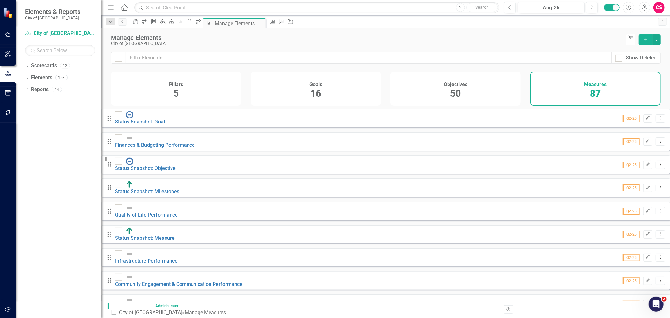
checkbox input "true"
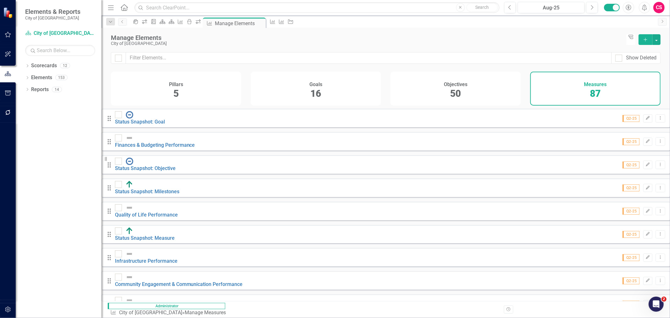
checkbox input "true"
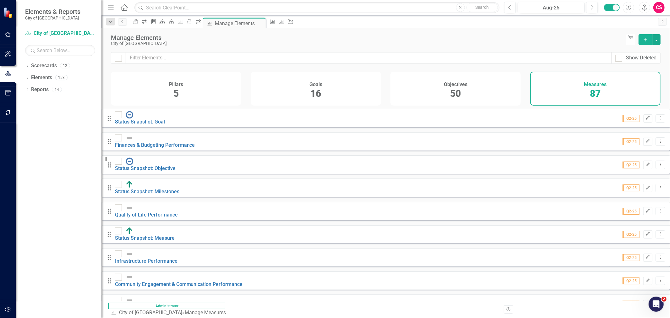
checkbox input "true"
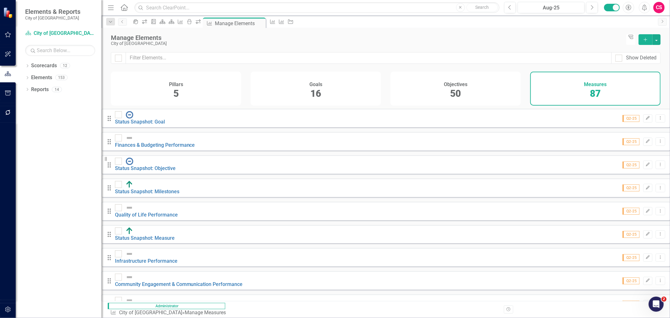
checkbox input "true"
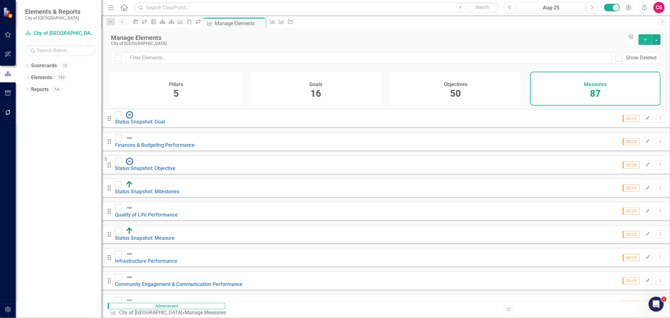
checkbox input "true"
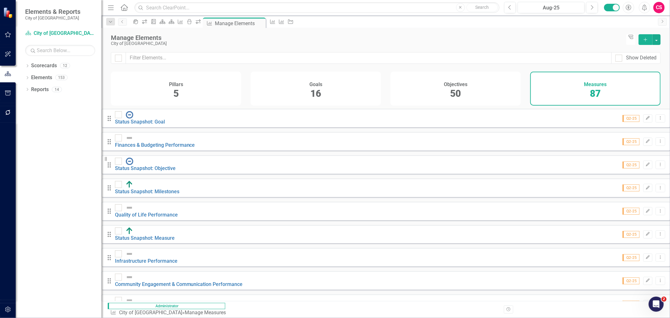
checkbox input "true"
drag, startPoint x: 126, startPoint y: 164, endPoint x: 128, endPoint y: 169, distance: 4.9
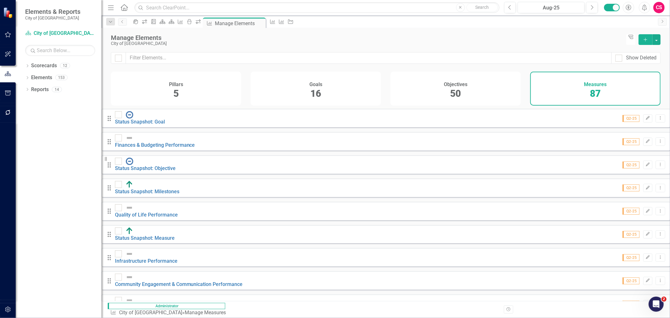
checkbox input "true"
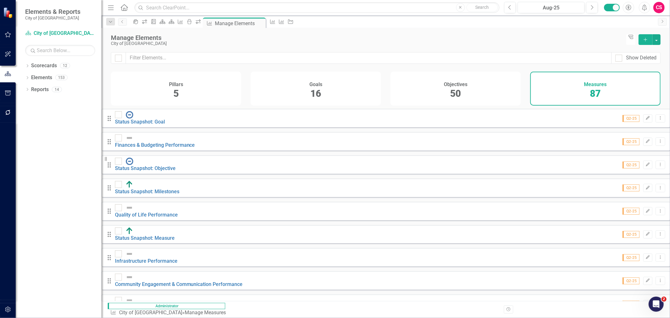
checkbox input "true"
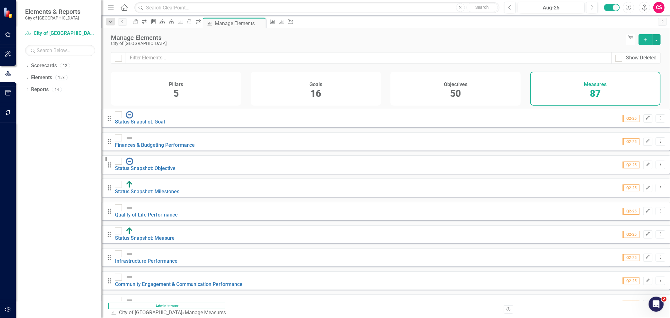
scroll to position [1393, 0]
checkbox input "true"
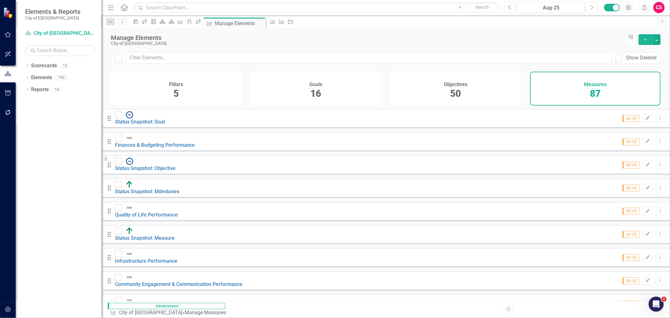
checkbox input "true"
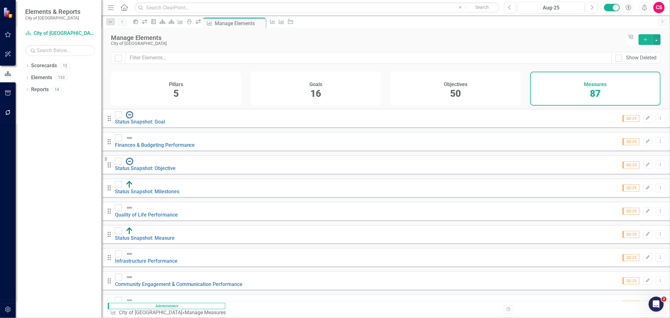
checkbox input "true"
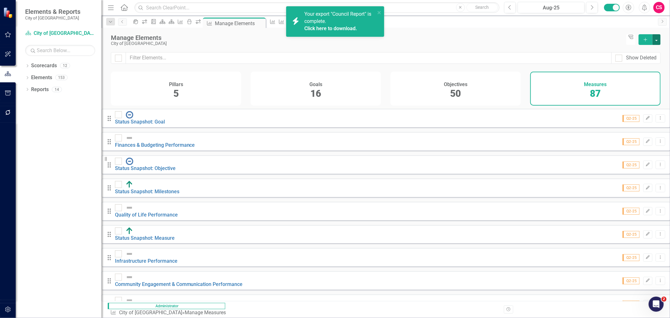
click at [655, 35] on button "button" at bounding box center [656, 39] width 8 height 11
click at [633, 74] on link "Edit Multiple Edit Multiple" at bounding box center [636, 74] width 50 height 12
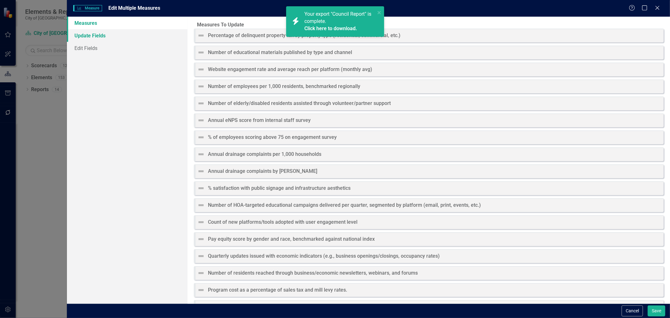
click at [88, 38] on link "Update Fields" at bounding box center [127, 35] width 121 height 13
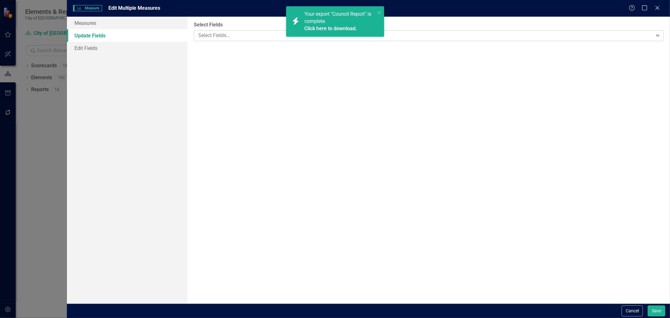
click at [232, 34] on div at bounding box center [424, 35] width 457 height 8
click at [208, 70] on span "True" at bounding box center [206, 69] width 10 height 6
click at [202, 70] on input "True" at bounding box center [198, 69] width 10 height 10
radio input "true"
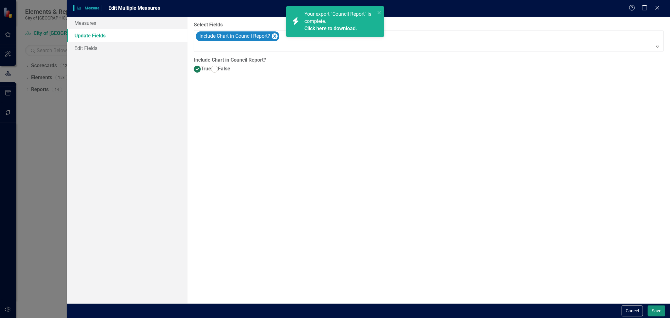
click at [656, 312] on button "Save" at bounding box center [657, 310] width 18 height 11
click at [380, 12] on div "icon.bolt Your export "Council Report" is complete. Click here to download." at bounding box center [335, 24] width 101 height 38
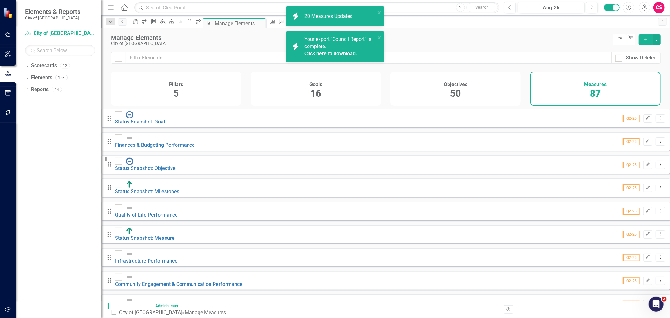
checkbox input "false"
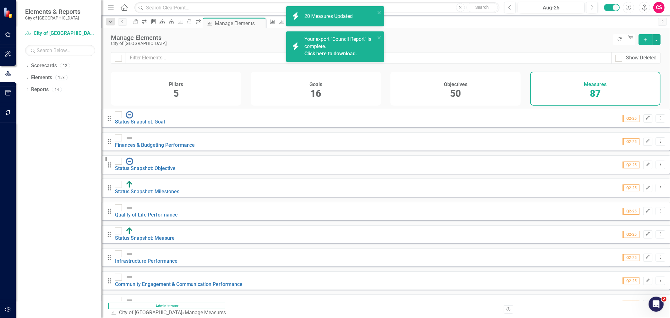
checkbox input "false"
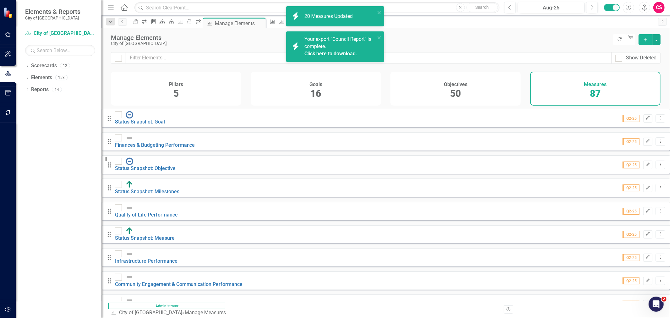
checkbox input "false"
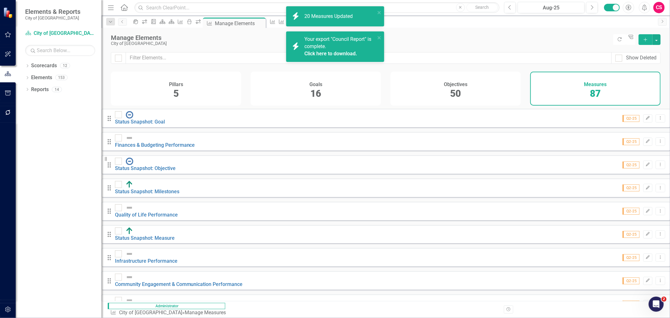
checkbox input "false"
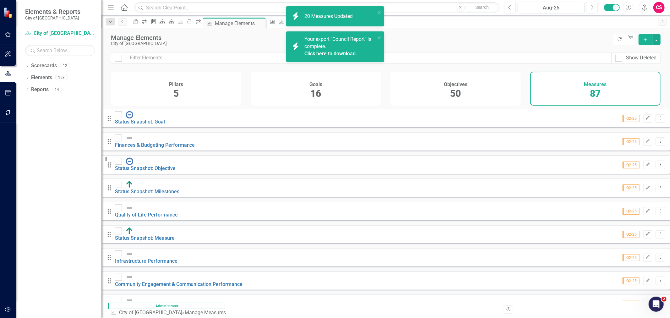
checkbox input "false"
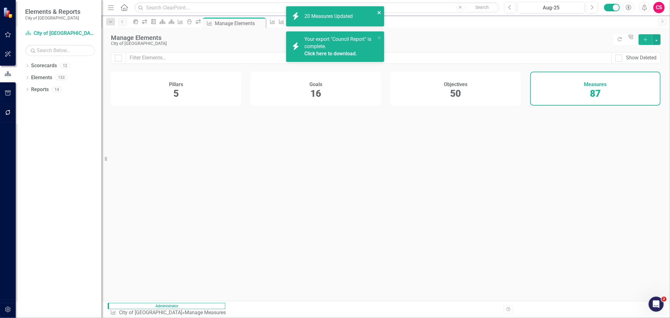
click at [380, 12] on icon "close" at bounding box center [379, 12] width 4 height 5
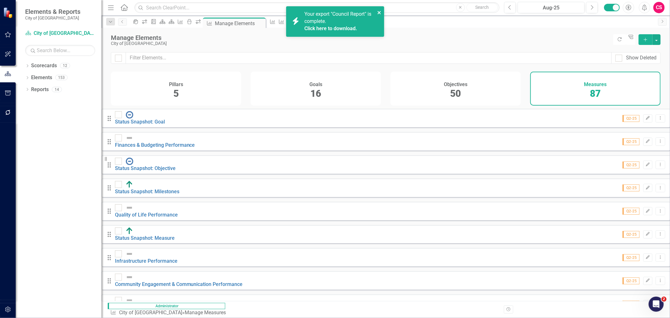
click at [381, 12] on icon "close" at bounding box center [379, 12] width 4 height 5
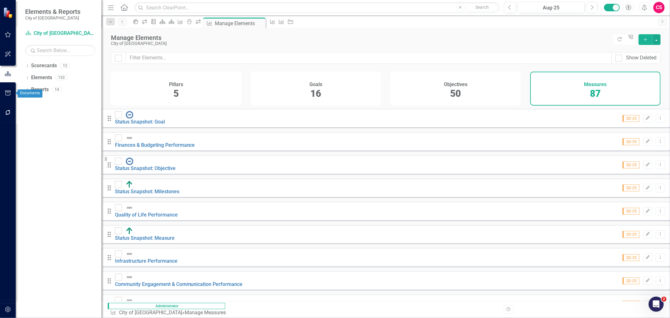
click at [11, 90] on icon "button" at bounding box center [8, 92] width 7 height 5
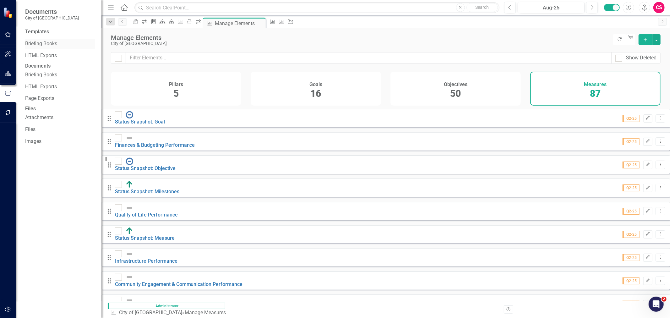
click at [32, 45] on link "Briefing Books" at bounding box center [60, 43] width 70 height 7
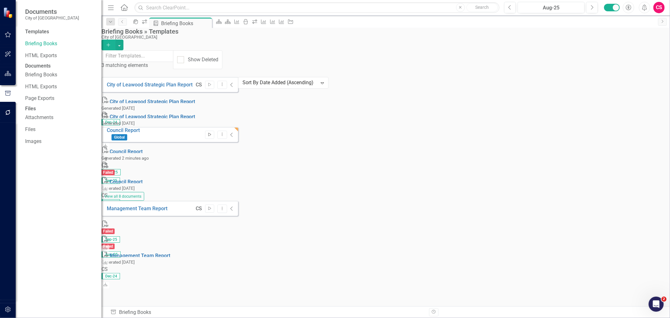
click at [212, 133] on icon "Start" at bounding box center [209, 135] width 5 height 4
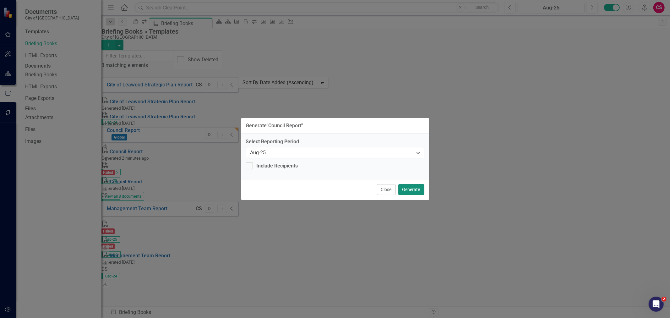
click at [417, 189] on button "Generate" at bounding box center [411, 189] width 26 height 11
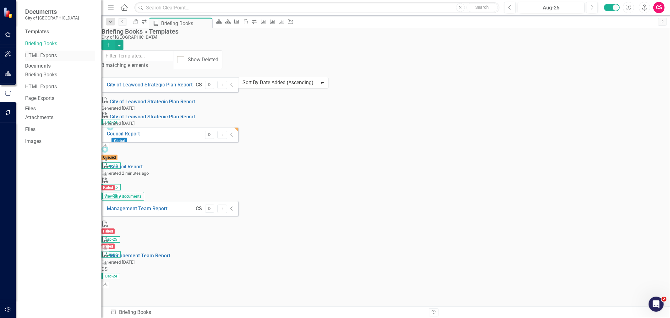
click at [39, 55] on link "HTML Exports" at bounding box center [60, 55] width 70 height 7
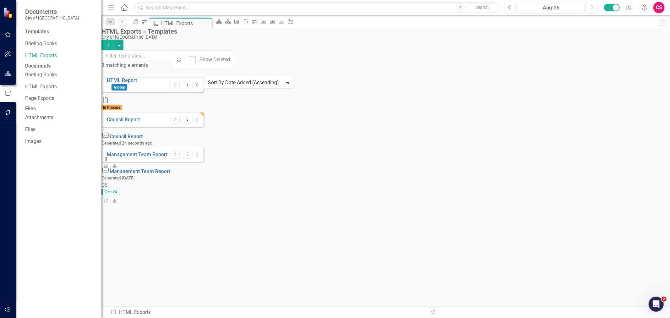
click at [199, 116] on div "Start Dropdown Menu Collapse" at bounding box center [182, 120] width 31 height 8
click at [177, 118] on icon "Start" at bounding box center [175, 120] width 5 height 4
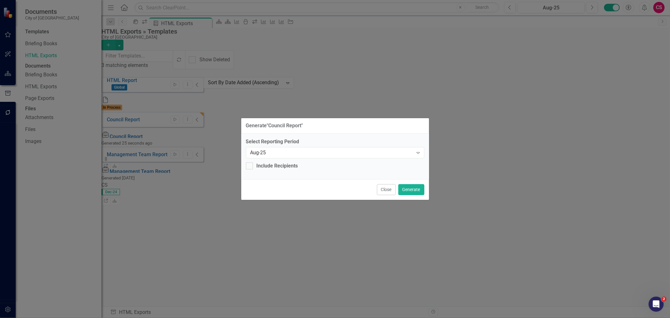
click at [635, 167] on div "Generate " Council Report " Select Reporting Period Aug-25 Expand Include Recip…" at bounding box center [335, 159] width 670 height 318
click at [373, 182] on div "Close Generate" at bounding box center [335, 189] width 188 height 21
click at [382, 186] on button "Close" at bounding box center [386, 189] width 19 height 11
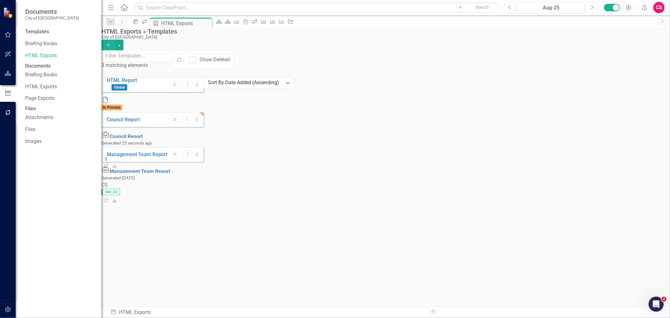
click at [199, 117] on icon "Collapse" at bounding box center [197, 119] width 3 height 5
click at [108, 160] on icon "Link" at bounding box center [106, 162] width 5 height 4
click at [195, 119] on button "Dropdown Menu" at bounding box center [191, 123] width 10 height 8
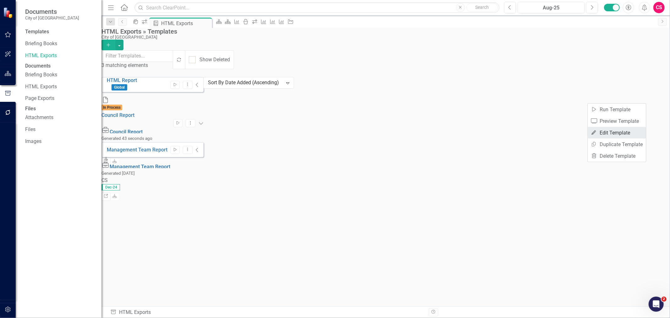
click at [623, 130] on link "Edit Edit Template" at bounding box center [617, 133] width 58 height 12
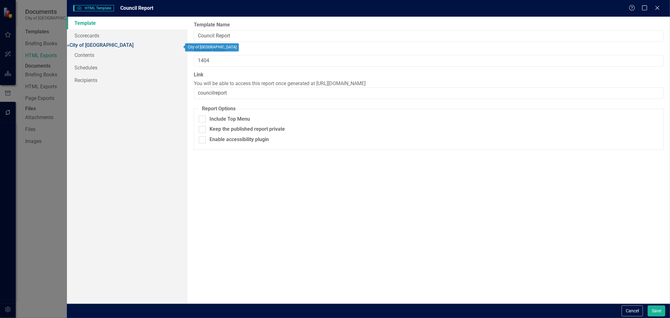
click at [117, 46] on link "» City of [GEOGRAPHIC_DATA]" at bounding box center [100, 45] width 67 height 6
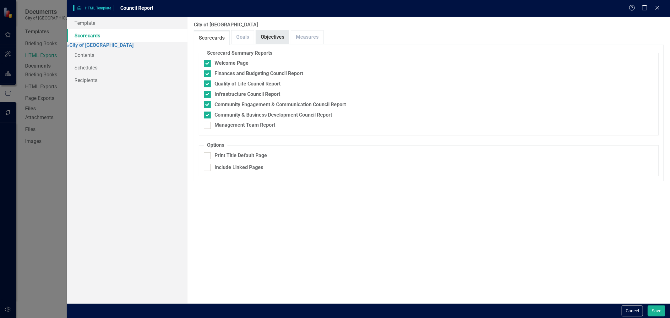
click at [265, 40] on link "Objectives" at bounding box center [272, 37] width 33 height 14
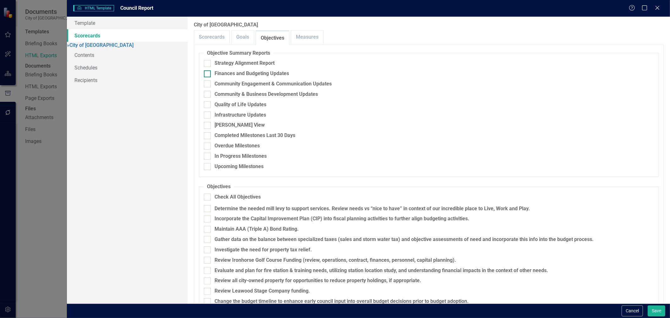
click at [235, 76] on div "Finances and Budgeting Updates" at bounding box center [252, 73] width 74 height 7
click at [208, 74] on input "Finances and Budgeting Updates" at bounding box center [206, 72] width 4 height 4
checkbox input "true"
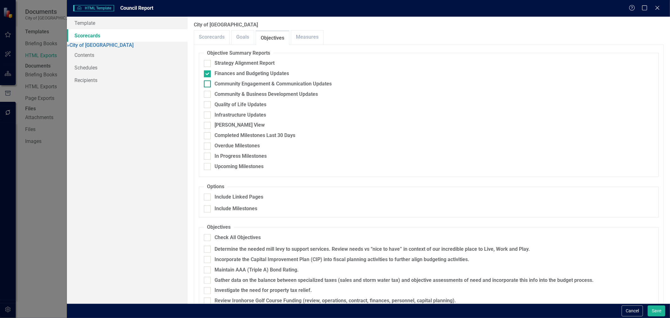
click at [236, 84] on div "Community Engagement & Communication Updates" at bounding box center [273, 83] width 117 height 7
click at [208, 84] on input "Community Engagement & Communication Updates" at bounding box center [206, 82] width 4 height 4
checkbox input "true"
click at [234, 96] on div "Community & Business Development Updates" at bounding box center [266, 94] width 103 height 7
click at [208, 95] on input "Community & Business Development Updates" at bounding box center [206, 93] width 4 height 4
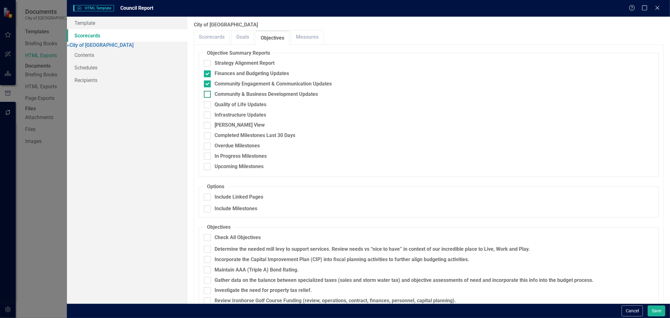
checkbox input "true"
click at [231, 104] on div "Quality of Life Updates" at bounding box center [241, 104] width 52 height 7
click at [208, 104] on input "Quality of Life Updates" at bounding box center [206, 103] width 4 height 4
checkbox input "true"
click at [227, 116] on div "Infrastructure Updates" at bounding box center [241, 114] width 52 height 7
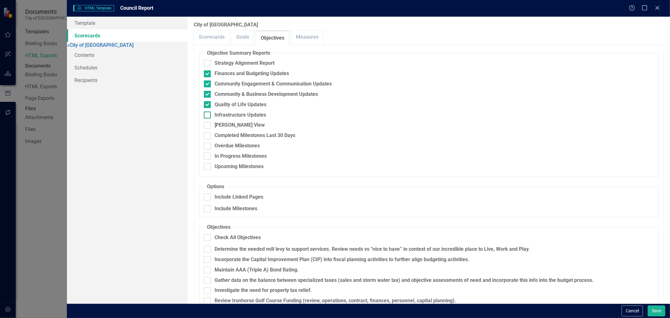
click at [208, 116] on input "Infrastructure Updates" at bounding box center [206, 113] width 4 height 4
checkbox input "true"
click at [224, 197] on div "Include Linked Pages" at bounding box center [239, 196] width 49 height 7
click at [208, 197] on input "Include Linked Pages" at bounding box center [206, 195] width 4 height 4
checkbox input "true"
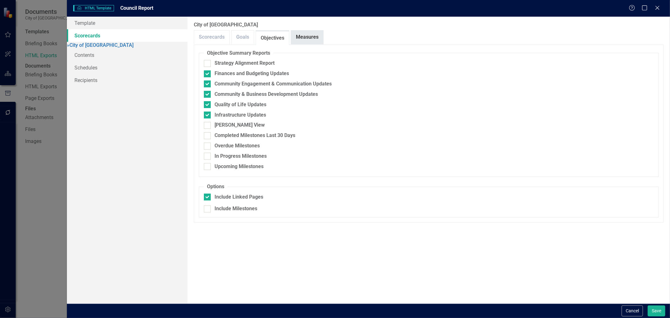
click at [307, 35] on link "Measures" at bounding box center [307, 37] width 32 height 14
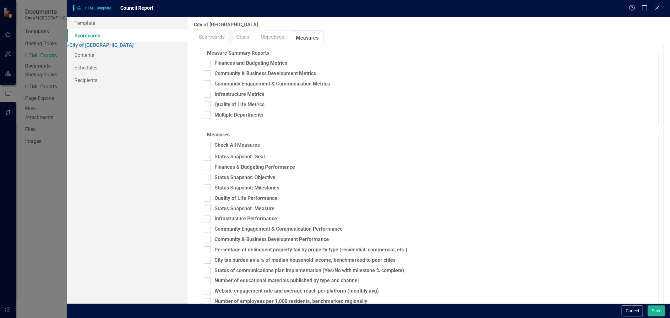
drag, startPoint x: 228, startPoint y: 63, endPoint x: 226, endPoint y: 69, distance: 6.7
click at [227, 63] on div "Finances and Budgeting Metrics" at bounding box center [251, 63] width 73 height 7
click at [208, 63] on input "Finances and Budgeting Metrics" at bounding box center [206, 62] width 4 height 4
checkbox input "true"
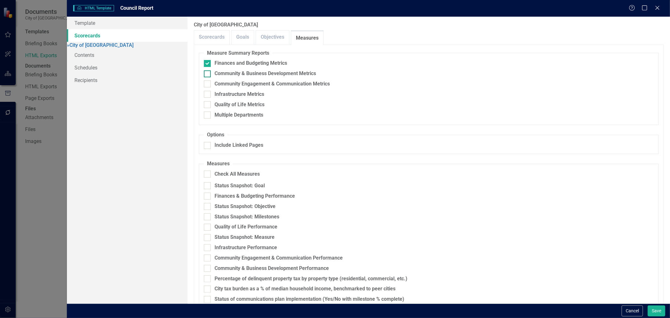
click at [226, 74] on div "Community & Business Development Metrics" at bounding box center [265, 73] width 101 height 7
click at [208, 74] on input "Community & Business Development Metrics" at bounding box center [206, 72] width 4 height 4
checkbox input "true"
drag, startPoint x: 225, startPoint y: 84, endPoint x: 225, endPoint y: 93, distance: 8.8
click at [225, 84] on div "Community Engagement & Communication Metrics" at bounding box center [272, 83] width 115 height 7
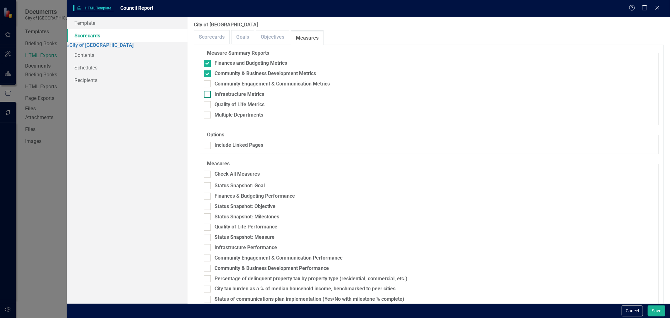
click at [208, 84] on input "Community Engagement & Communication Metrics" at bounding box center [206, 82] width 4 height 4
checkbox input "true"
click at [224, 97] on div "Infrastructure Metrics" at bounding box center [240, 94] width 50 height 7
click at [208, 95] on input "Infrastructure Metrics" at bounding box center [206, 93] width 4 height 4
checkbox input "true"
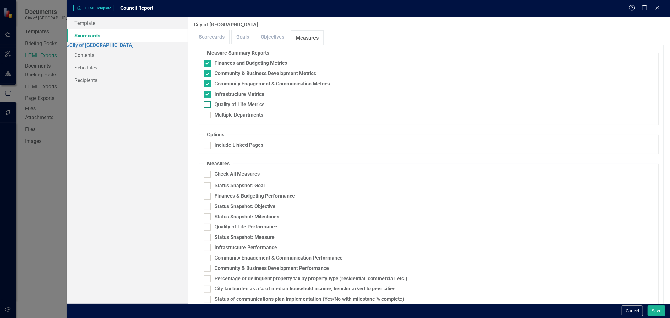
click at [221, 107] on div "Quality of Life Metrics" at bounding box center [240, 104] width 50 height 7
click at [208, 105] on input "Quality of Life Metrics" at bounding box center [206, 103] width 4 height 4
checkbox input "true"
click at [210, 148] on div at bounding box center [207, 145] width 7 height 7
click at [208, 146] on input "Include Linked Pages" at bounding box center [206, 144] width 4 height 4
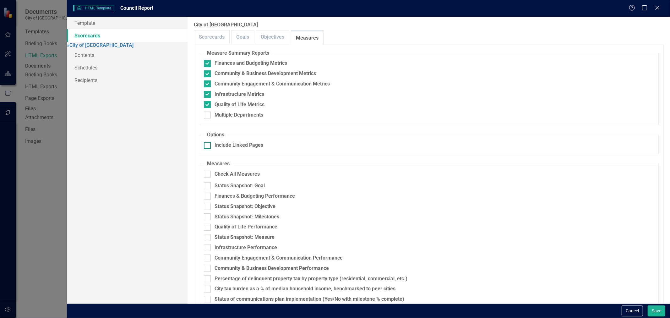
checkbox input "true"
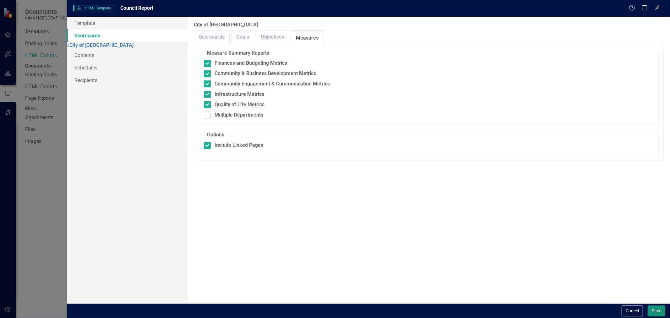
click at [662, 307] on button "Save" at bounding box center [657, 310] width 18 height 11
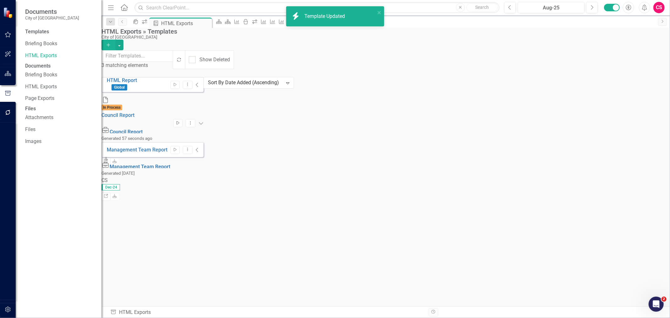
click at [182, 119] on button "Start" at bounding box center [177, 123] width 9 height 8
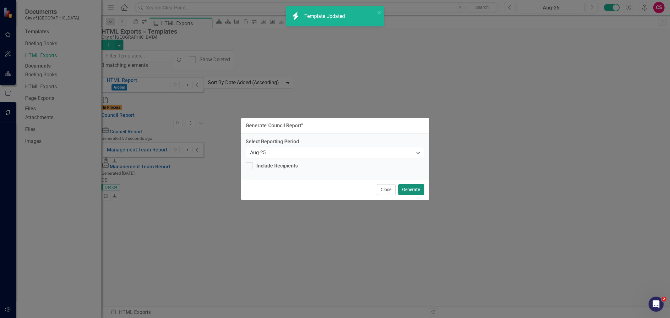
click at [413, 193] on button "Generate" at bounding box center [411, 189] width 26 height 11
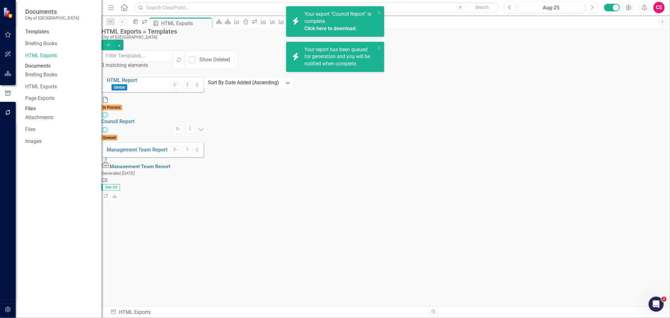
click at [355, 28] on link "Click here to download." at bounding box center [330, 28] width 53 height 6
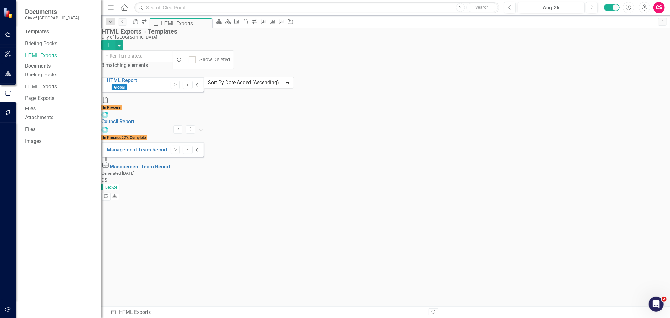
click at [9, 72] on icon "button" at bounding box center [8, 73] width 7 height 5
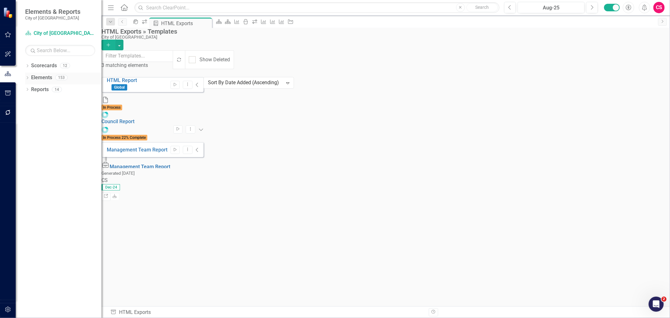
click at [47, 79] on link "Elements" at bounding box center [41, 77] width 21 height 7
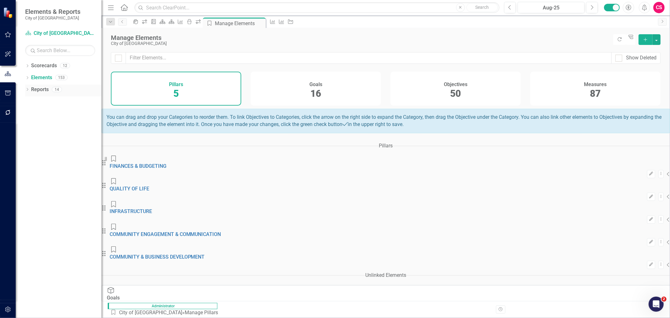
click at [27, 89] on icon "Dropdown" at bounding box center [27, 89] width 4 height 3
click at [23, 99] on div "Dropdown" at bounding box center [21, 101] width 4 height 5
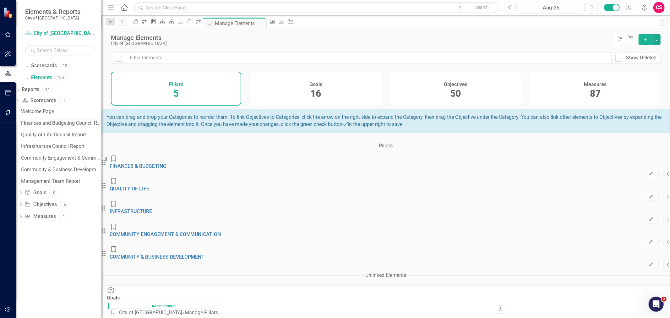
click at [48, 124] on div "Finances and Budgeting Council Report" at bounding box center [61, 123] width 80 height 6
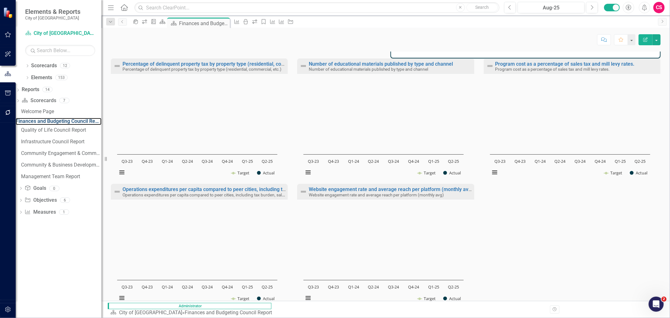
scroll to position [105, 0]
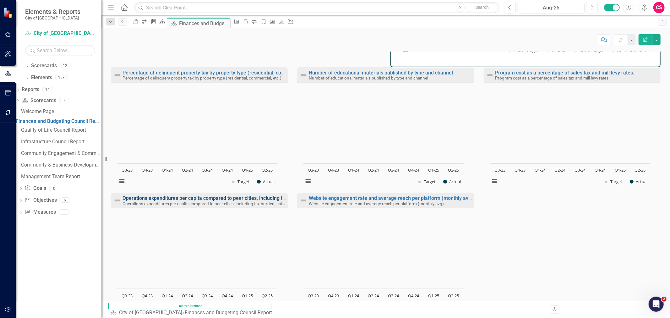
click at [231, 201] on link "Operations expenditures per capita compared to peer cities, including tax burde…" at bounding box center [261, 198] width 278 height 6
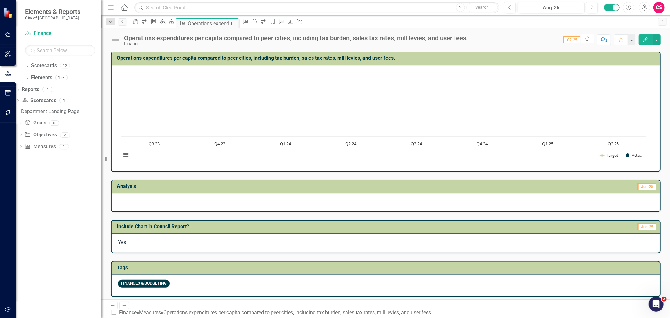
click at [646, 40] on icon "Edit" at bounding box center [646, 39] width 6 height 4
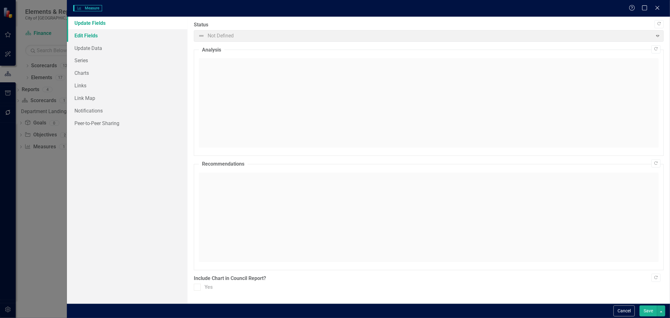
checkbox input "true"
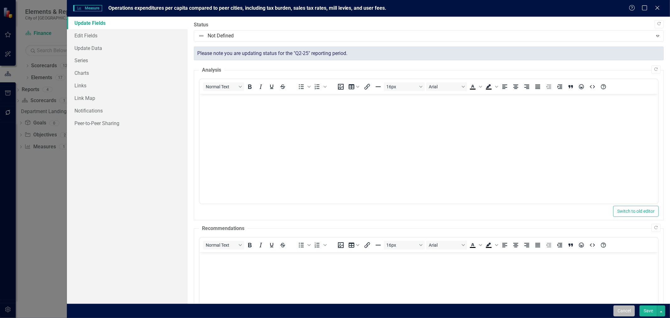
click at [628, 313] on button "Cancel" at bounding box center [623, 310] width 21 height 11
click at [144, 229] on td "Include Chart in Council Report?" at bounding box center [219, 227] width 205 height 10
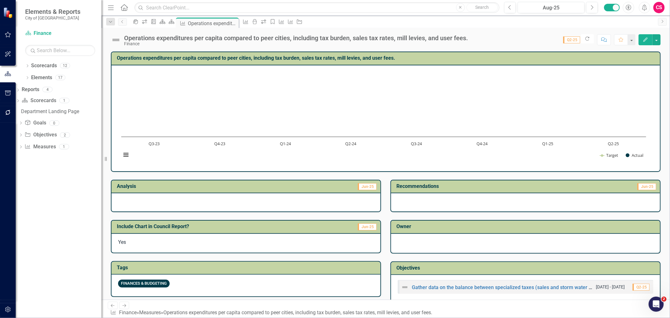
click at [144, 229] on td "Include Chart in Council Report?" at bounding box center [219, 227] width 205 height 10
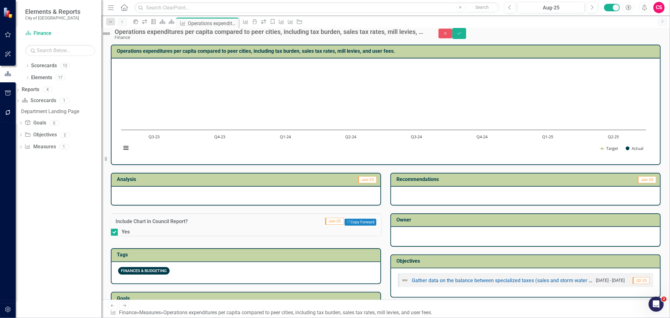
click at [130, 236] on div "Yes" at bounding box center [126, 231] width 8 height 7
click at [115, 233] on input "Yes" at bounding box center [113, 231] width 4 height 4
checkbox input "false"
click at [466, 36] on button "Save" at bounding box center [459, 33] width 14 height 11
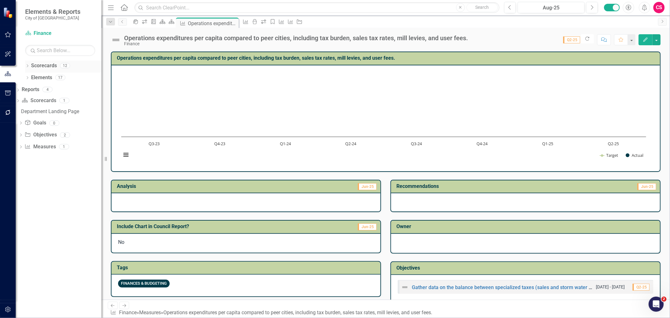
click at [29, 66] on icon "Dropdown" at bounding box center [27, 66] width 4 height 3
click at [41, 77] on link "City of [GEOGRAPHIC_DATA]" at bounding box center [63, 77] width 76 height 7
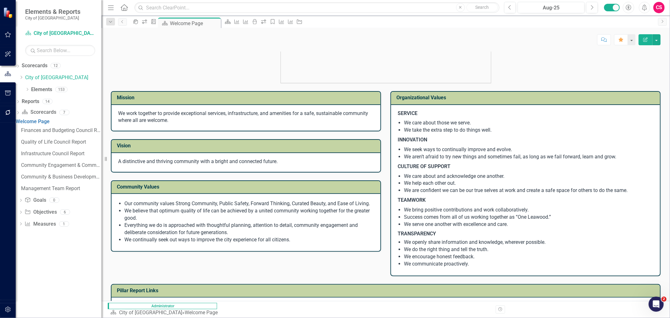
click at [48, 129] on div "Welcome Page Finances and Budgeting Council Report Quality of Life Council Repo…" at bounding box center [59, 155] width 86 height 75
click at [45, 133] on div "Finances and Budgeting Council Report" at bounding box center [61, 131] width 80 height 6
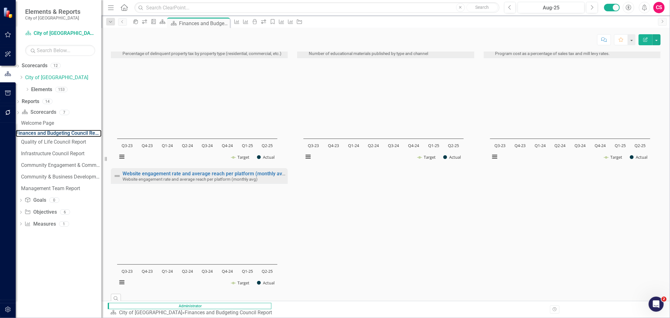
scroll to position [130, 0]
click at [219, 176] on link "Website engagement rate and average reach per platform (monthly avg)" at bounding box center [204, 173] width 164 height 6
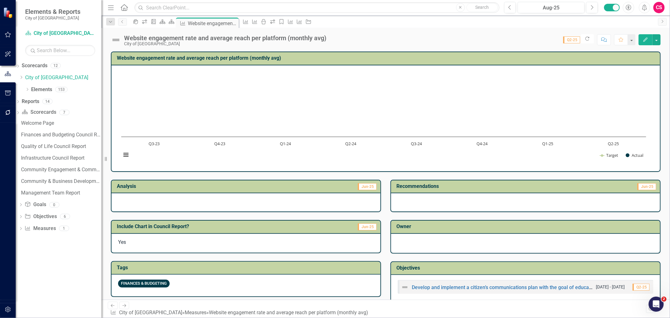
click at [217, 236] on div "Yes" at bounding box center [245, 243] width 269 height 19
click at [215, 236] on div "Yes" at bounding box center [245, 243] width 269 height 19
click at [140, 235] on div "Yes" at bounding box center [245, 243] width 269 height 19
click at [139, 235] on div "Yes" at bounding box center [245, 243] width 269 height 19
click at [127, 242] on div "Yes" at bounding box center [245, 243] width 269 height 19
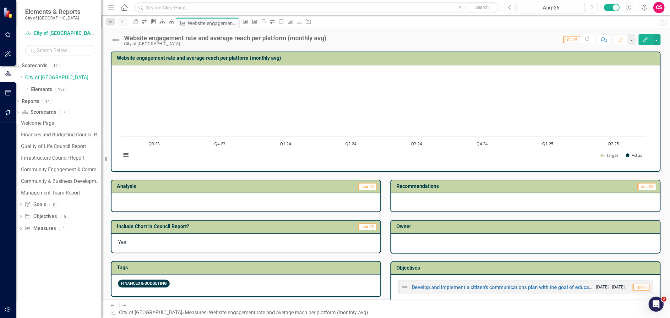
click at [127, 242] on div "Yes" at bounding box center [245, 243] width 269 height 19
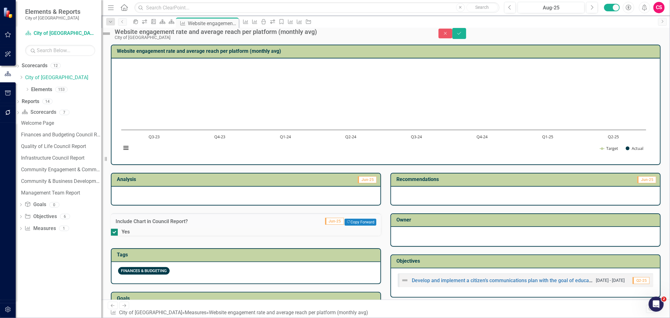
drag, startPoint x: 133, startPoint y: 242, endPoint x: 183, endPoint y: 241, distance: 49.3
click at [130, 236] on div "Yes" at bounding box center [126, 231] width 8 height 7
click at [115, 233] on input "Yes" at bounding box center [113, 231] width 4 height 4
checkbox input "false"
click at [466, 39] on button "Save" at bounding box center [459, 33] width 14 height 11
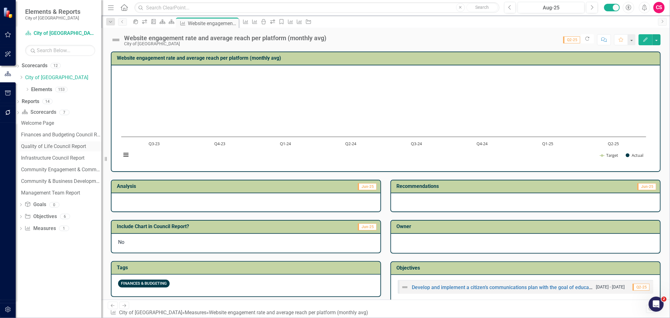
click at [57, 146] on div "Quality of Life Council Report" at bounding box center [61, 147] width 80 height 6
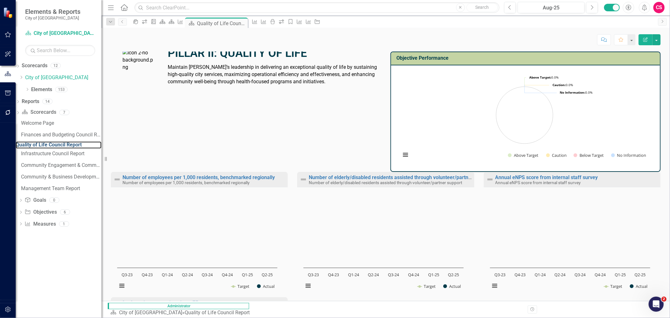
scroll to position [174, 0]
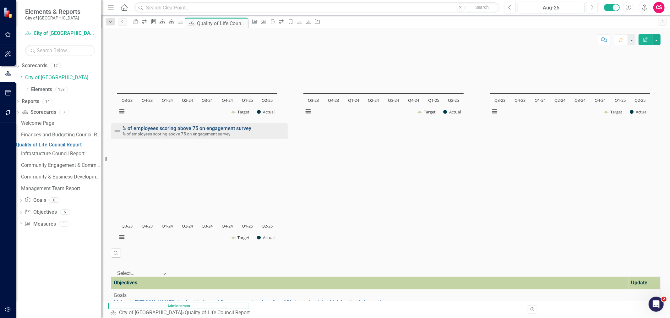
click at [155, 131] on link "% of employees scoring above 75 on engagement survey" at bounding box center [186, 128] width 129 height 6
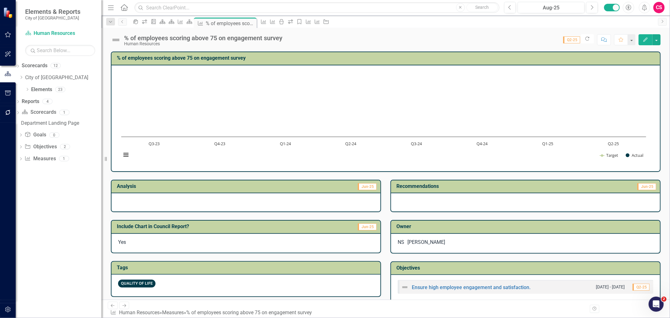
click at [150, 234] on div "Yes" at bounding box center [245, 243] width 269 height 19
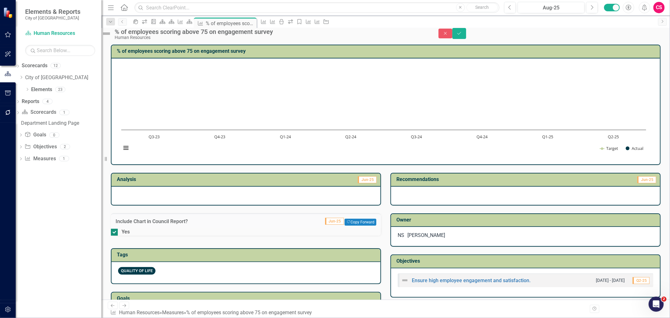
click at [130, 236] on div "Yes" at bounding box center [126, 231] width 8 height 7
click at [115, 233] on input "Yes" at bounding box center [113, 231] width 4 height 4
checkbox input "false"
click at [466, 32] on button "Save" at bounding box center [459, 33] width 14 height 11
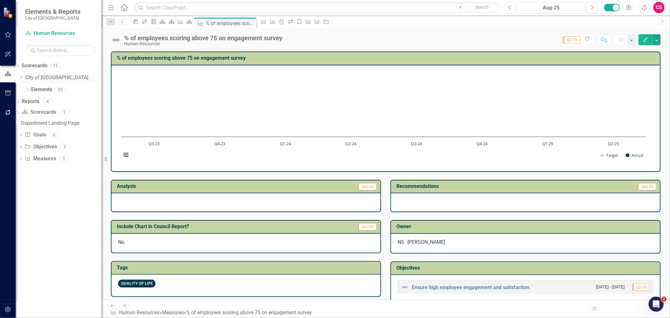
click at [38, 78] on link "City of [GEOGRAPHIC_DATA]" at bounding box center [63, 77] width 76 height 7
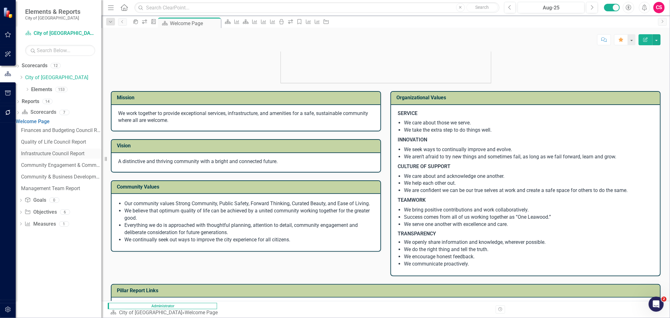
click at [51, 156] on div "Infrastructure Council Report" at bounding box center [61, 154] width 80 height 6
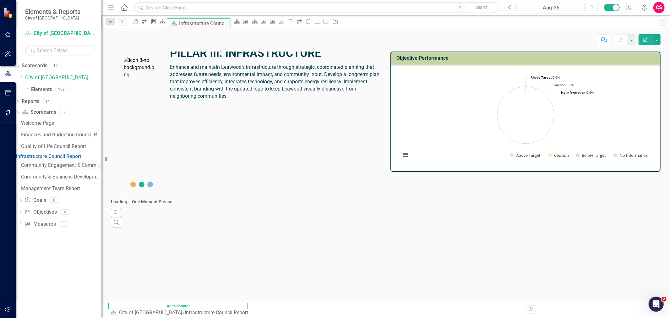
click at [52, 167] on div "Community Engagement & Communication Council Report" at bounding box center [61, 165] width 80 height 6
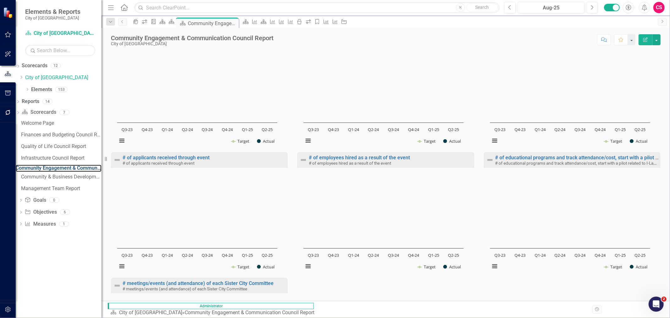
scroll to position [174, 0]
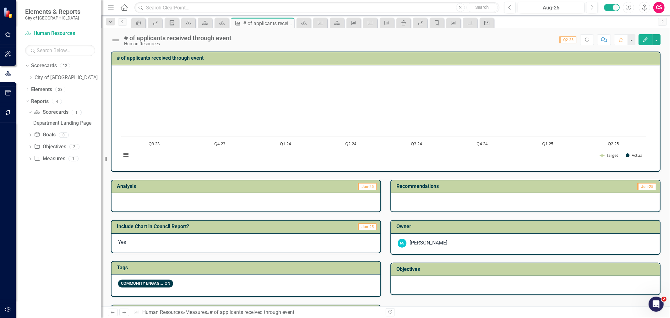
click at [177, 237] on div "Yes" at bounding box center [245, 243] width 269 height 19
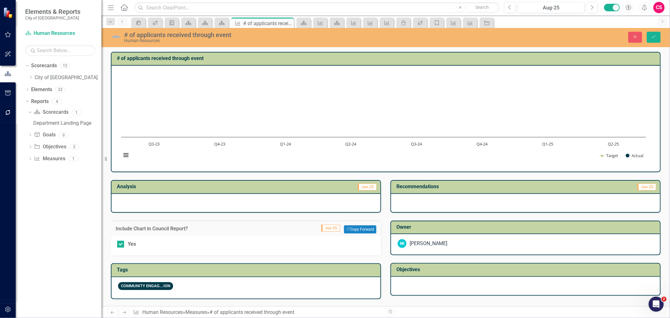
drag, startPoint x: 133, startPoint y: 241, endPoint x: 341, endPoint y: 197, distance: 212.1
click at [133, 241] on div "Yes" at bounding box center [132, 244] width 8 height 7
click at [121, 241] on input "Yes" at bounding box center [119, 243] width 4 height 4
checkbox input "false"
click at [651, 37] on icon "Save" at bounding box center [654, 37] width 6 height 4
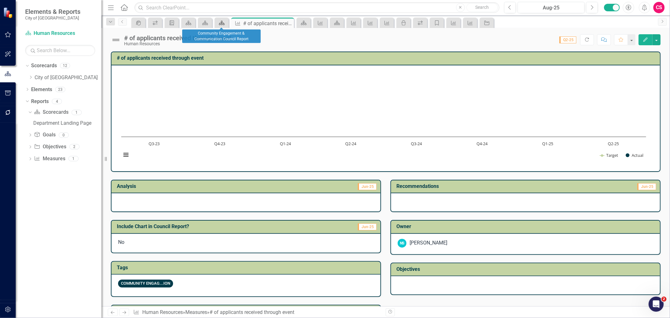
click at [225, 23] on icon "Scorecard" at bounding box center [222, 22] width 6 height 5
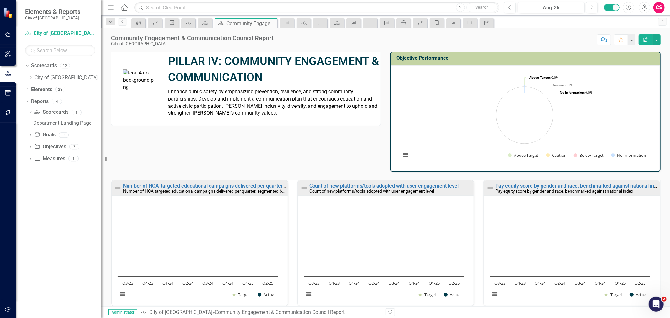
scroll to position [35, 0]
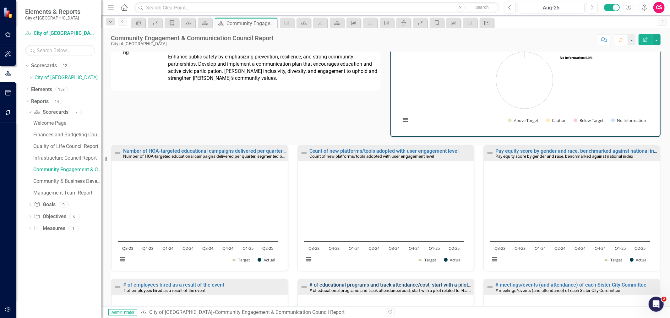
click at [383, 282] on link "# of educational programs and track attendance/cost, start with a pilot related…" at bounding box center [417, 285] width 216 height 6
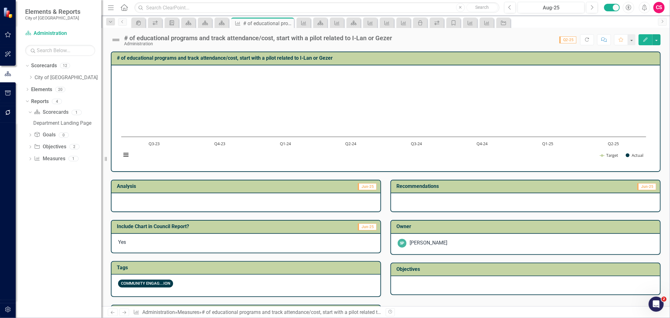
click at [178, 245] on div "Yes" at bounding box center [245, 243] width 269 height 19
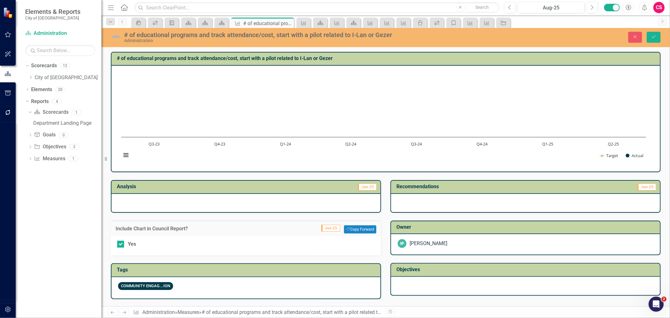
drag, startPoint x: 141, startPoint y: 243, endPoint x: 187, endPoint y: 229, distance: 48.3
click at [142, 242] on div "Yes" at bounding box center [246, 244] width 258 height 7
click at [121, 242] on input "Yes" at bounding box center [119, 243] width 4 height 4
checkbox input "false"
click at [656, 41] on button "Save" at bounding box center [654, 37] width 14 height 11
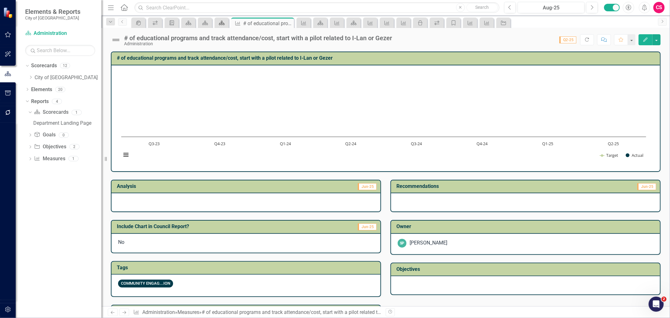
click at [223, 24] on icon "Scorecard" at bounding box center [222, 22] width 6 height 5
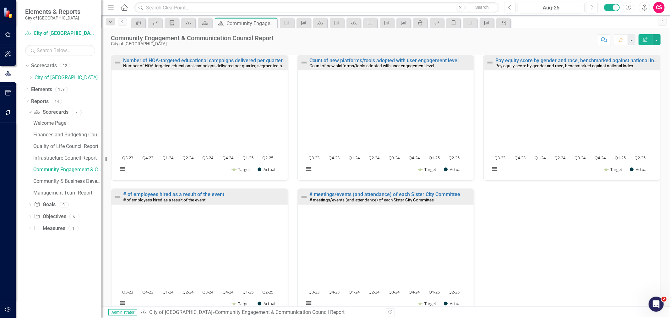
scroll to position [127, 0]
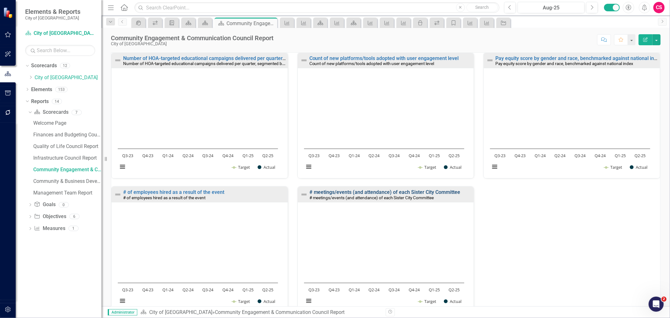
click at [337, 192] on link "# meetings/events (and attendance) of each Sister City Committee" at bounding box center [384, 192] width 151 height 6
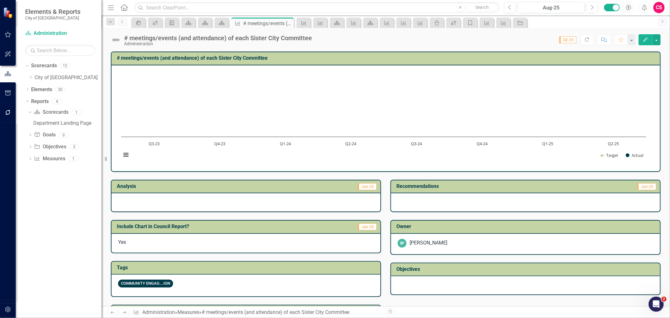
click at [201, 246] on div "Yes" at bounding box center [245, 243] width 269 height 19
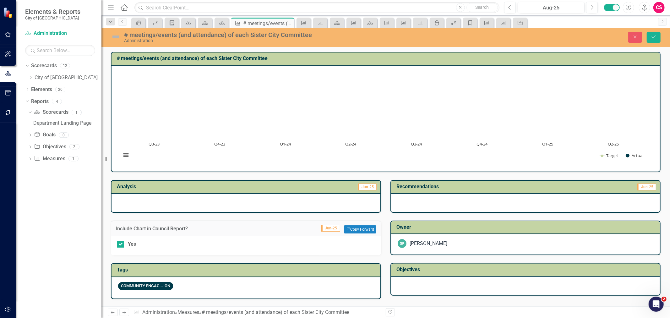
drag, startPoint x: 128, startPoint y: 244, endPoint x: 239, endPoint y: 218, distance: 114.2
click at [129, 244] on div "Yes" at bounding box center [132, 244] width 8 height 7
click at [121, 244] on input "Yes" at bounding box center [119, 243] width 4 height 4
checkbox input "false"
click at [658, 35] on button "Save" at bounding box center [654, 37] width 14 height 11
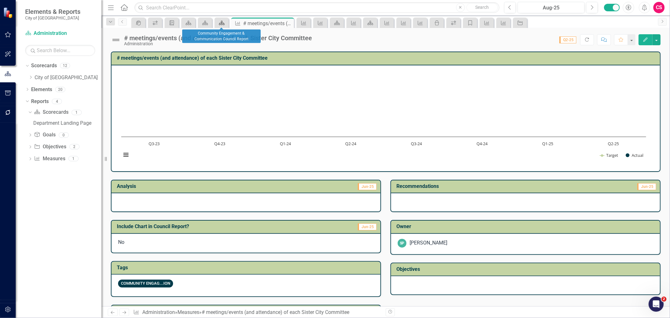
click at [224, 24] on icon "Scorecard" at bounding box center [222, 22] width 6 height 5
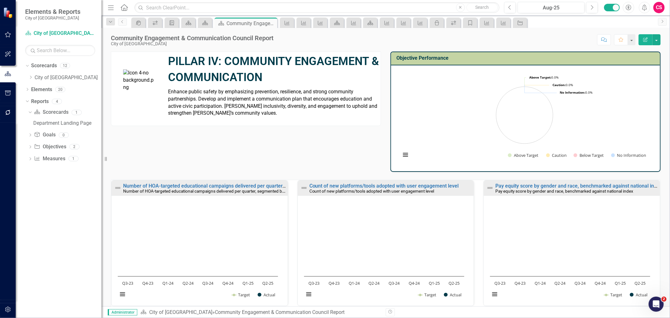
scroll to position [126, 0]
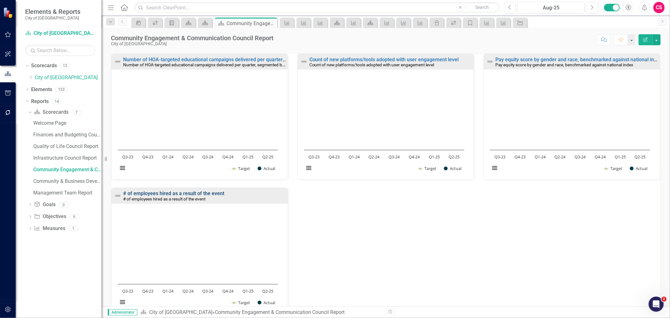
click at [174, 193] on link "# of employees hired as a result of the event" at bounding box center [173, 193] width 101 height 6
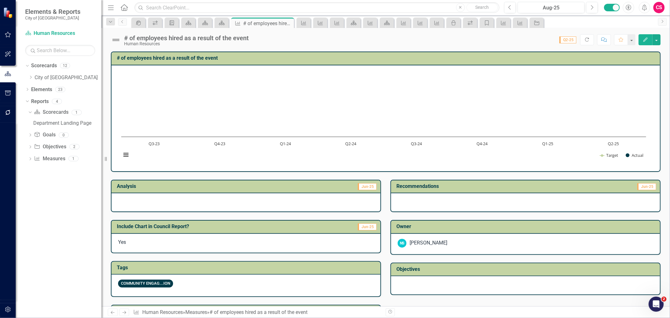
click at [180, 230] on td "Include Chart in Council Report?" at bounding box center [219, 227] width 205 height 10
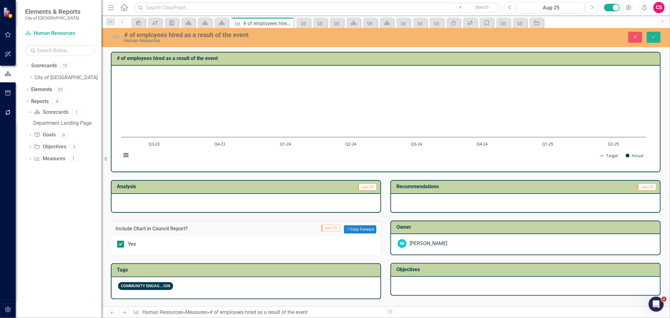
click at [131, 242] on div "Yes" at bounding box center [132, 244] width 8 height 7
click at [121, 242] on input "Yes" at bounding box center [119, 243] width 4 height 4
checkbox input "false"
click at [652, 35] on icon "Save" at bounding box center [654, 37] width 6 height 4
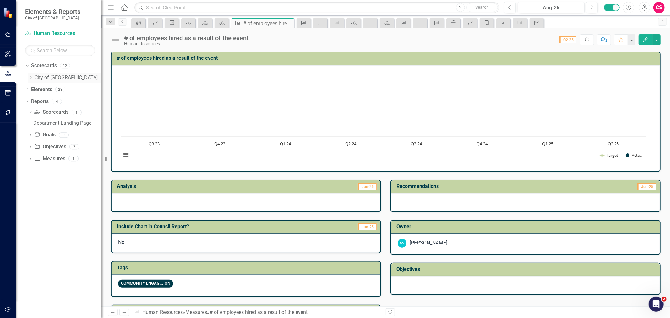
click at [46, 76] on link "City of [GEOGRAPHIC_DATA]" at bounding box center [68, 77] width 67 height 7
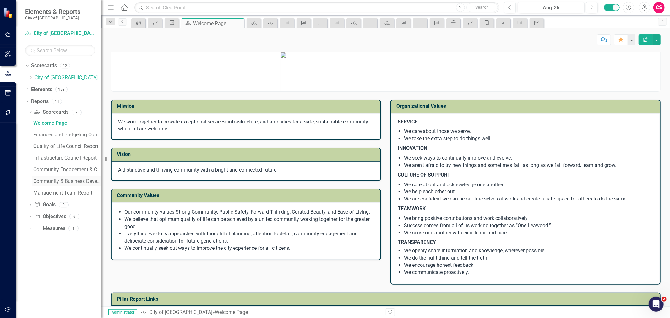
click at [63, 182] on div "Community & Business Development Council Report" at bounding box center [67, 181] width 68 height 6
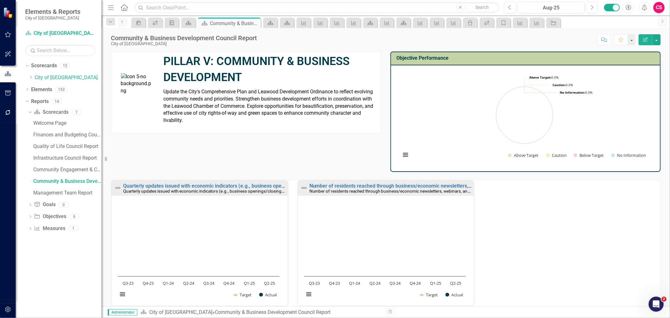
click at [11, 91] on button "button" at bounding box center [8, 93] width 14 height 13
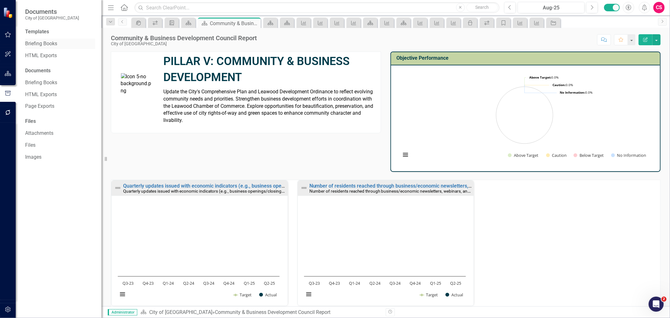
click at [37, 43] on link "Briefing Books" at bounding box center [60, 43] width 70 height 7
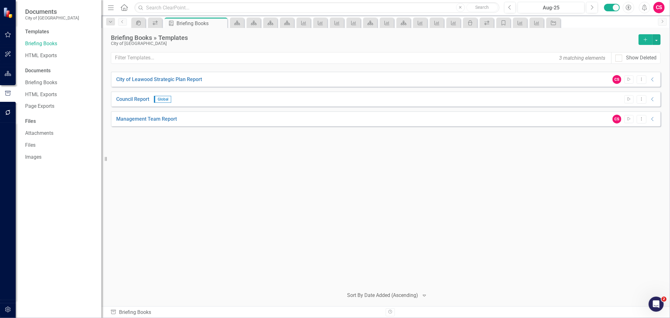
click at [624, 95] on div "Start Dropdown Menu Collapse" at bounding box center [638, 99] width 35 height 8
click at [630, 100] on icon "Start" at bounding box center [629, 99] width 5 height 4
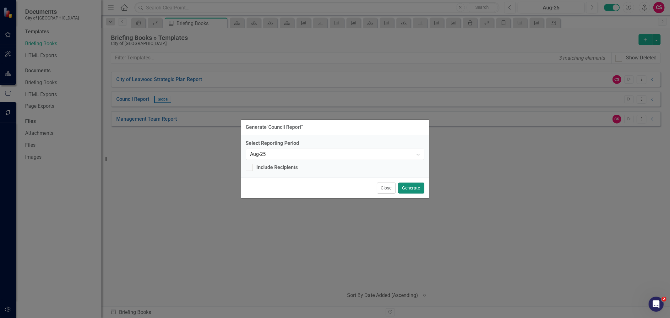
click at [415, 191] on button "Generate" at bounding box center [411, 187] width 26 height 11
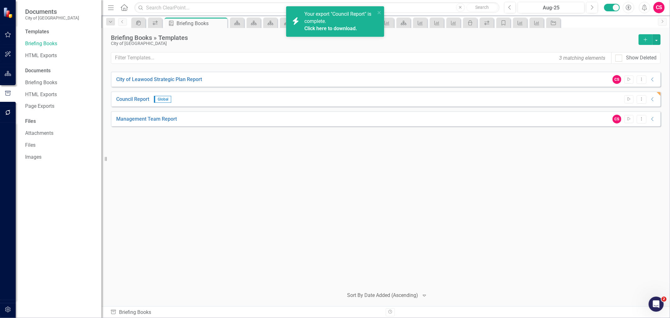
click at [344, 29] on link "Click here to download." at bounding box center [330, 28] width 53 height 6
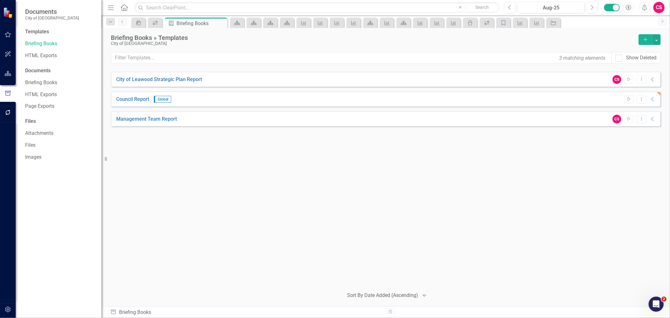
click at [645, 123] on div "Management Team Report CS Start Dropdown Menu Collapse" at bounding box center [386, 118] width 550 height 15
click at [641, 119] on icon at bounding box center [641, 118] width 1 height 3
click at [626, 151] on link "Edit Edit Template" at bounding box center [617, 153] width 58 height 12
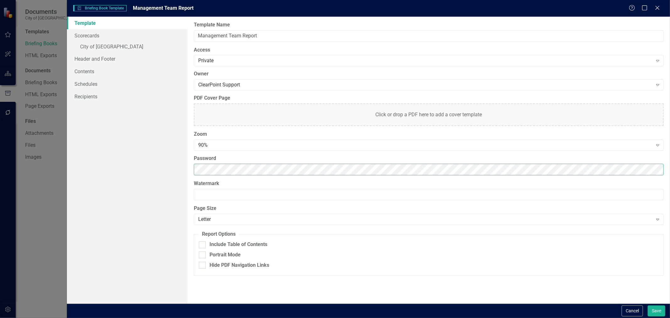
click at [118, 164] on div "Template Scorecards » City of Leawood Header and Footer Contents Schedules Reci…" at bounding box center [368, 160] width 603 height 287
click at [127, 47] on link "» City of [GEOGRAPHIC_DATA]" at bounding box center [127, 47] width 121 height 11
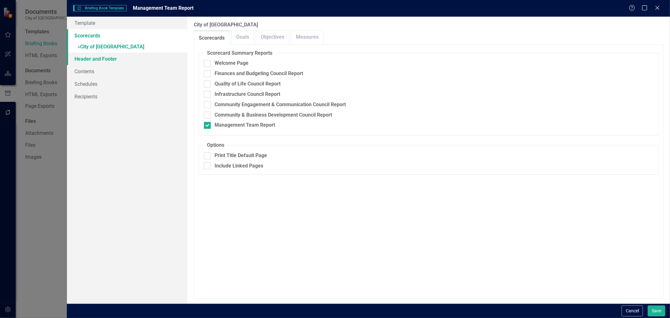
click at [127, 59] on link "Header and Footer" at bounding box center [127, 58] width 121 height 13
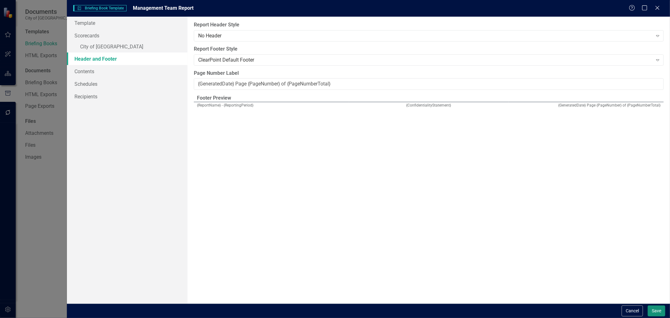
click at [658, 315] on button "Save" at bounding box center [657, 310] width 18 height 11
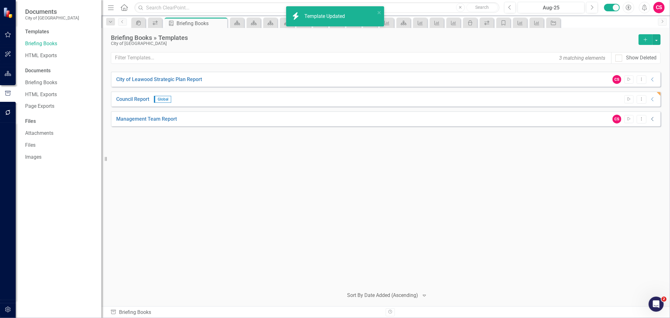
click at [651, 119] on icon "Collapse" at bounding box center [653, 119] width 6 height 5
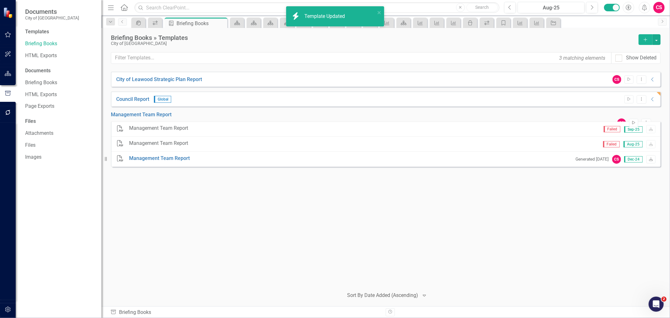
click at [630, 121] on button "Start" at bounding box center [633, 123] width 9 height 8
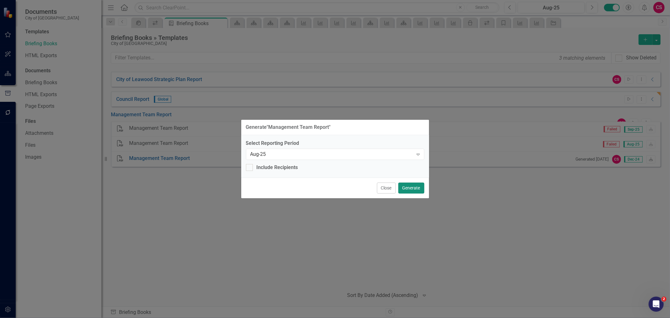
click at [408, 182] on button "Generate" at bounding box center [411, 187] width 26 height 11
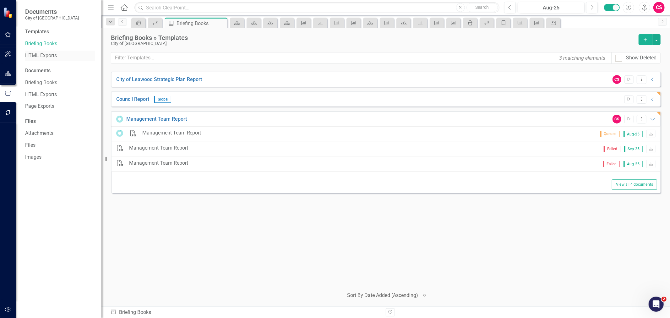
click at [48, 56] on link "HTML Exports" at bounding box center [60, 55] width 70 height 7
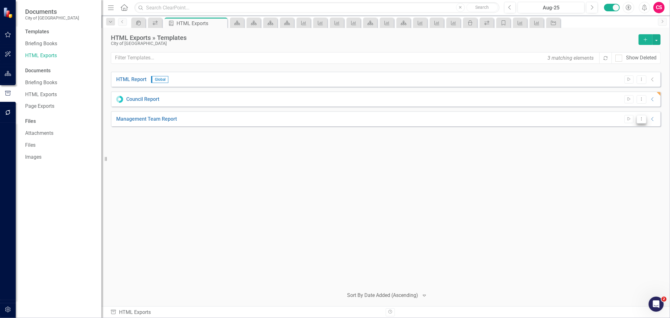
click at [644, 119] on button "Dropdown Menu" at bounding box center [642, 119] width 10 height 8
click at [623, 151] on link "Edit Edit Template" at bounding box center [617, 153] width 58 height 12
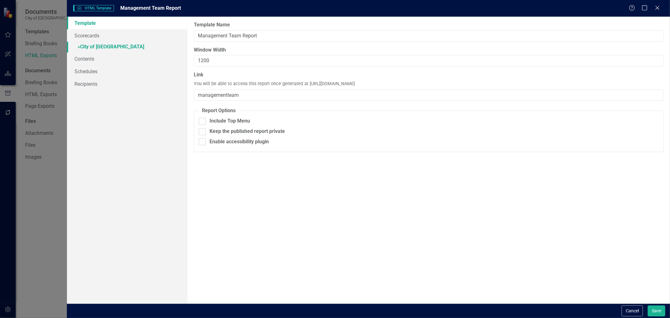
click at [114, 46] on link "» City of [GEOGRAPHIC_DATA]" at bounding box center [127, 47] width 121 height 11
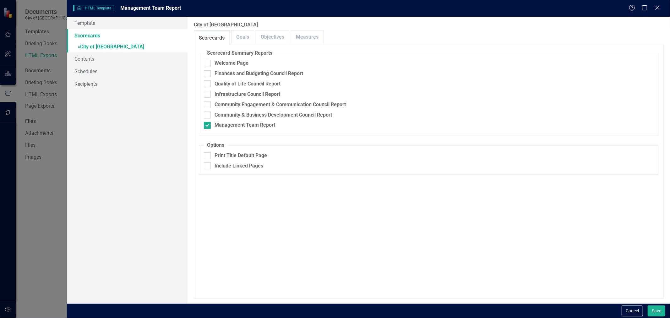
click at [250, 45] on div "Scorecard Summary Reports Welcome Page Finances and Budgeting Council Report Qu…" at bounding box center [429, 172] width 470 height 254
click at [250, 42] on link "Goals" at bounding box center [242, 37] width 22 height 14
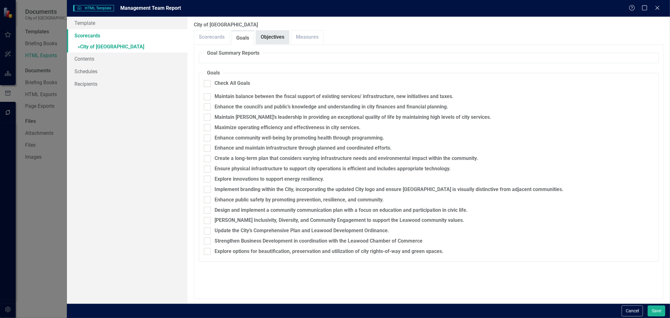
click at [263, 40] on link "Objectives" at bounding box center [272, 37] width 33 height 14
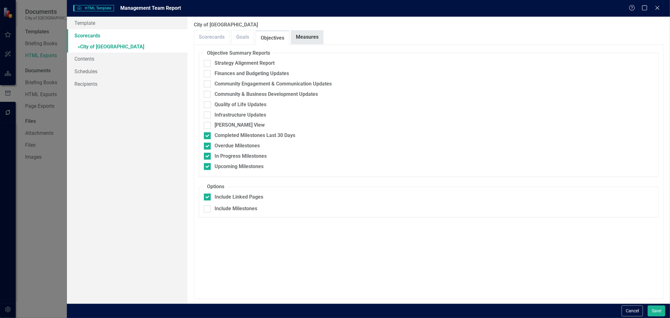
click at [308, 34] on link "Measures" at bounding box center [307, 37] width 32 height 14
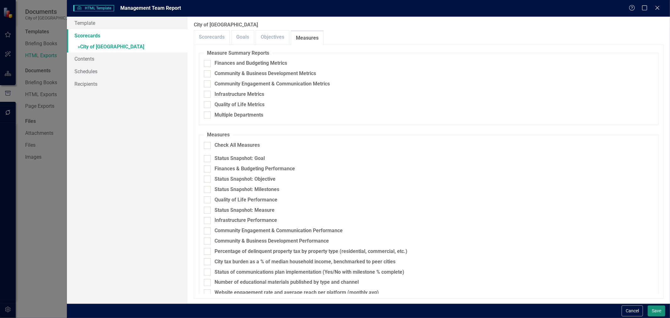
click at [651, 313] on button "Save" at bounding box center [657, 310] width 18 height 11
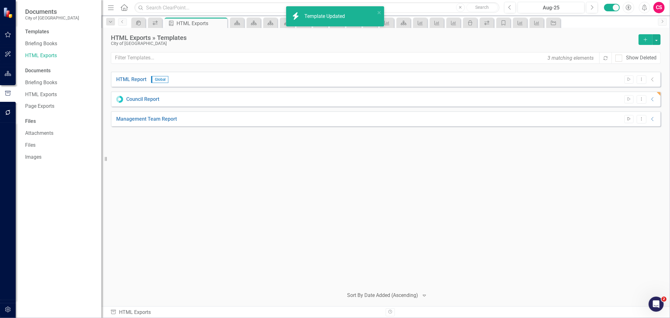
click at [627, 118] on icon "Start" at bounding box center [629, 119] width 5 height 4
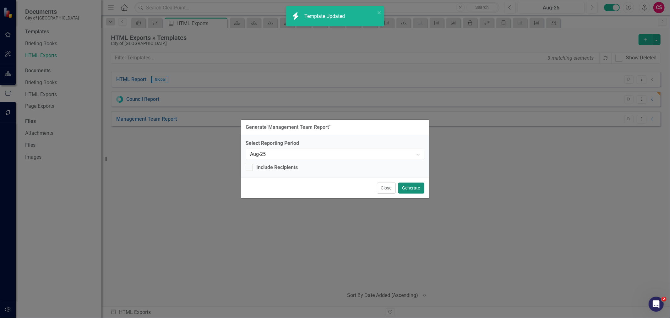
click at [413, 184] on button "Generate" at bounding box center [411, 187] width 26 height 11
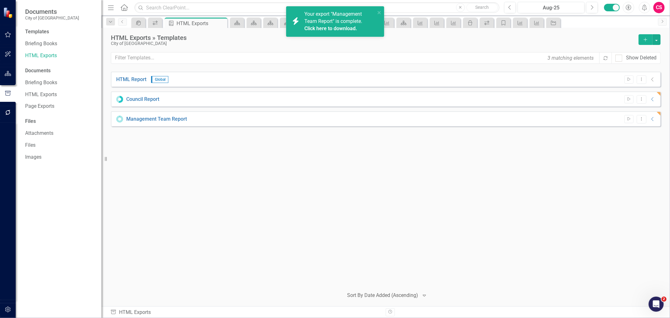
click at [343, 30] on link "Click here to download." at bounding box center [330, 28] width 53 height 6
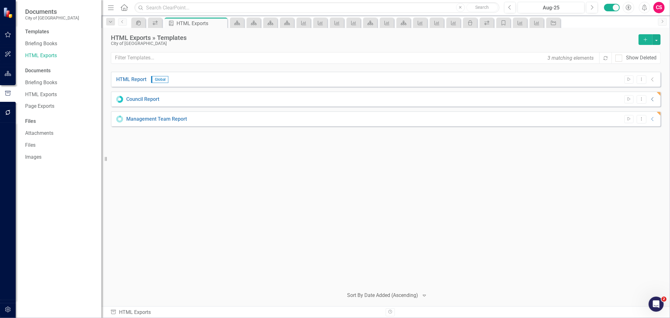
click at [655, 98] on icon "Collapse" at bounding box center [653, 99] width 6 height 5
click at [639, 100] on icon "Dropdown Menu" at bounding box center [641, 99] width 5 height 4
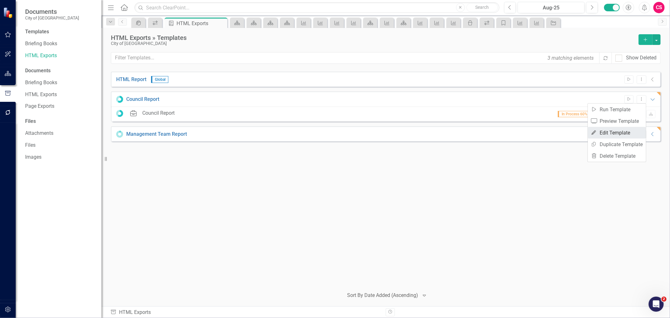
click at [628, 129] on link "Edit Edit Template" at bounding box center [617, 133] width 58 height 12
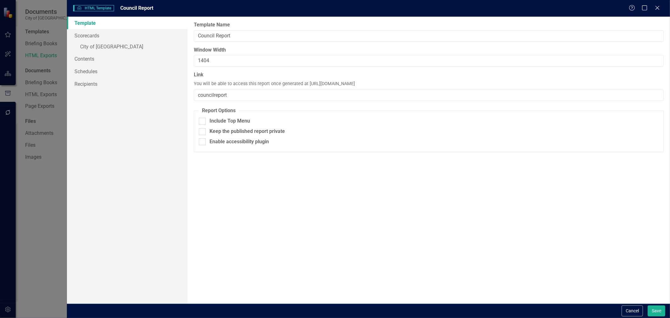
drag, startPoint x: 473, startPoint y: 82, endPoint x: 307, endPoint y: 83, distance: 166.2
click at [307, 83] on div "Link You will be able to access this report once generated at https://publish.c…" at bounding box center [429, 86] width 470 height 30
copy span "https://publish.clearpointstrategy.com/8163/councilreport"
click at [628, 308] on button "Cancel" at bounding box center [632, 310] width 21 height 11
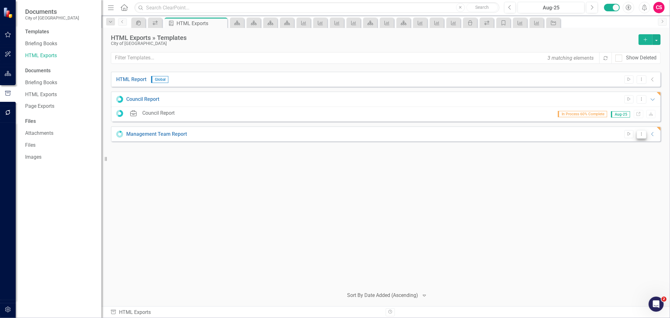
click at [640, 137] on button "Dropdown Menu" at bounding box center [642, 134] width 10 height 8
click at [623, 165] on link "Edit Edit Template" at bounding box center [617, 168] width 58 height 12
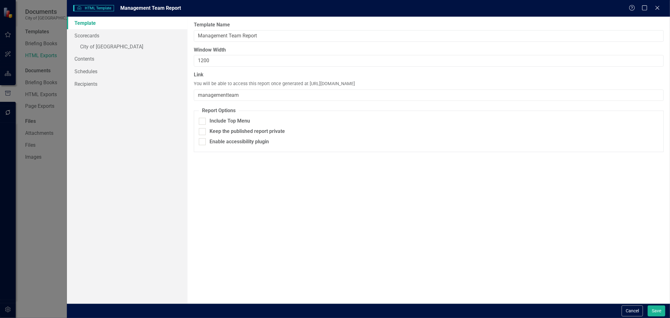
drag, startPoint x: 464, startPoint y: 87, endPoint x: 306, endPoint y: 82, distance: 157.4
click at [306, 82] on div "Link You will be able to access this report once generated at https://publish.c…" at bounding box center [429, 86] width 470 height 30
copy span "https://publish.clearpointstrategy.com/8163/managementteam"
click at [204, 62] on input "1200" at bounding box center [429, 61] width 470 height 12
type input "1400"
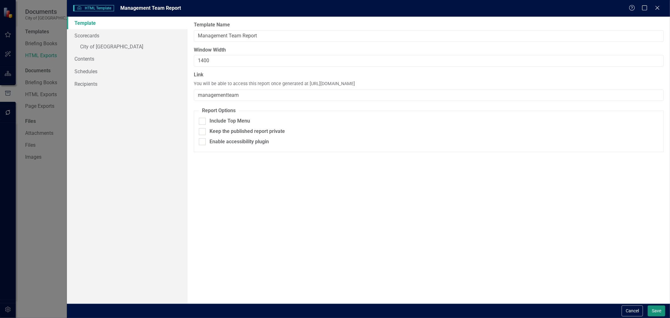
click at [656, 306] on button "Save" at bounding box center [657, 310] width 18 height 11
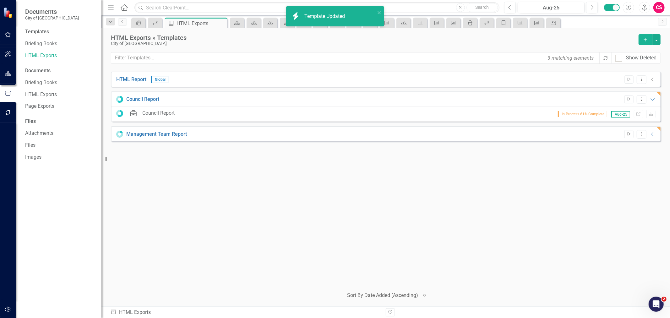
click at [627, 137] on button "Start" at bounding box center [628, 134] width 9 height 8
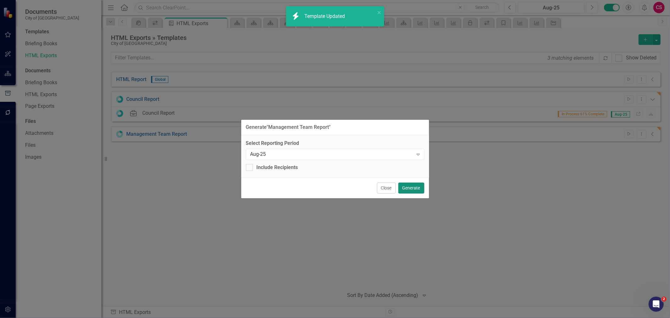
click at [415, 190] on button "Generate" at bounding box center [411, 187] width 26 height 11
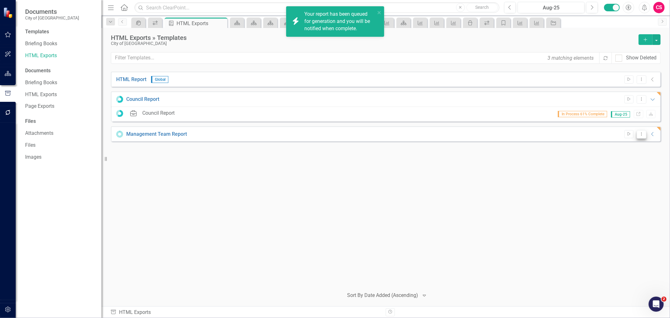
click at [642, 136] on button "Dropdown Menu" at bounding box center [642, 134] width 10 height 8
click at [623, 165] on link "Edit Edit Template" at bounding box center [617, 168] width 58 height 12
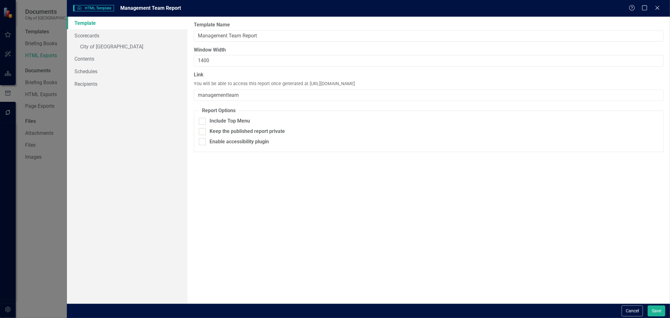
drag, startPoint x: 439, startPoint y: 84, endPoint x: 306, endPoint y: 82, distance: 132.6
click at [306, 82] on div "Link You will be able to access this report once generated at https://publish.c…" at bounding box center [429, 86] width 470 height 30
copy span "https://publish.clearpointstrategy.com/8163/managementteam"
click at [638, 309] on button "Cancel" at bounding box center [632, 310] width 21 height 11
click at [406, 198] on div "HTML Report Global Start Dropdown Menu Collapse File In Process Council Report …" at bounding box center [386, 177] width 550 height 211
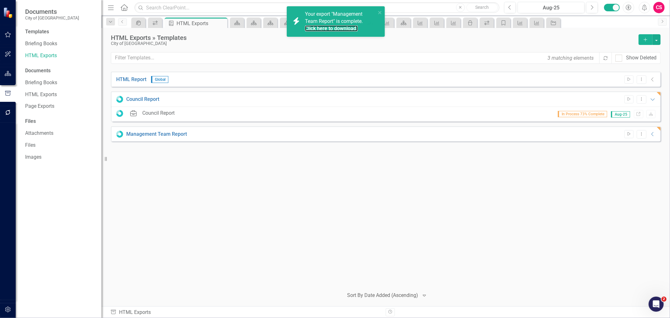
click at [334, 32] on div "Click here to download." at bounding box center [339, 28] width 69 height 7
click at [331, 28] on link "Click here to download." at bounding box center [330, 28] width 53 height 6
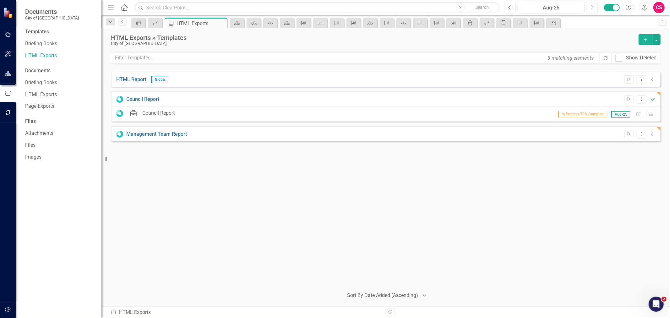
click at [538, 195] on div "HTML Report Global Start Dropdown Menu Collapse File In Process Council Report …" at bounding box center [386, 177] width 550 height 211
click at [652, 130] on div "Start Dropdown Menu Collapse" at bounding box center [638, 134] width 35 height 8
click at [652, 133] on icon "Collapse" at bounding box center [653, 134] width 6 height 5
click at [627, 189] on div "HTML Report Global Start Dropdown Menu Collapse File In Process Council Report …" at bounding box center [386, 177] width 550 height 211
